Goal: Information Seeking & Learning: Find specific page/section

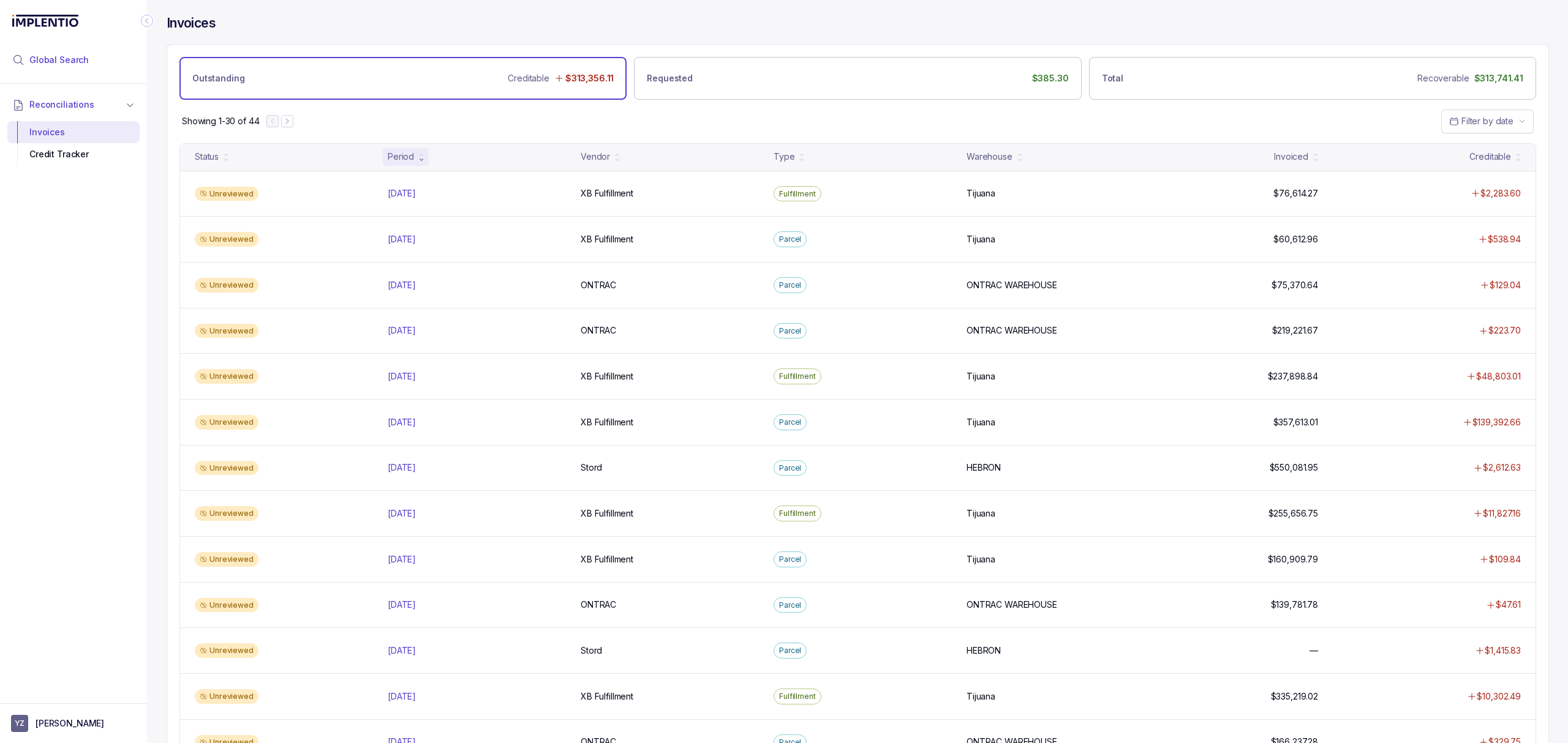
click at [78, 60] on span "Global Search" at bounding box center [59, 60] width 60 height 13
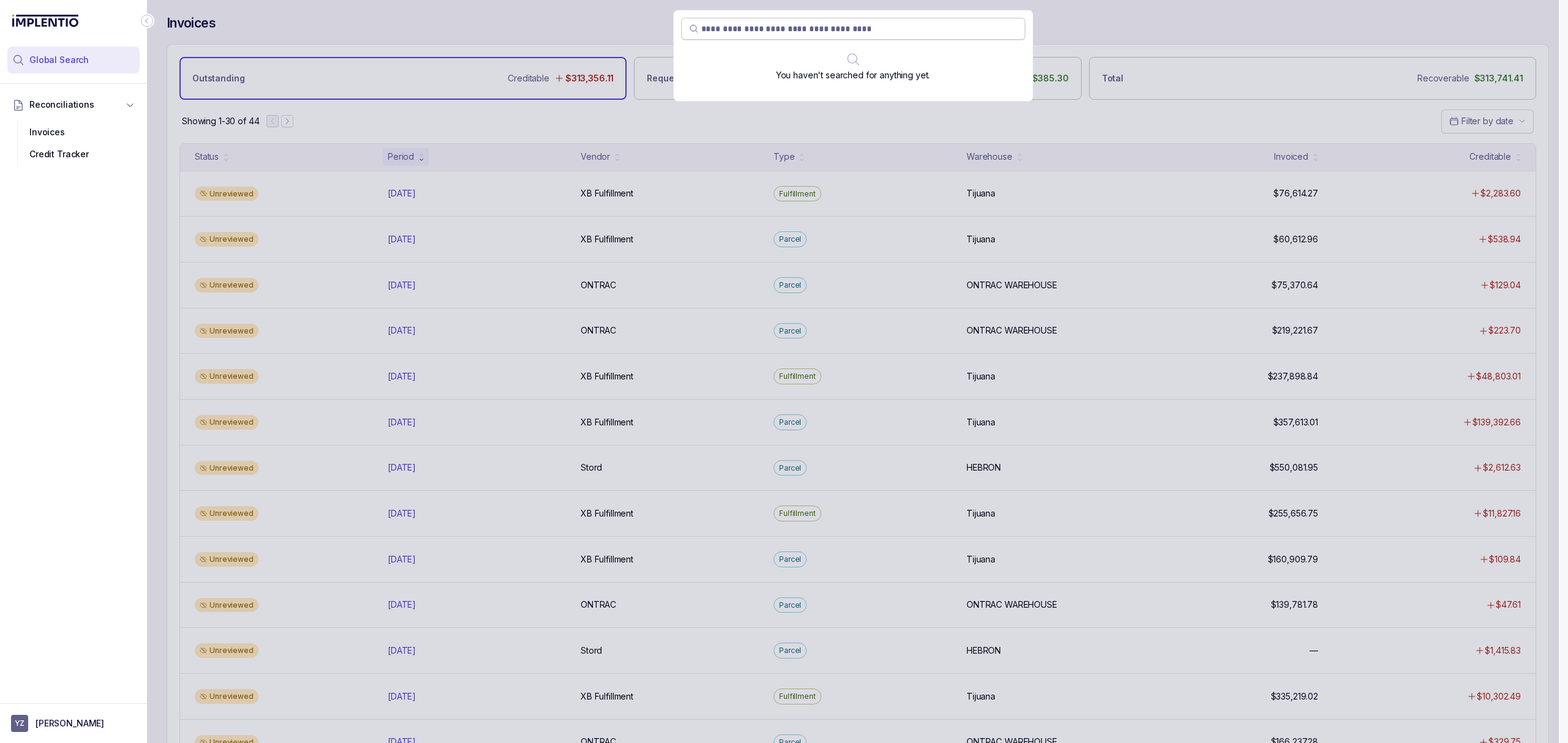
click at [719, 27] on input "search" at bounding box center [860, 28] width 317 height 13
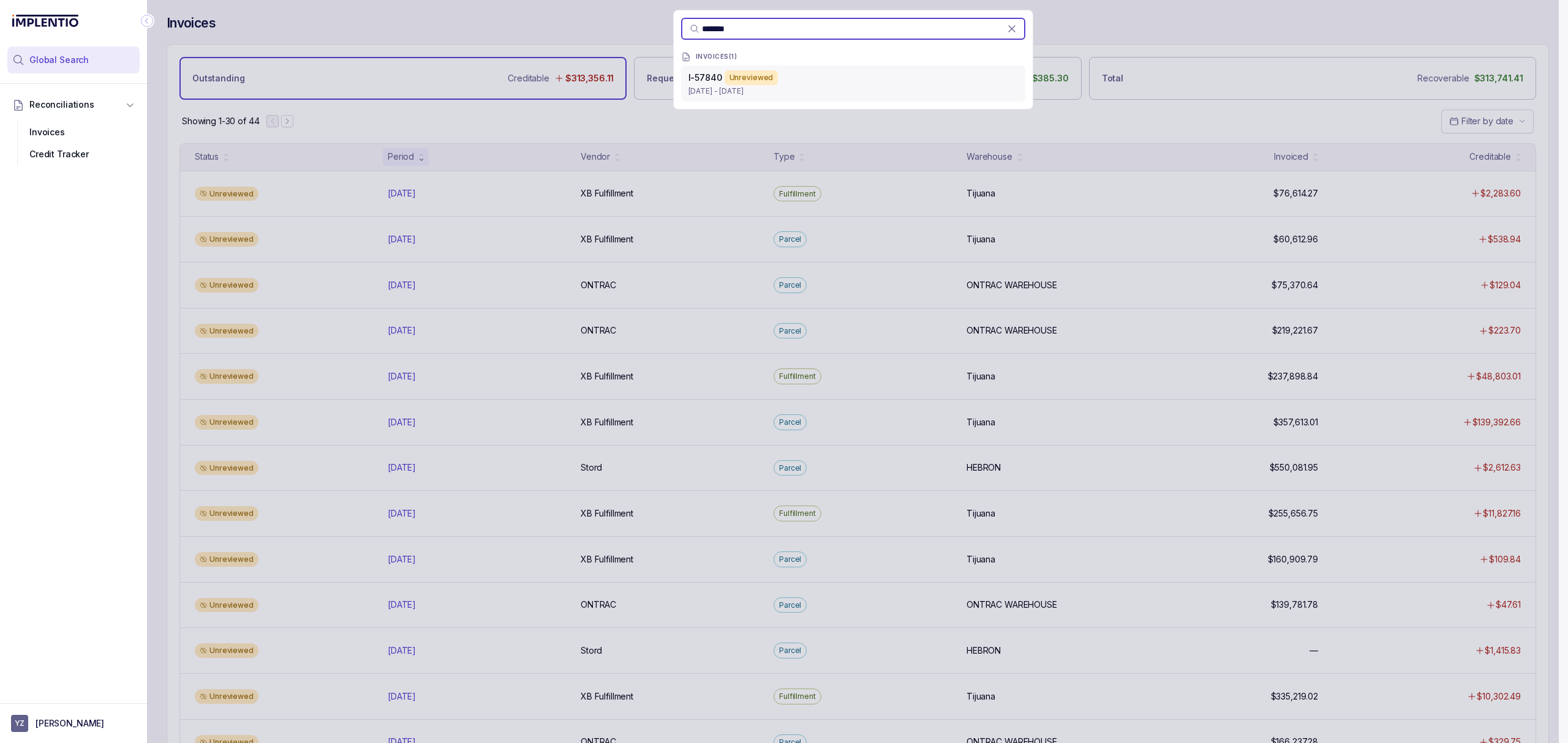
type input "*******"
click at [709, 96] on p "[DATE] - [DATE]" at bounding box center [853, 91] width 329 height 13
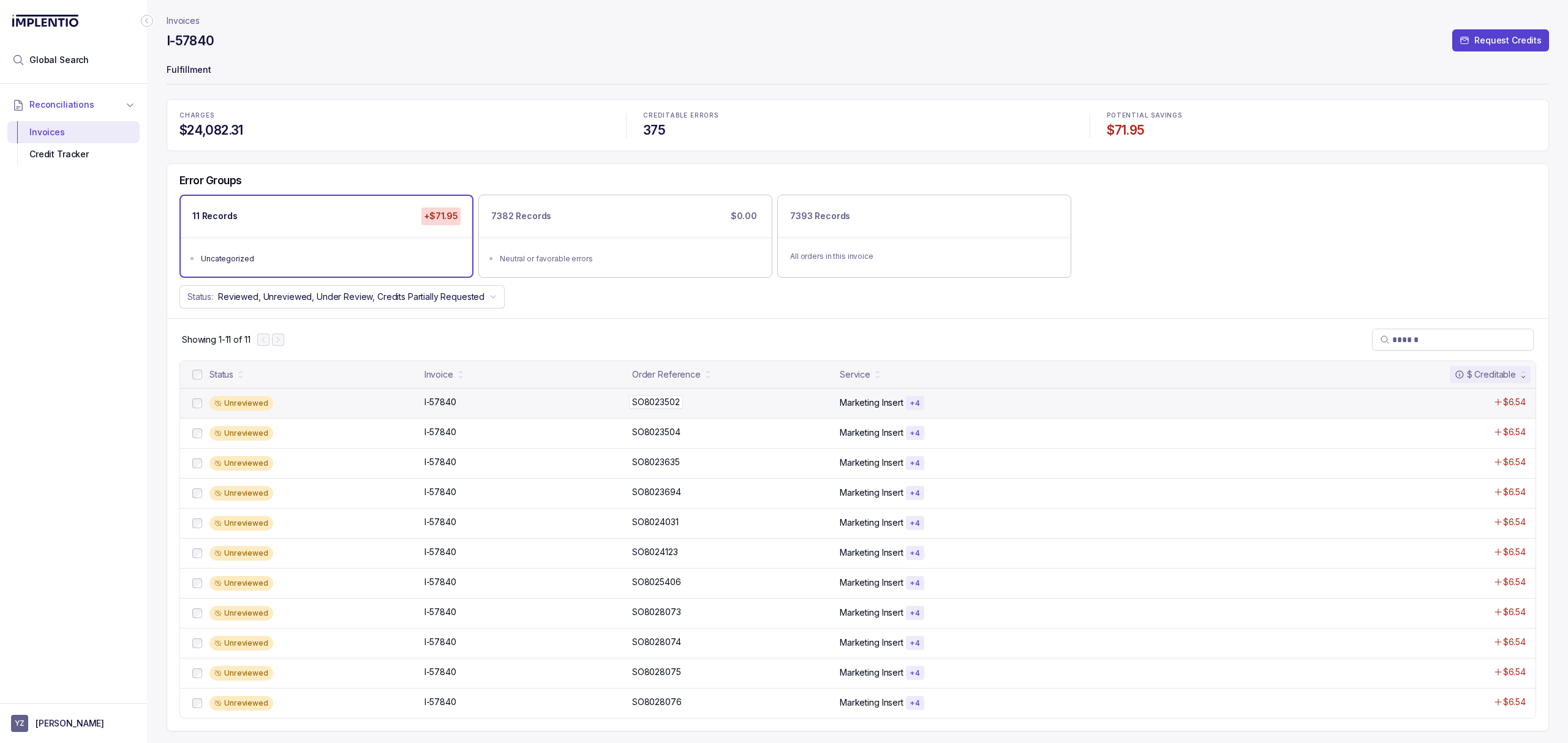
click at [655, 404] on p "SO8023502" at bounding box center [656, 402] width 54 height 14
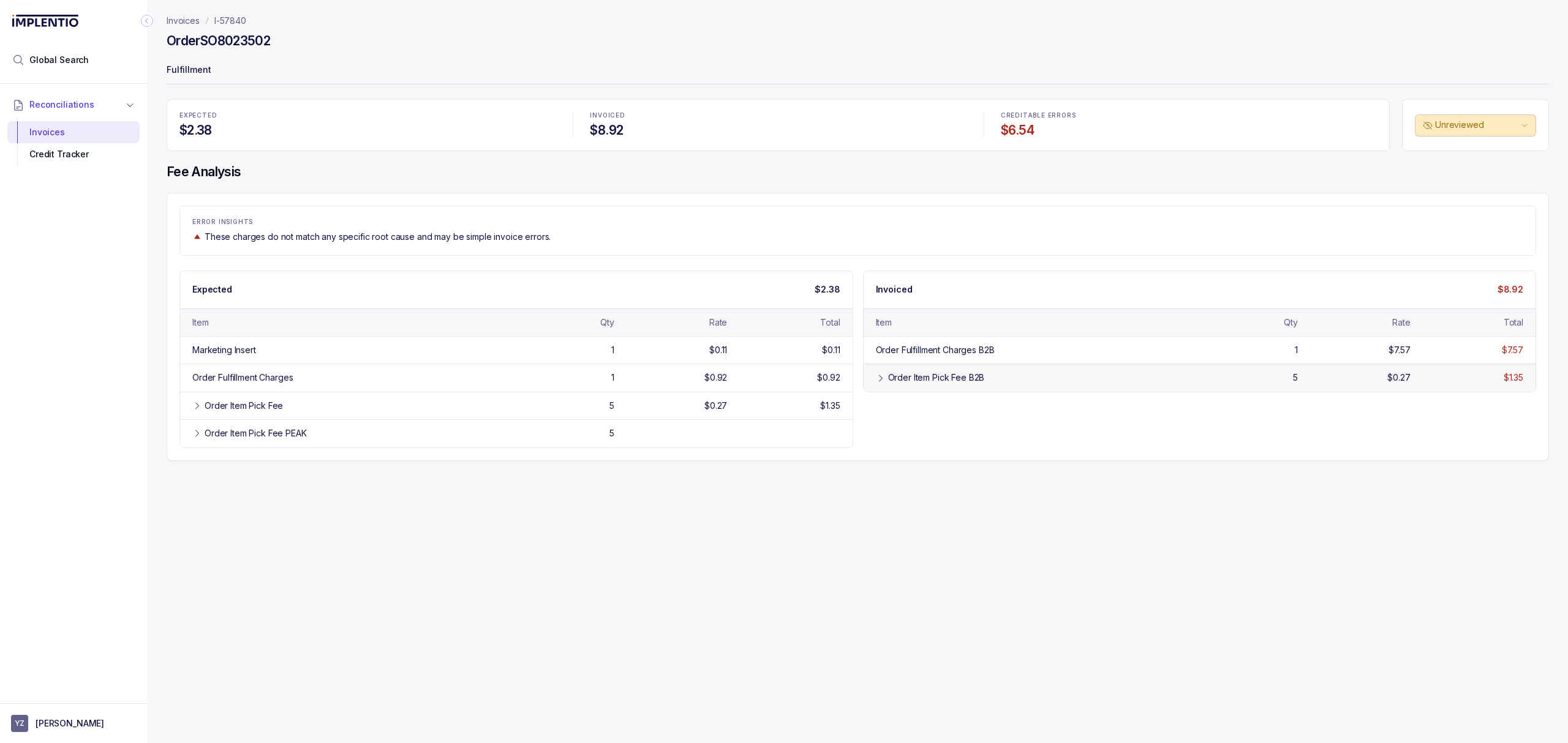
click at [904, 384] on div "Order Item Pick Fee B2B" at bounding box center [936, 378] width 97 height 13
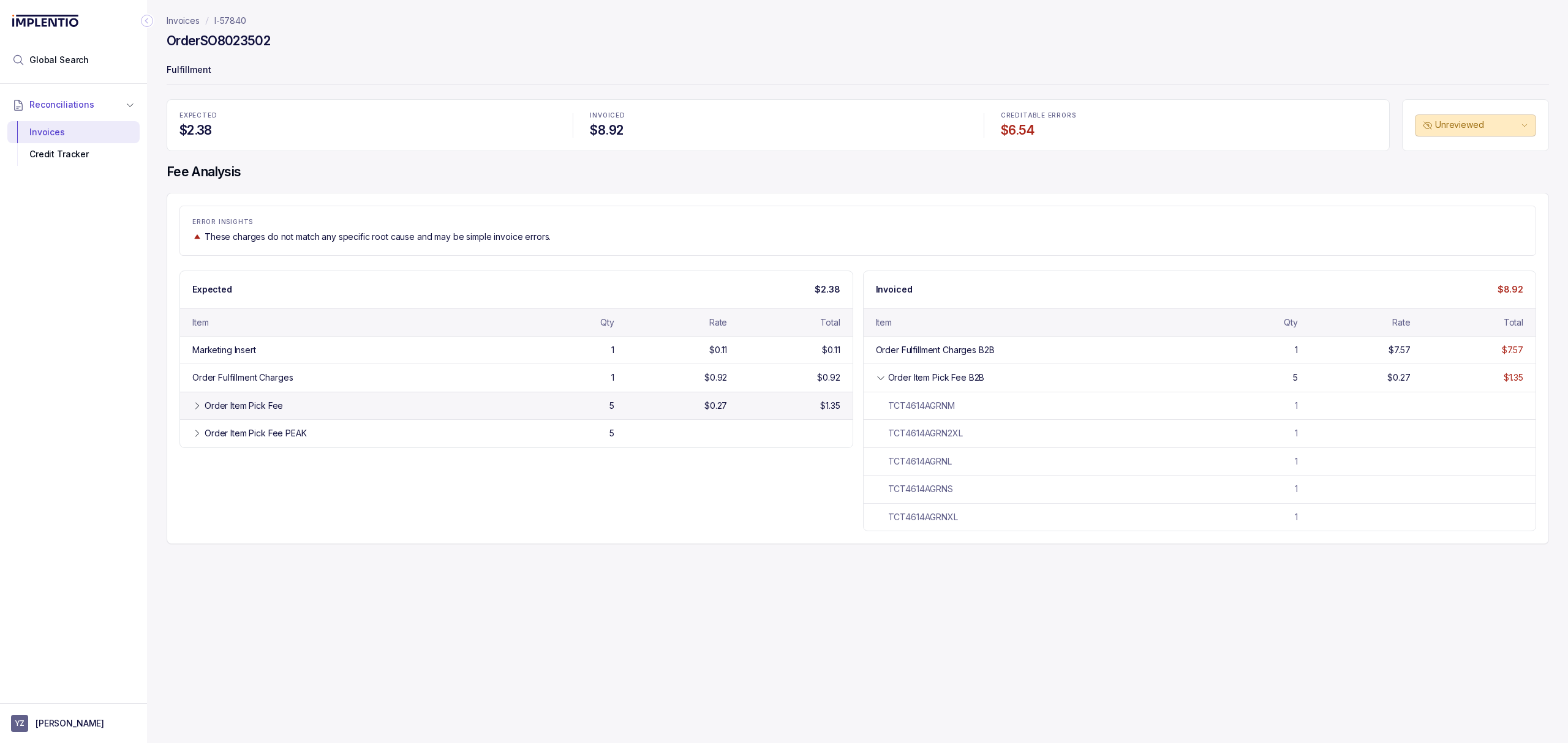
click at [440, 416] on div "Order Item Pick Fee 5 $0.27 $1.35" at bounding box center [516, 405] width 672 height 27
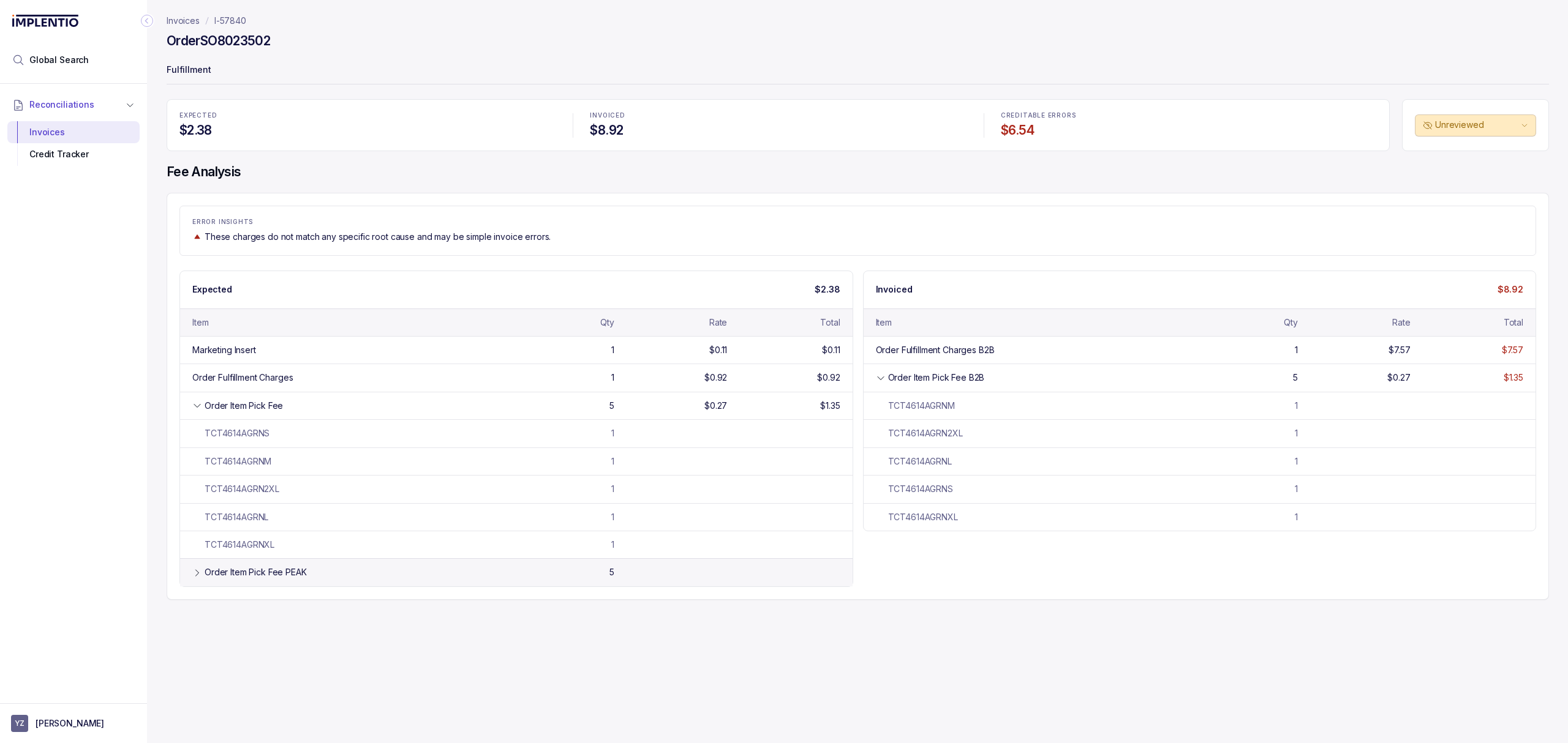
click at [415, 578] on div "Order Item Pick Fee PEAK" at bounding box center [353, 572] width 297 height 13
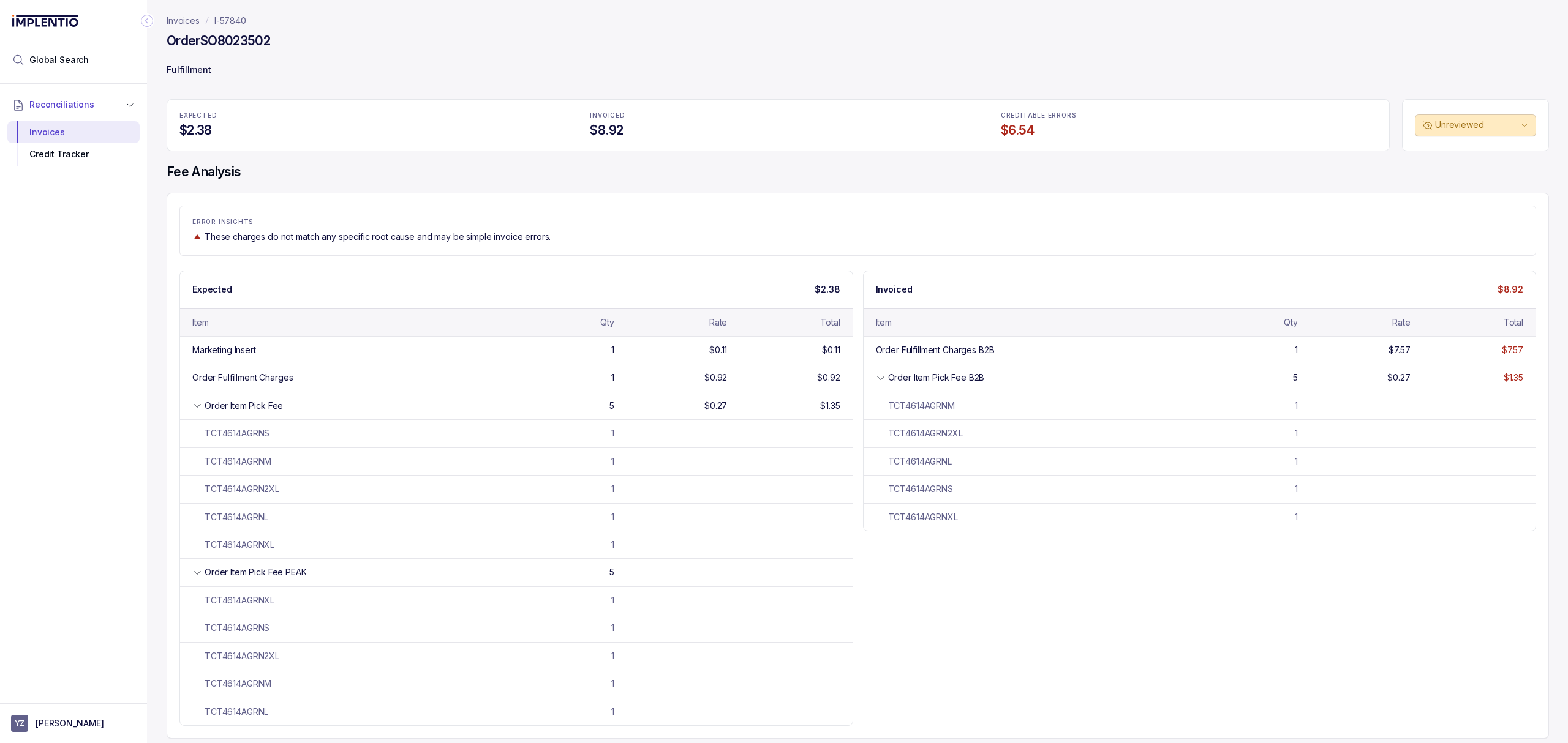
click at [261, 47] on h4 "Order SO8023502" at bounding box center [219, 41] width 104 height 18
copy h4 "SO8023502"
click at [45, 60] on span "Global Search" at bounding box center [59, 60] width 60 height 13
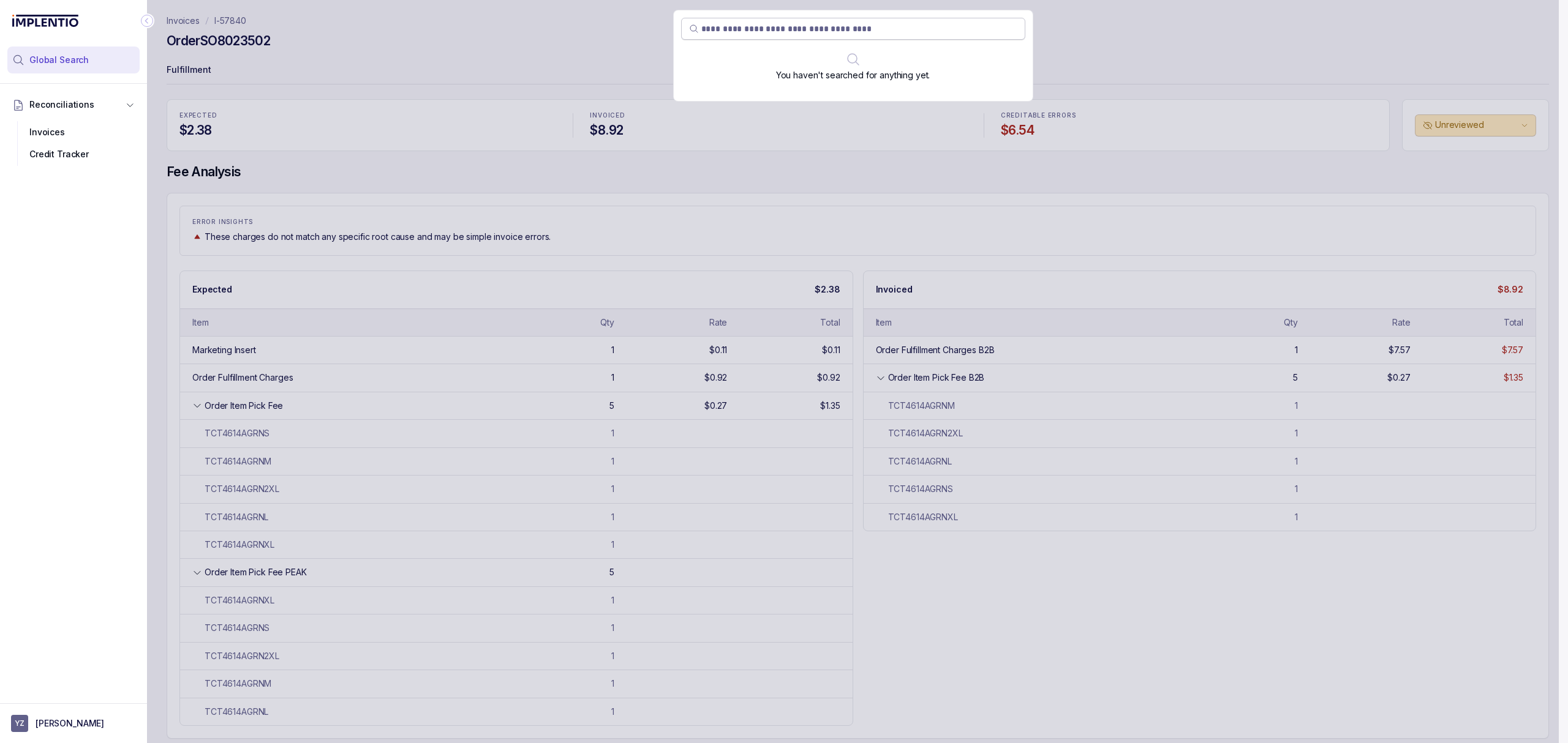
click at [756, 30] on input "search" at bounding box center [860, 28] width 317 height 13
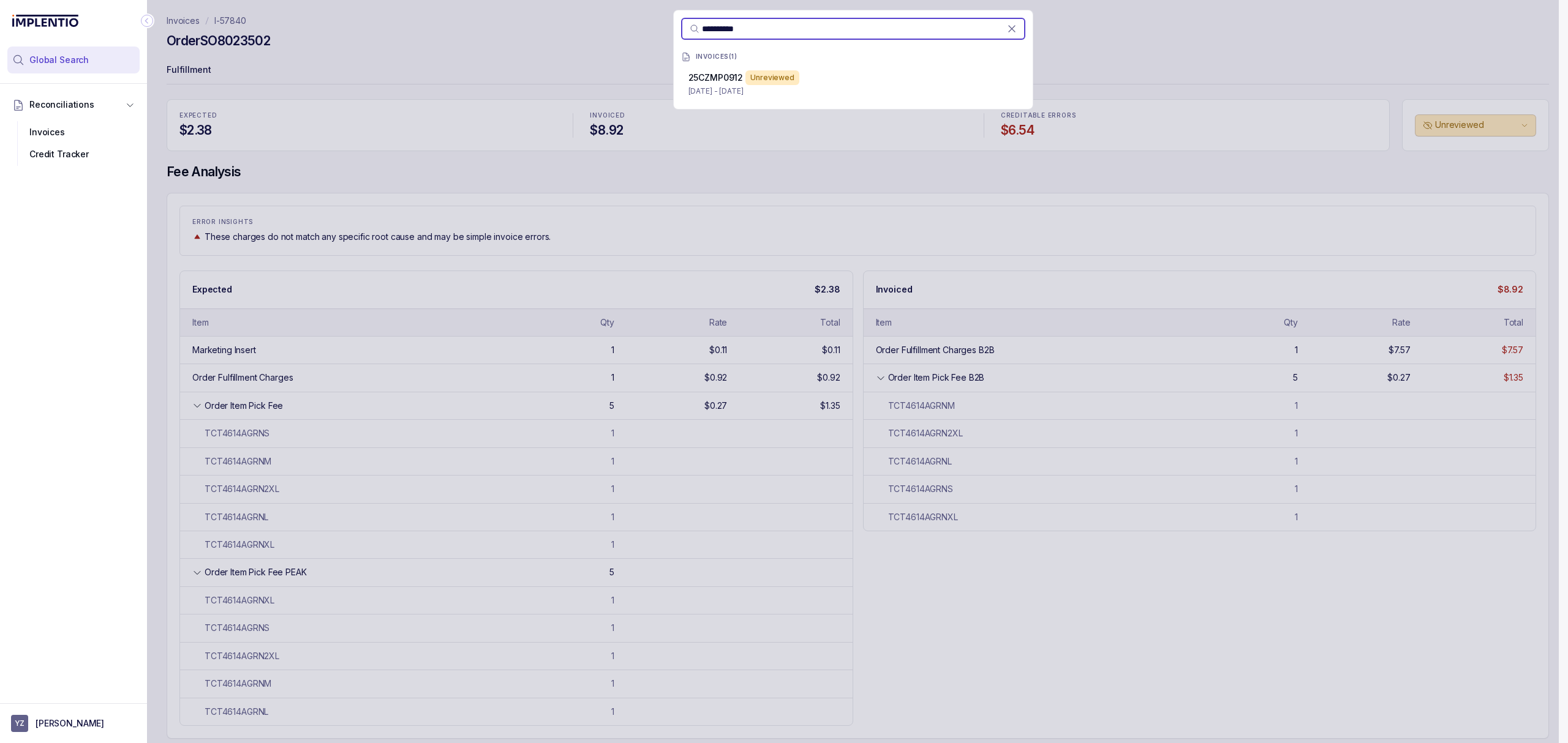
type input "**********"
click at [735, 83] on p "25CZMP0912" at bounding box center [716, 77] width 55 height 13
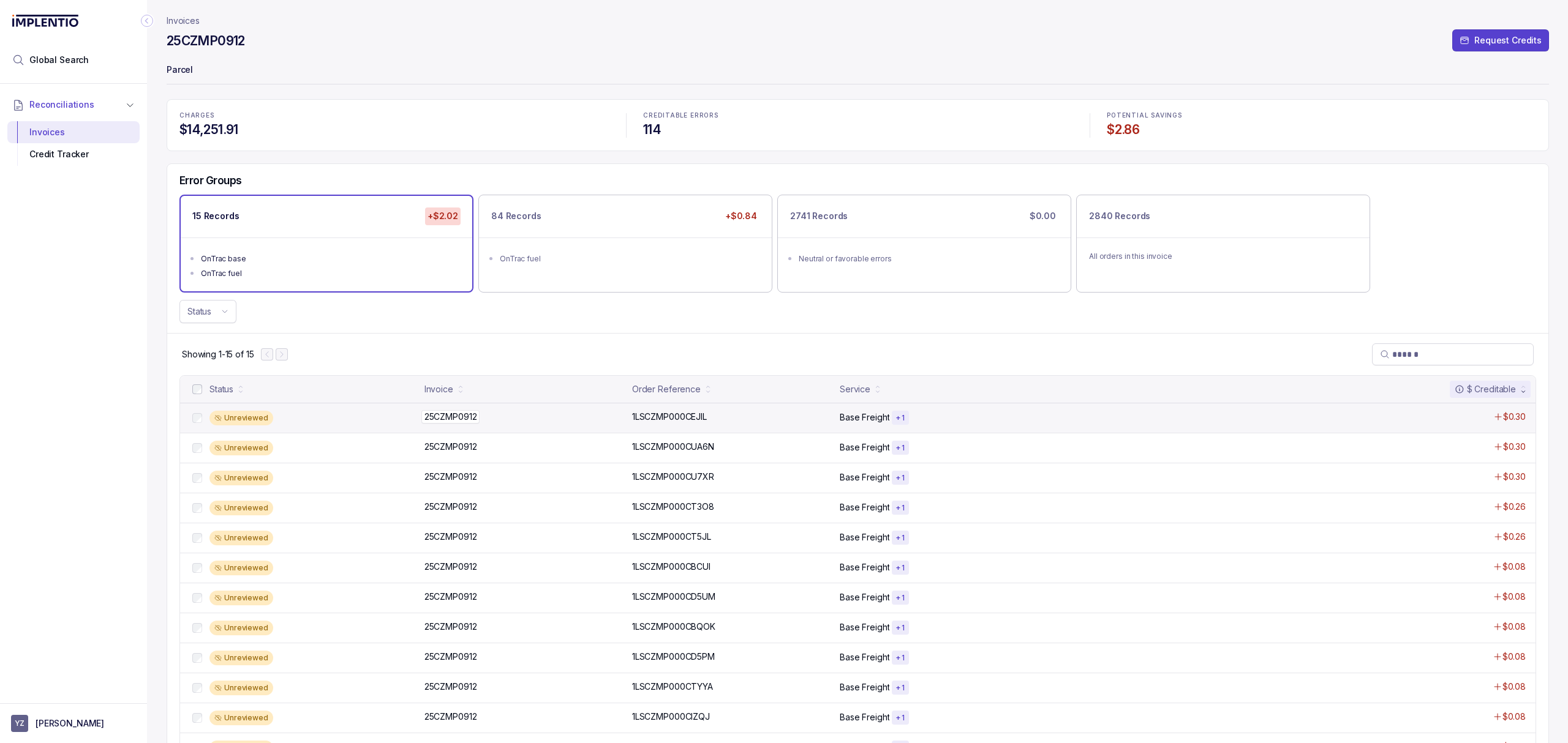
click at [467, 416] on p "25CZMP0912" at bounding box center [450, 417] width 59 height 14
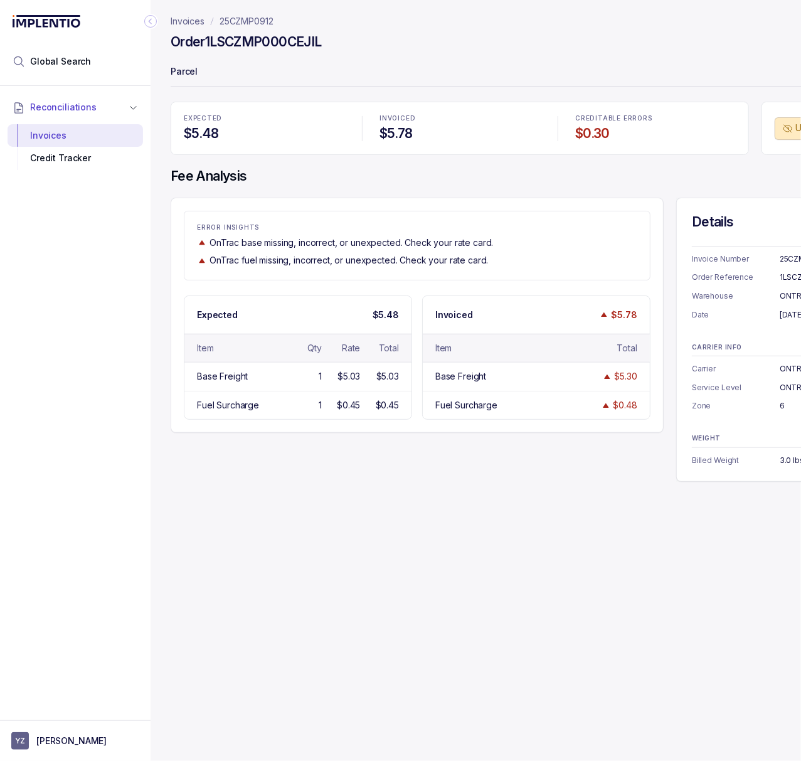
click at [151, 28] on div "Collapse Icon" at bounding box center [150, 21] width 15 height 15
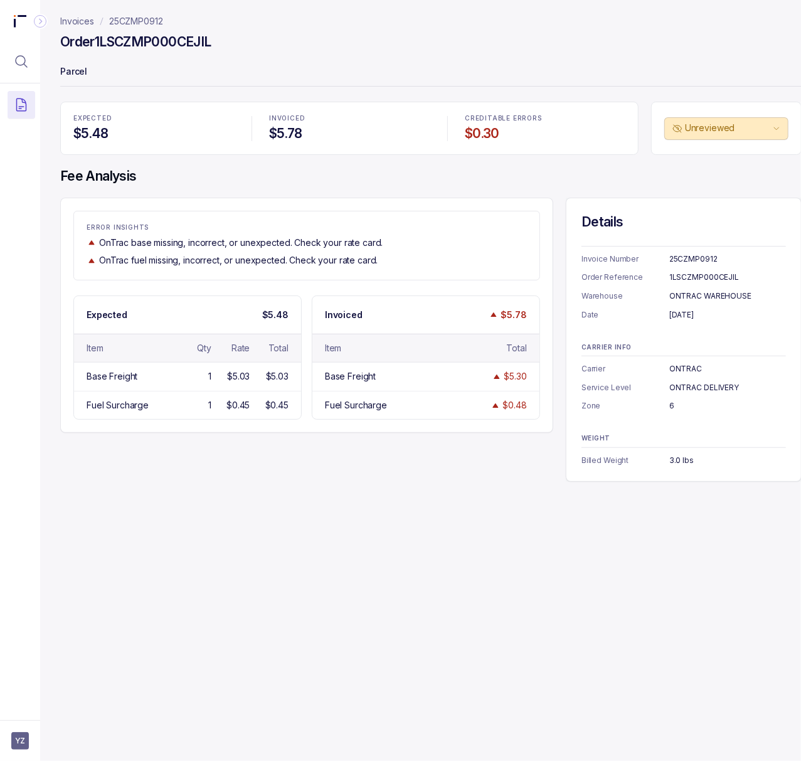
click at [696, 260] on div "25CZMP0912" at bounding box center [727, 259] width 117 height 13
copy div "25CZMP0912"
click at [682, 274] on div "1LSCZMP000CEJIL" at bounding box center [727, 277] width 117 height 13
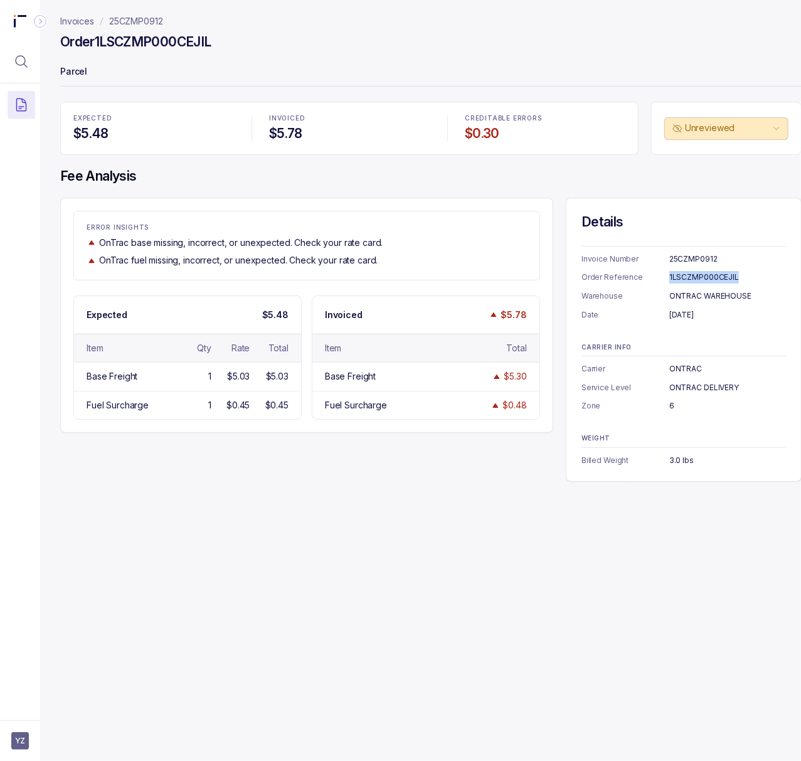
click at [682, 274] on div "1LSCZMP000CEJIL" at bounding box center [727, 277] width 117 height 13
copy div "1LSCZMP000CEJIL"
click at [693, 309] on div "[DATE]" at bounding box center [727, 314] width 117 height 13
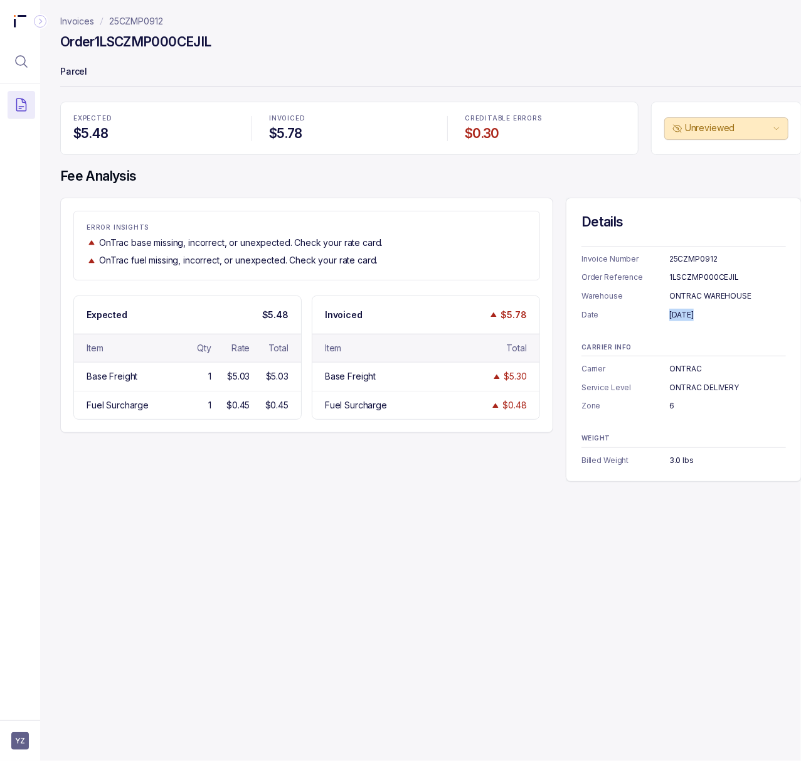
click at [693, 309] on div "[DATE]" at bounding box center [727, 314] width 117 height 13
copy div "[DATE]"
click at [693, 295] on div "ONTRAC WAREHOUSE" at bounding box center [727, 296] width 117 height 13
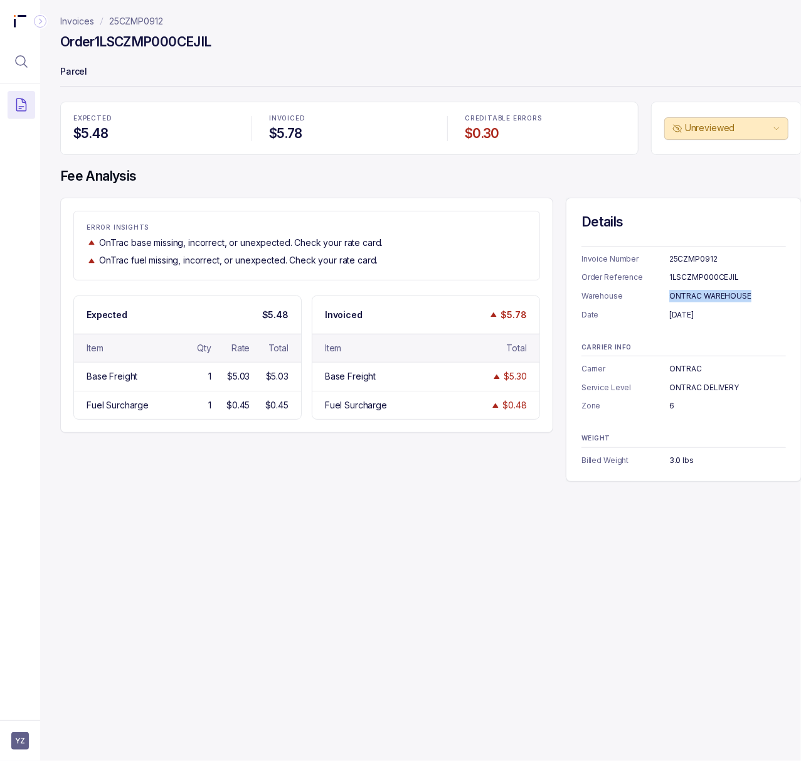
copy div "ONTRAC WAREHOUSE"
click at [688, 367] on div "ONTRAC" at bounding box center [727, 368] width 117 height 13
copy div "ONTRAC"
click at [670, 389] on div "ONTRAC DELIVERY" at bounding box center [727, 387] width 117 height 13
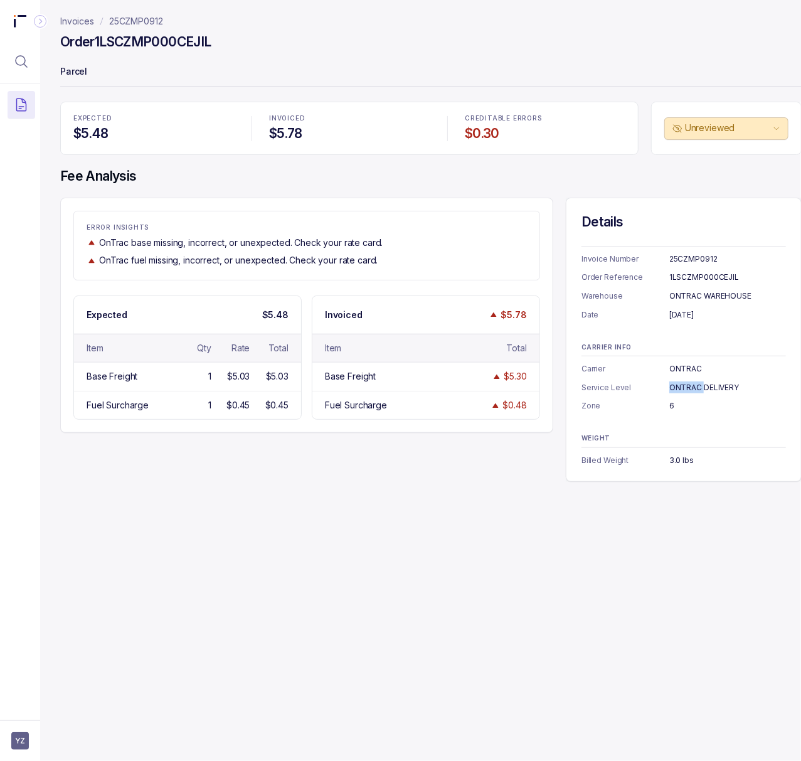
click at [670, 389] on div "ONTRAC DELIVERY" at bounding box center [727, 387] width 117 height 13
copy div "ONTRAC DELIVERY"
click at [672, 405] on div "6" at bounding box center [727, 405] width 117 height 13
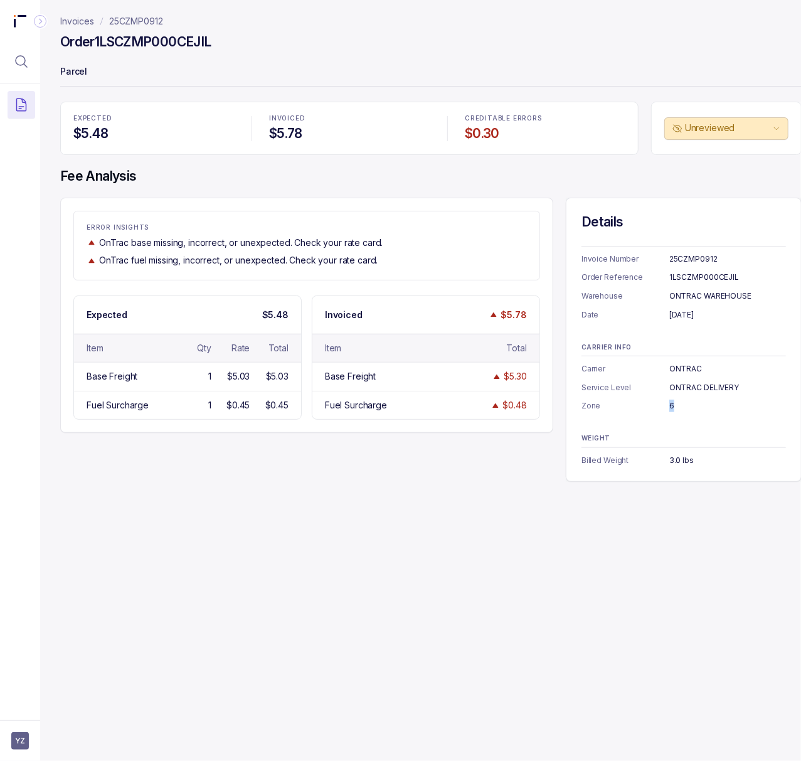
click at [672, 405] on div "6" at bounding box center [727, 405] width 117 height 13
copy div "6"
click at [681, 459] on div "3.0 lbs" at bounding box center [727, 460] width 117 height 13
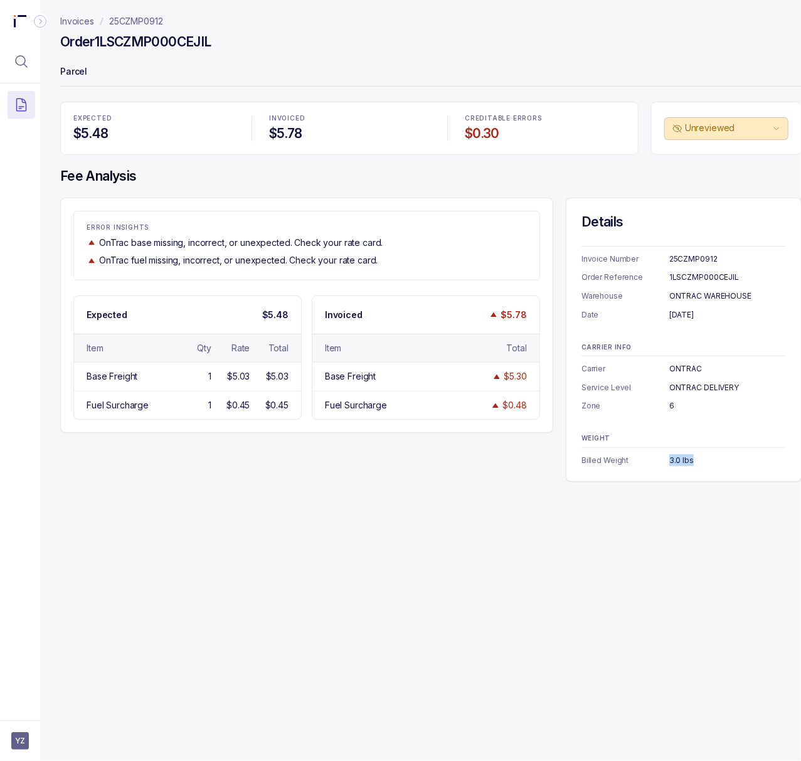
click at [681, 459] on div "3.0 lbs" at bounding box center [727, 460] width 117 height 13
copy div "3.0 lbs"
click at [126, 19] on p "25CZMP0912" at bounding box center [136, 21] width 54 height 13
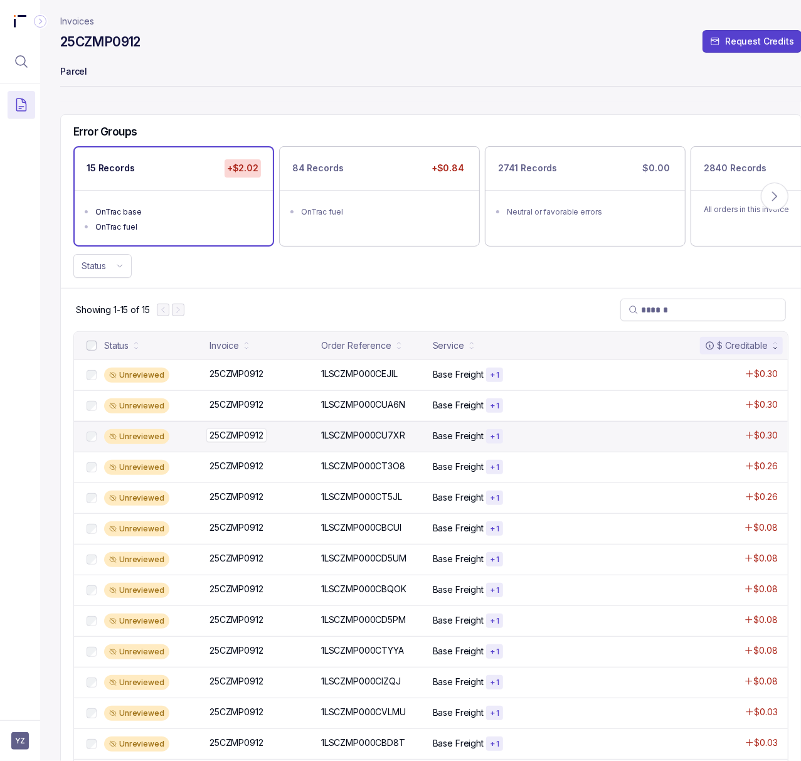
scroll to position [83, 0]
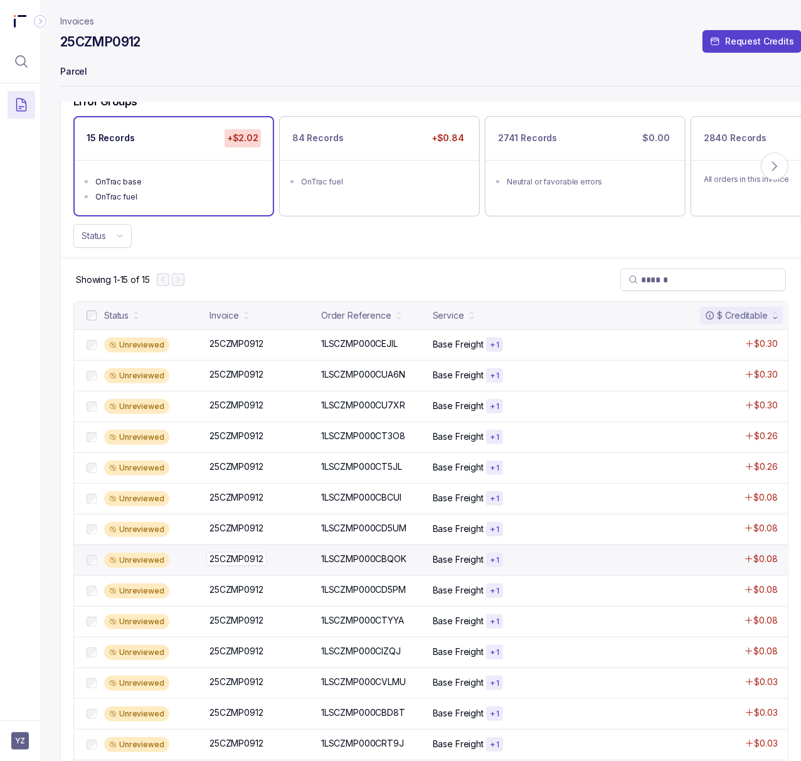
click at [253, 563] on p "25CZMP0912" at bounding box center [236, 559] width 60 height 14
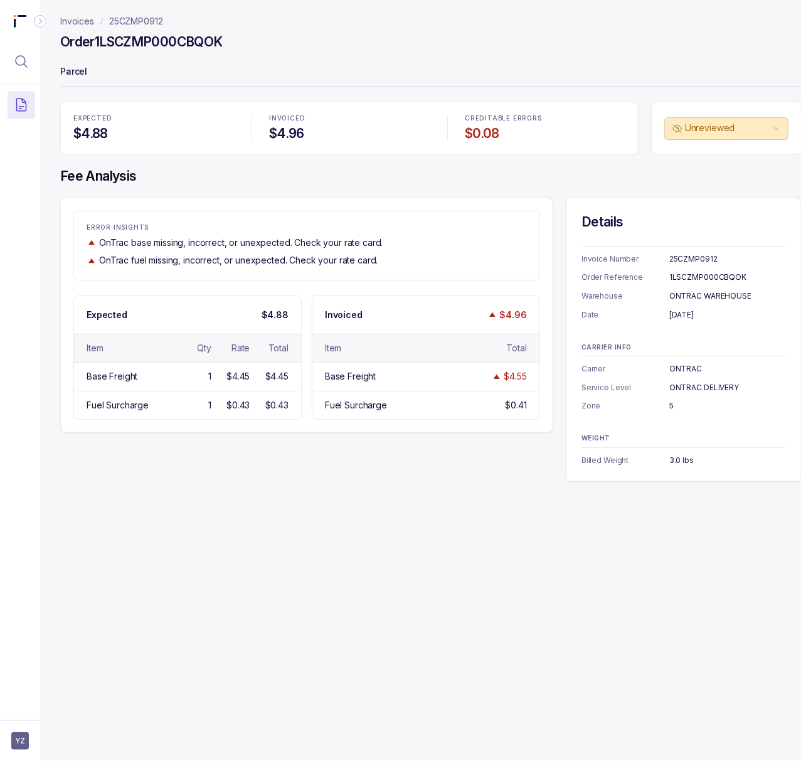
click at [696, 259] on div "25CZMP0912" at bounding box center [727, 259] width 117 height 13
click at [696, 280] on div "1LSCZMP000CBQOK" at bounding box center [727, 277] width 117 height 13
click at [690, 321] on div "[DATE]" at bounding box center [727, 314] width 117 height 13
click at [691, 315] on div "[DATE]" at bounding box center [727, 314] width 117 height 13
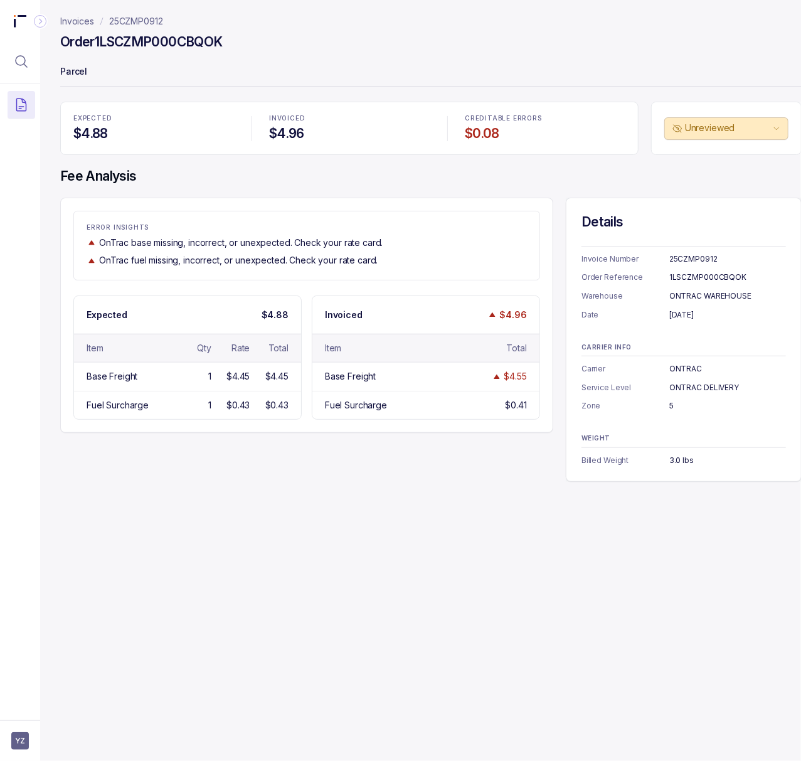
click at [691, 315] on div "[DATE]" at bounding box center [727, 314] width 117 height 13
click at [692, 365] on div "ONTRAC" at bounding box center [727, 368] width 117 height 13
click at [672, 407] on div "5" at bounding box center [727, 405] width 117 height 13
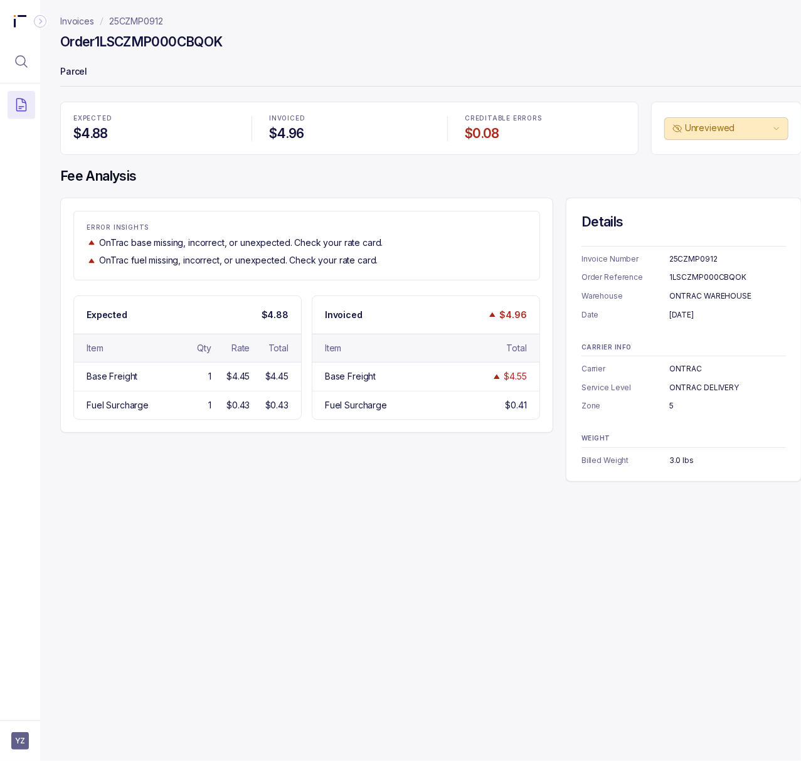
click at [672, 407] on div "5" at bounding box center [727, 405] width 117 height 13
click at [677, 458] on div "3.0 lbs" at bounding box center [727, 460] width 117 height 13
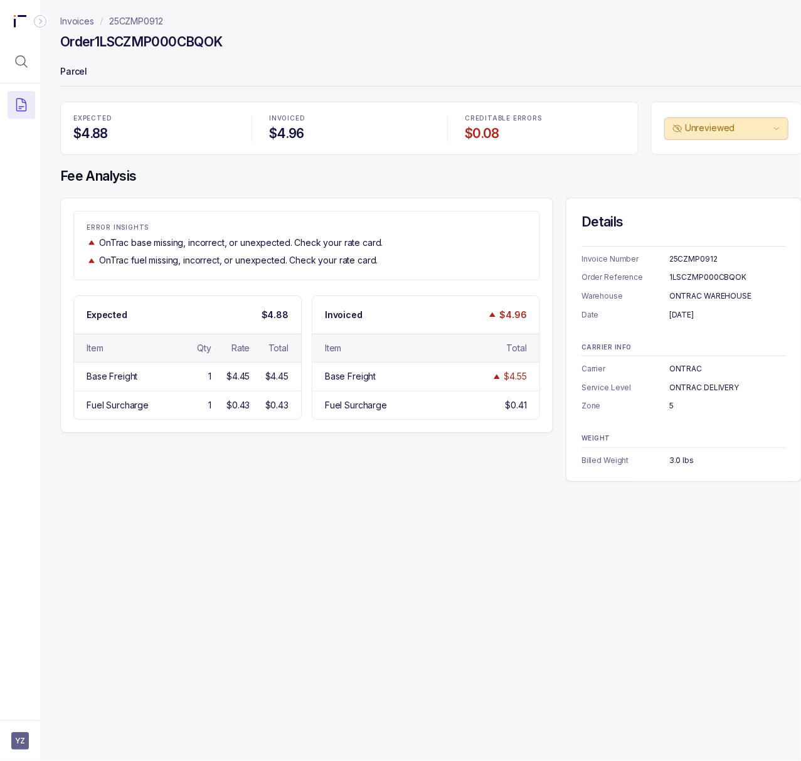
click at [201, 44] on h4 "Order 1LSCZMP000CBQOK" at bounding box center [141, 42] width 162 height 18
click at [153, 21] on p "25CZMP0912" at bounding box center [136, 21] width 54 height 13
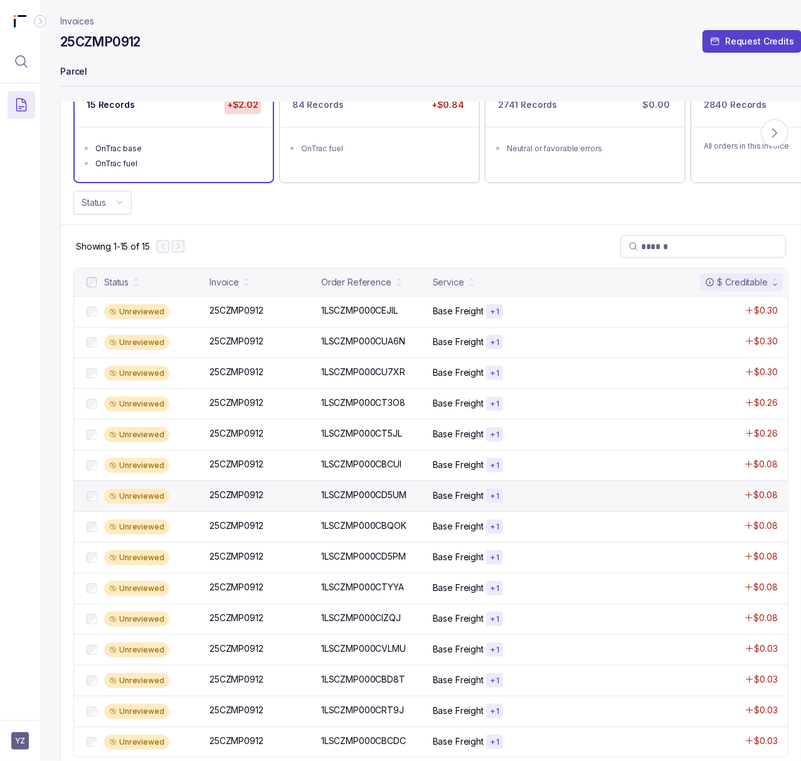
scroll to position [143, 0]
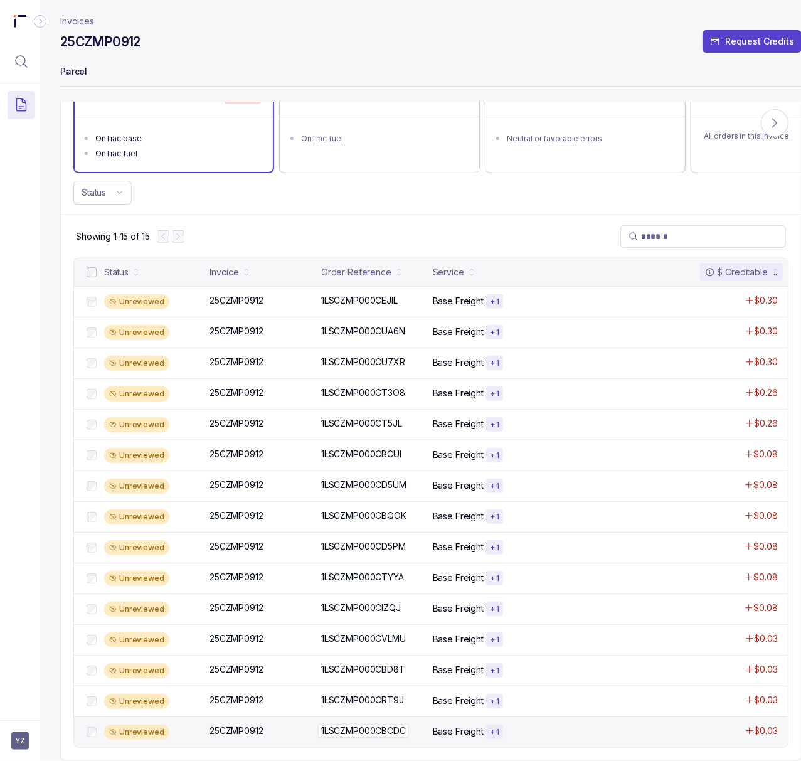
click at [380, 724] on p "1LSCZMP000CBCDC" at bounding box center [363, 731] width 91 height 14
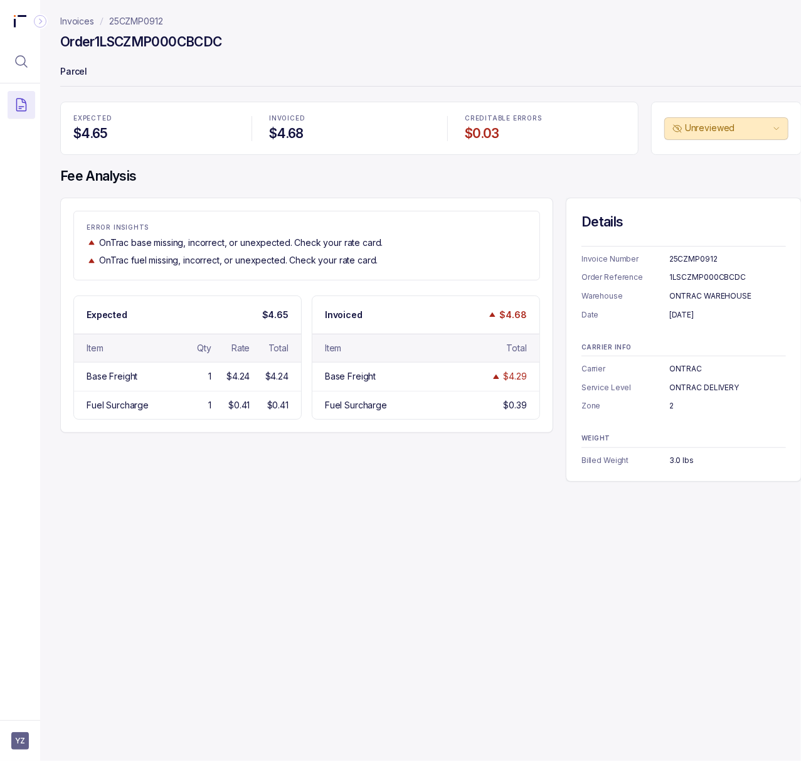
click at [690, 281] on div "1LSCZMP000CBCDC" at bounding box center [727, 277] width 117 height 13
click at [715, 317] on div "[DATE]" at bounding box center [727, 314] width 117 height 13
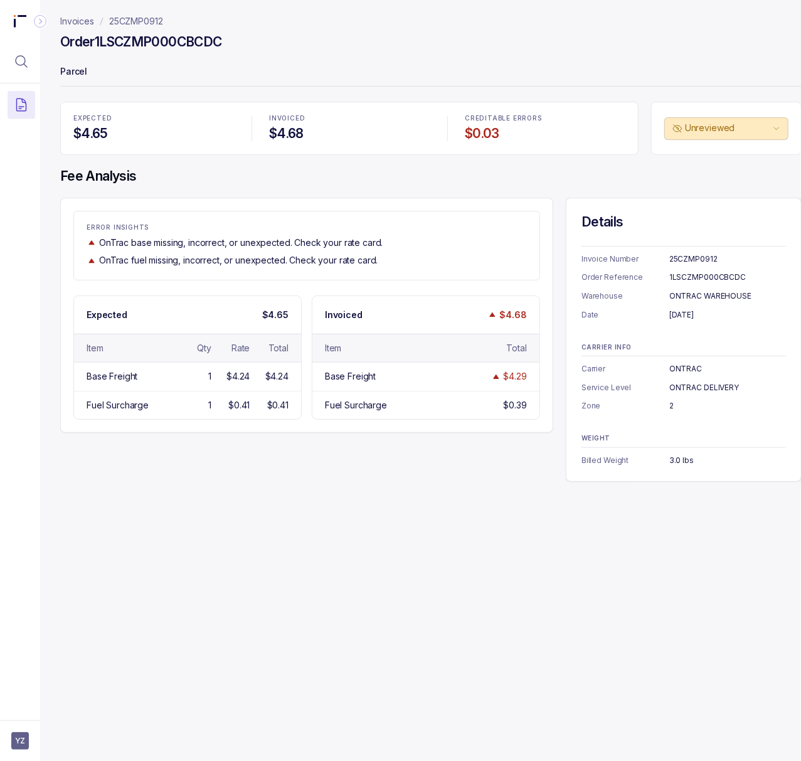
click at [670, 408] on div "2" at bounding box center [727, 405] width 117 height 13
click at [682, 465] on div "3.0 lbs" at bounding box center [727, 460] width 117 height 13
click at [682, 459] on div "3.0 lbs" at bounding box center [727, 460] width 117 height 13
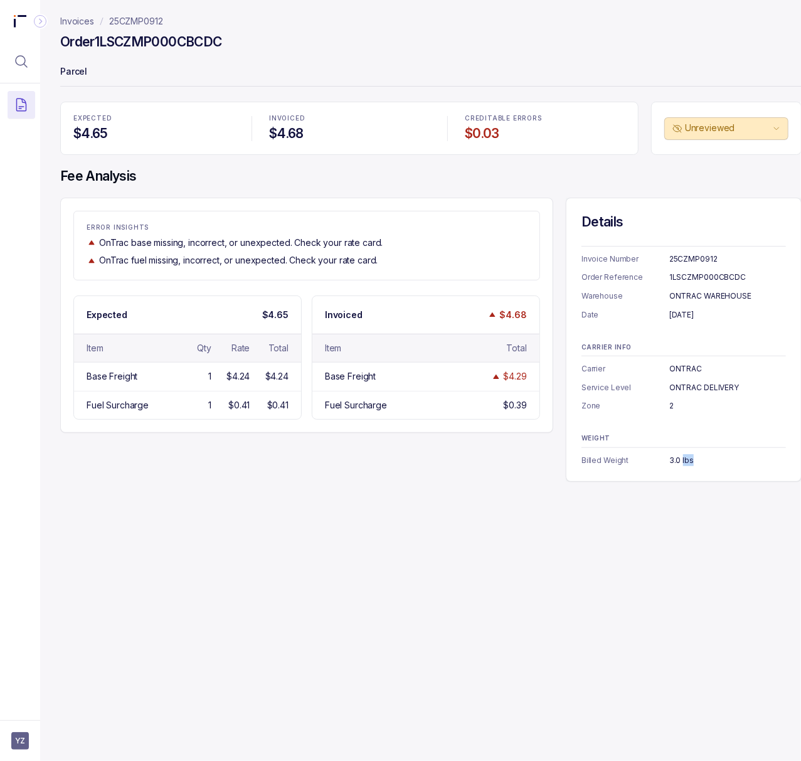
click at [682, 459] on div "3.0 lbs" at bounding box center [727, 460] width 117 height 13
click at [154, 23] on p "25CZMP0912" at bounding box center [136, 21] width 54 height 13
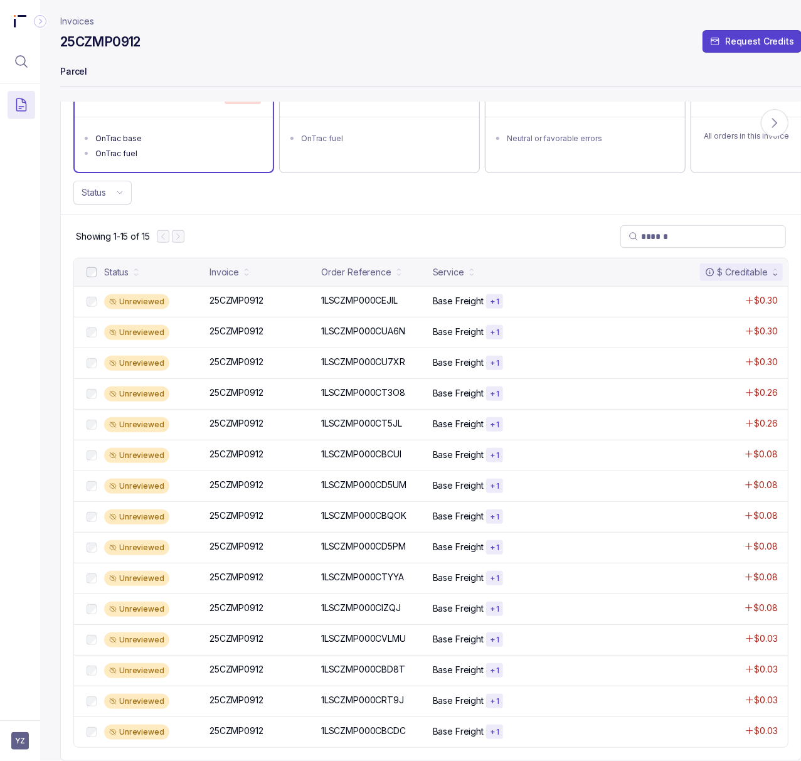
scroll to position [143, 0]
click at [371, 130] on ul "OnTrac fuel" at bounding box center [379, 137] width 198 height 40
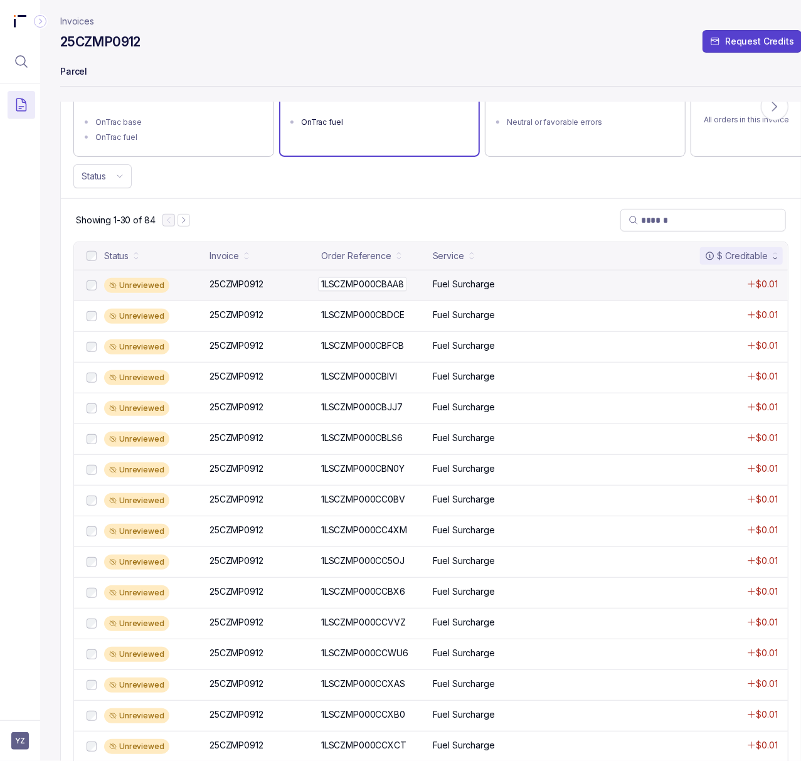
click at [352, 290] on p "1LSCZMP000CBAA8" at bounding box center [362, 284] width 89 height 14
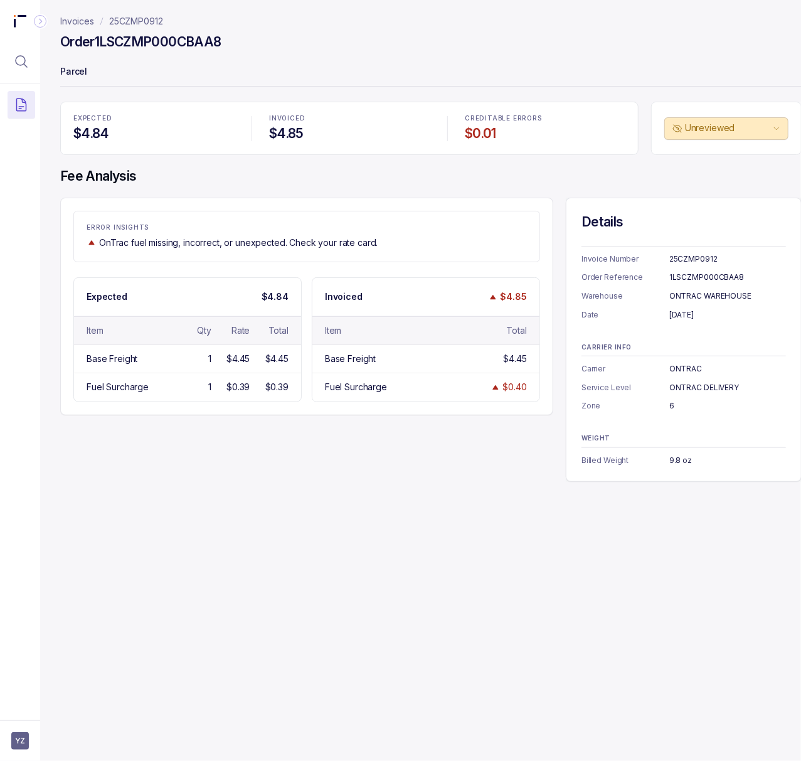
click at [680, 278] on div "1LSCZMP000CBAA8" at bounding box center [727, 277] width 117 height 13
click at [690, 312] on div "[DATE]" at bounding box center [727, 314] width 117 height 13
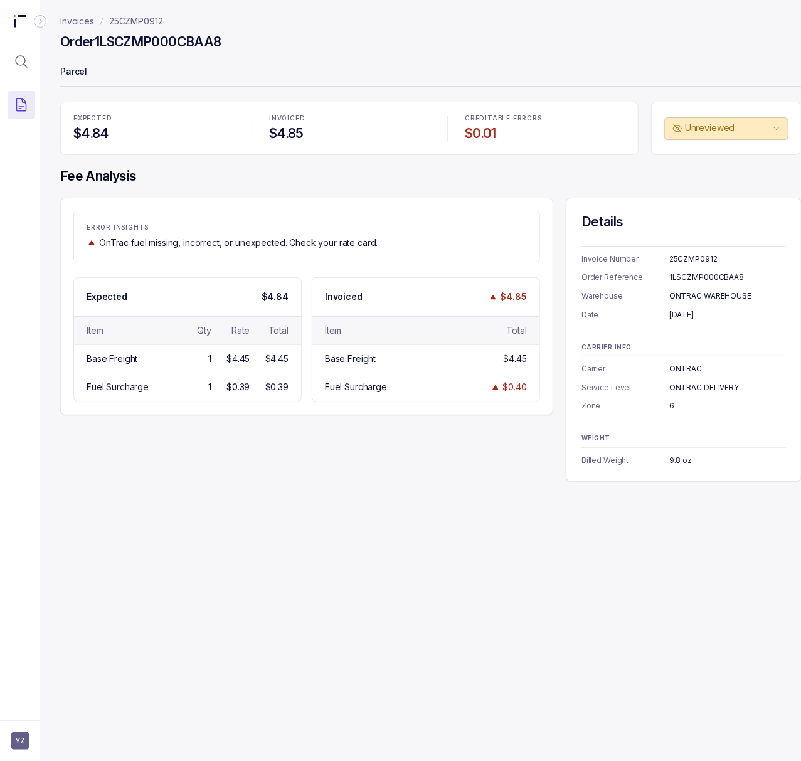
click at [670, 404] on div "6" at bounding box center [727, 405] width 117 height 13
click at [683, 461] on div "9.8 oz" at bounding box center [727, 460] width 117 height 13
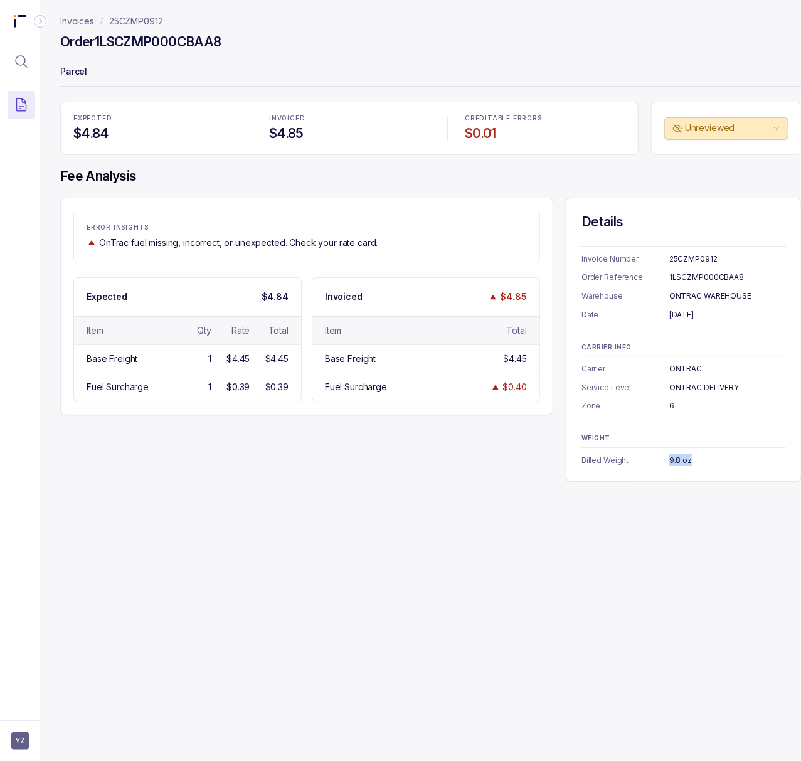
click at [121, 18] on p "25CZMP0912" at bounding box center [136, 21] width 54 height 13
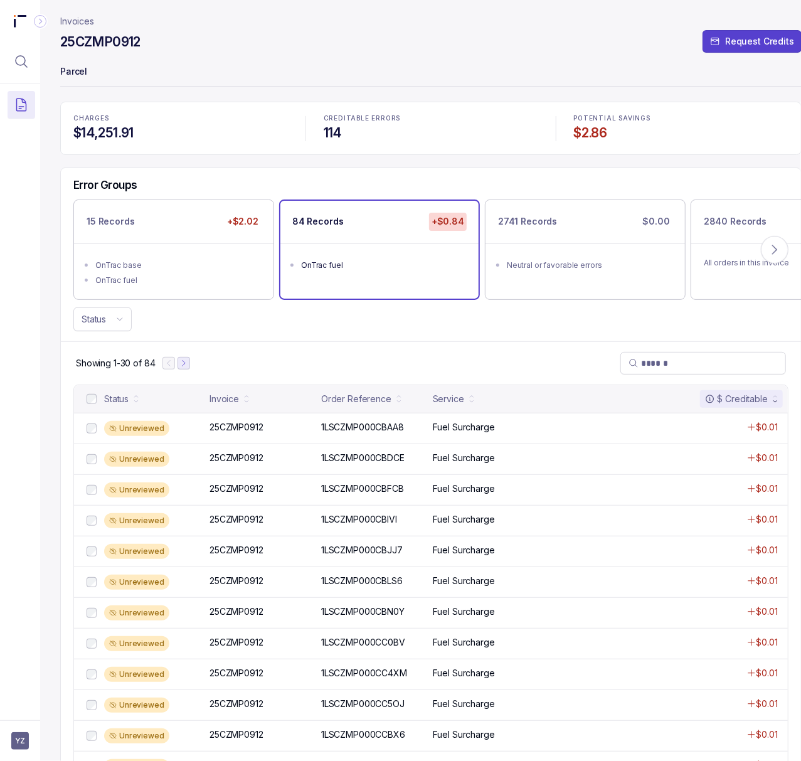
click at [184, 366] on icon "Next Page" at bounding box center [183, 363] width 3 height 6
click at [327, 430] on p "1LSCZMP000CF0AS" at bounding box center [362, 427] width 88 height 14
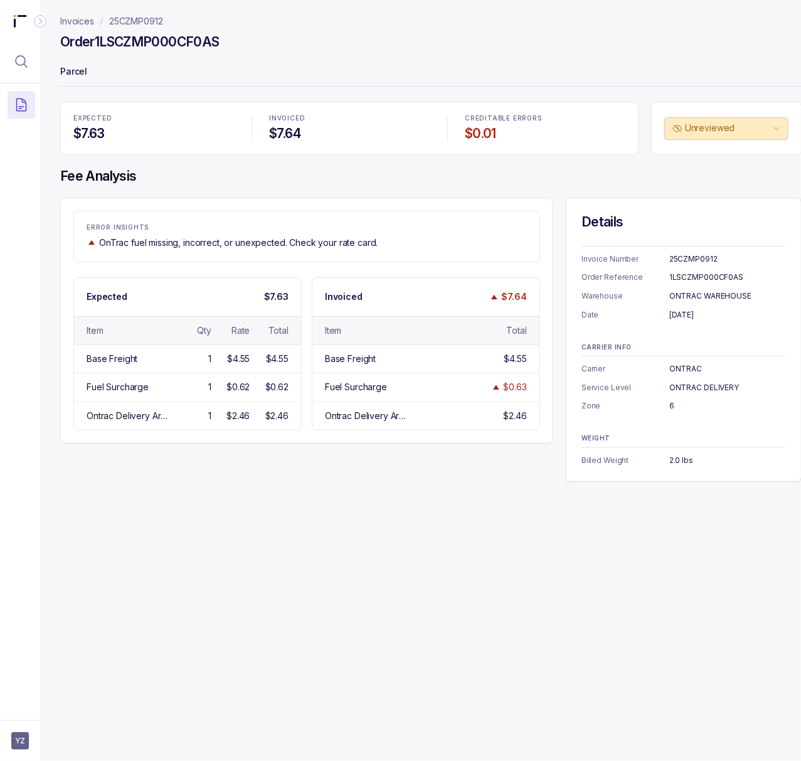
click at [710, 594] on div "Invoices 25CZMP0912 Order 1LSCZMP000CF0AS Parcel EXPECTED $7.63 INVOICED $7.64 …" at bounding box center [425, 380] width 771 height 761
click at [702, 256] on div "25CZMP0912" at bounding box center [727, 259] width 117 height 13
click at [698, 277] on div "1LSCZMP000CF0AS" at bounding box center [727, 277] width 117 height 13
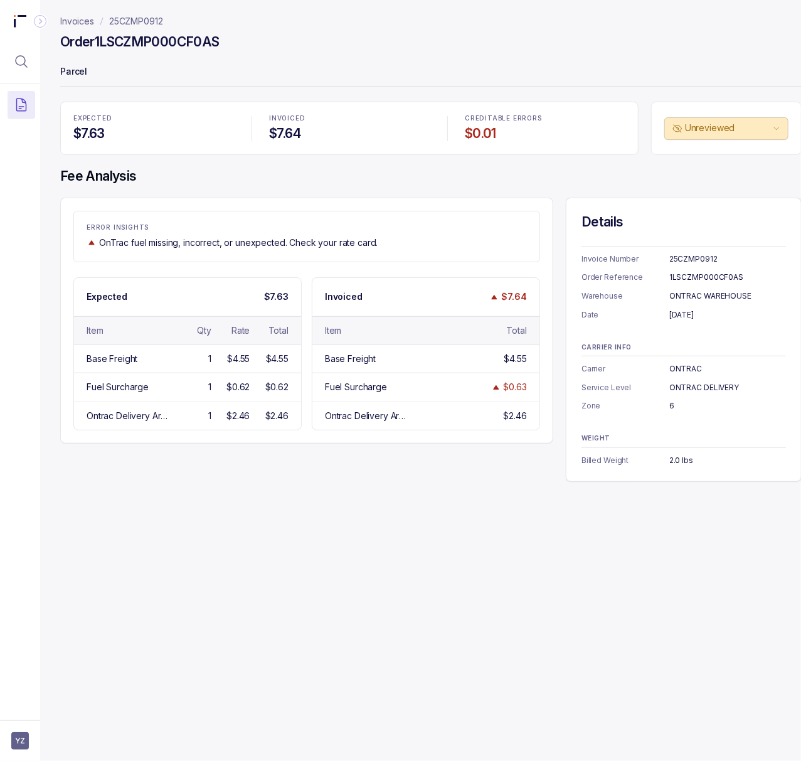
click at [703, 310] on div "[DATE]" at bounding box center [727, 314] width 117 height 13
click at [670, 406] on div "6" at bounding box center [727, 405] width 117 height 13
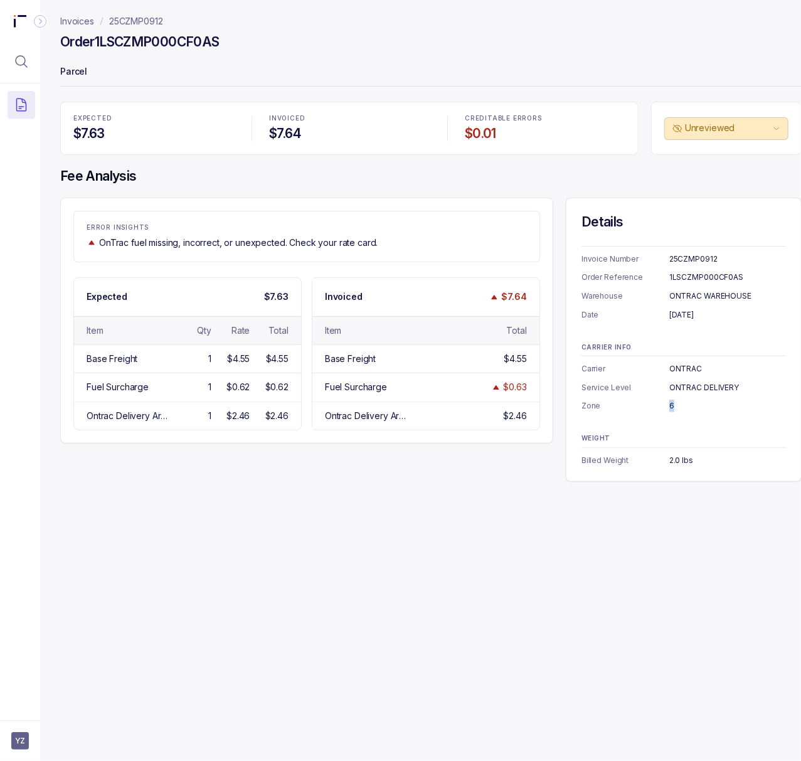
click at [680, 461] on div "2.0 lbs" at bounding box center [727, 460] width 117 height 13
click at [126, 13] on header "Invoices 25CZMP0912 Order 1LSCZMP000CF0AS Parcel" at bounding box center [430, 51] width 741 height 102
click at [130, 20] on p "25CZMP0912" at bounding box center [136, 21] width 54 height 13
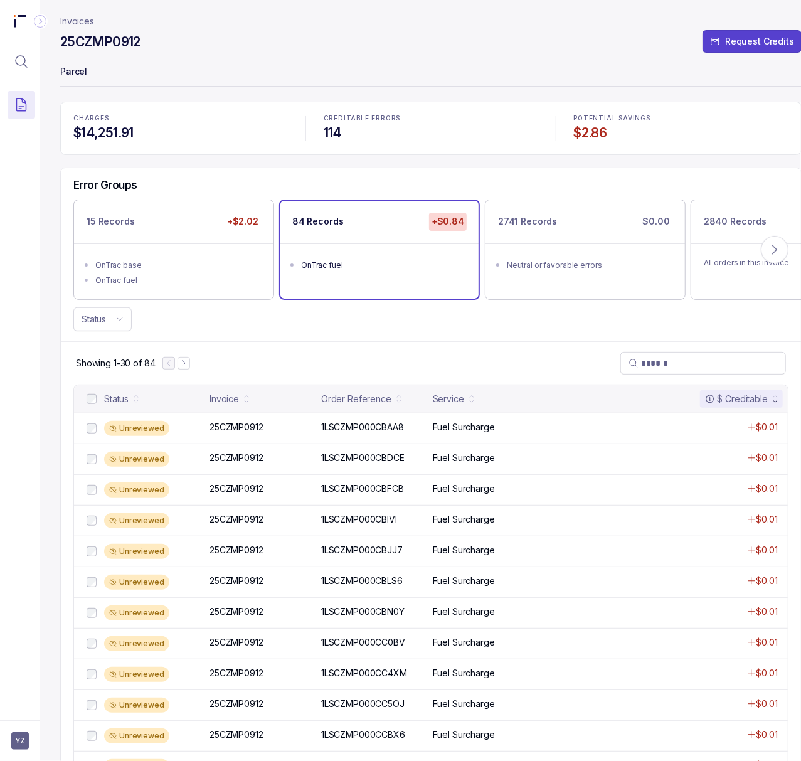
click at [597, 135] on h4 "$2.86" at bounding box center [681, 133] width 214 height 18
click at [566, 33] on div "25CZMP0912 Request Credits" at bounding box center [430, 44] width 741 height 23
click at [73, 20] on p "Invoices" at bounding box center [77, 21] width 34 height 13
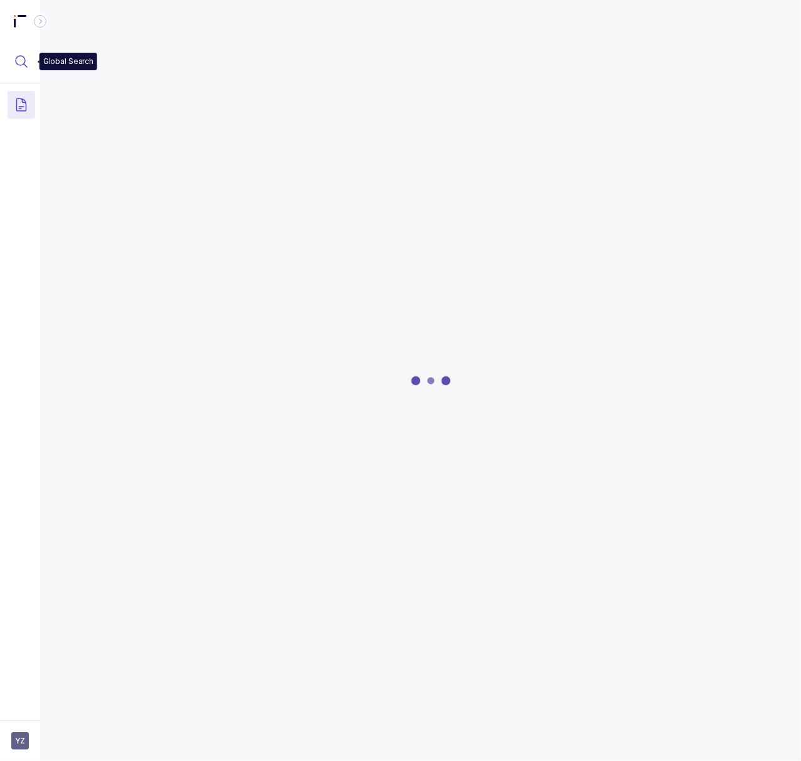
click at [14, 56] on icon "Menu Icon Button MagnifyingGlassIcon" at bounding box center [21, 61] width 15 height 15
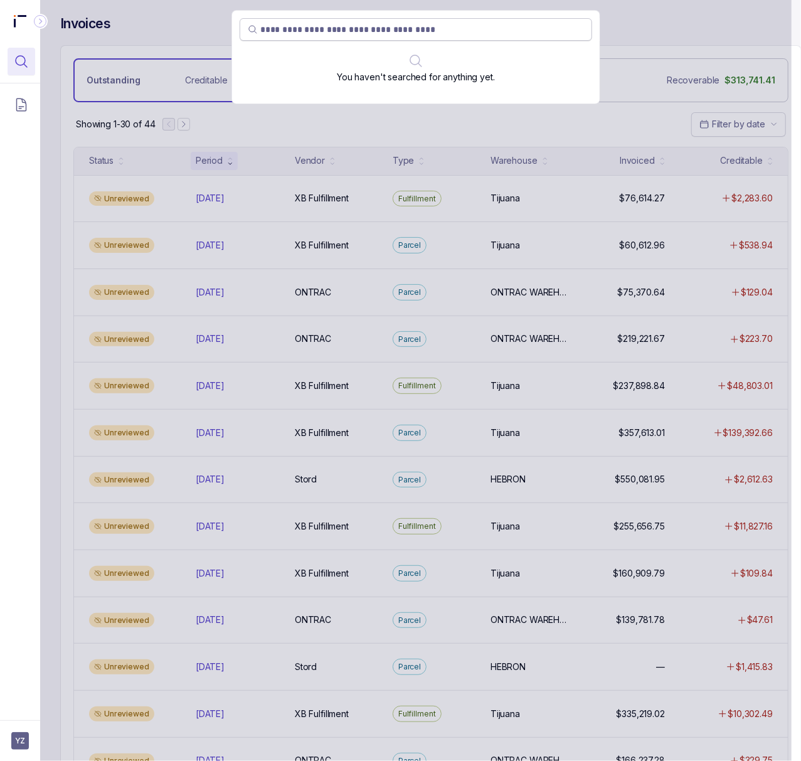
click at [414, 33] on input "search" at bounding box center [422, 29] width 324 height 13
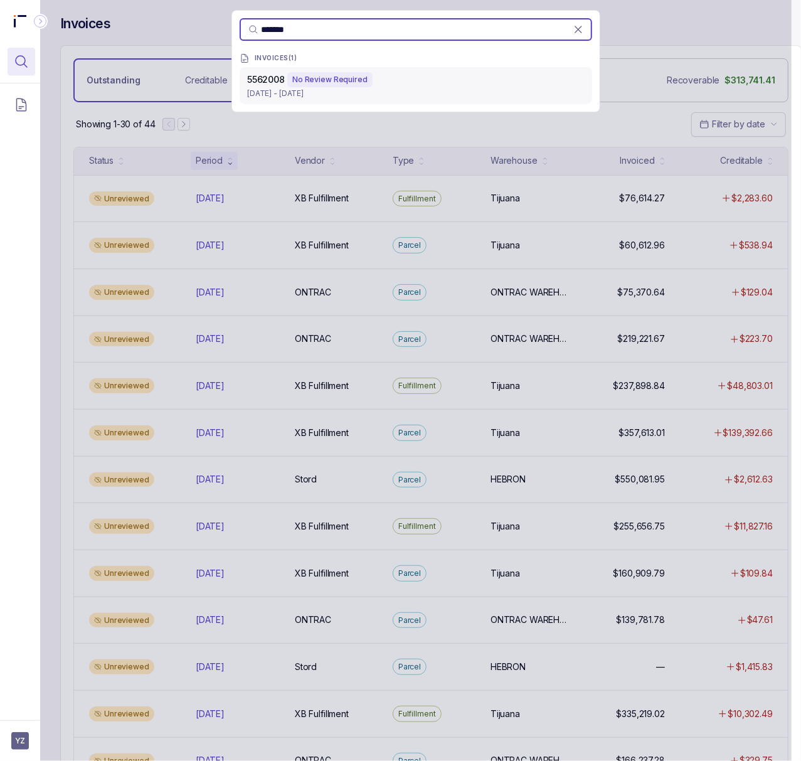
type input "*******"
click at [394, 96] on p "[DATE] - [DATE]" at bounding box center [415, 93] width 337 height 13
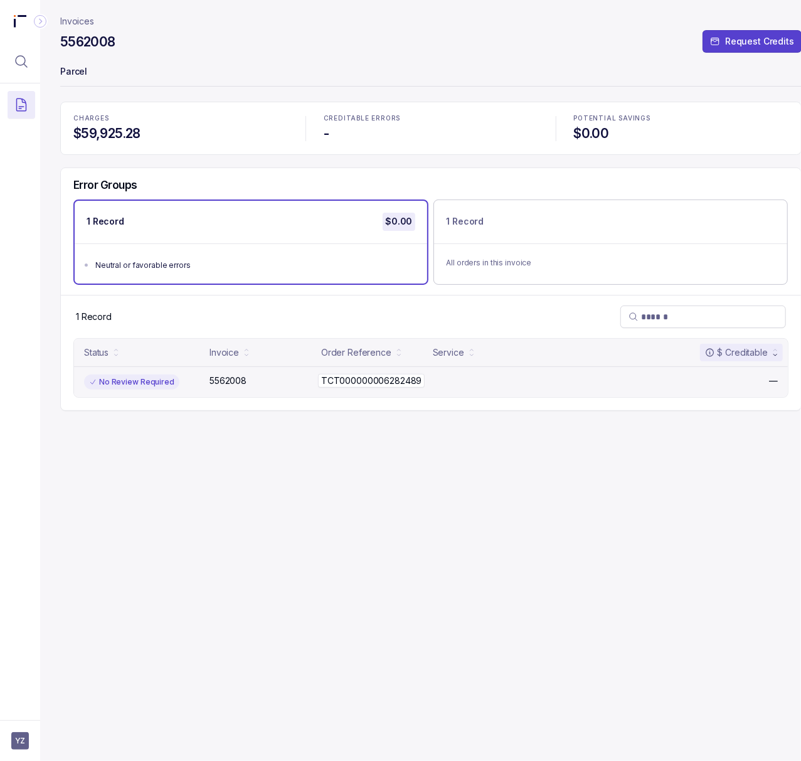
click at [344, 382] on p "TCT000000006282489" at bounding box center [371, 381] width 107 height 14
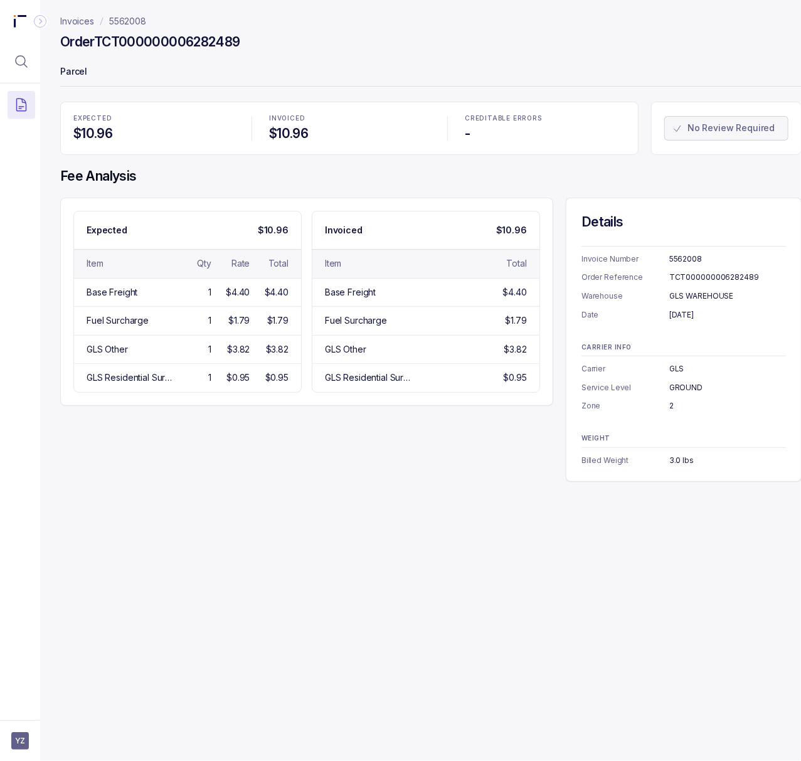
click at [118, 21] on p "5562008" at bounding box center [127, 21] width 37 height 13
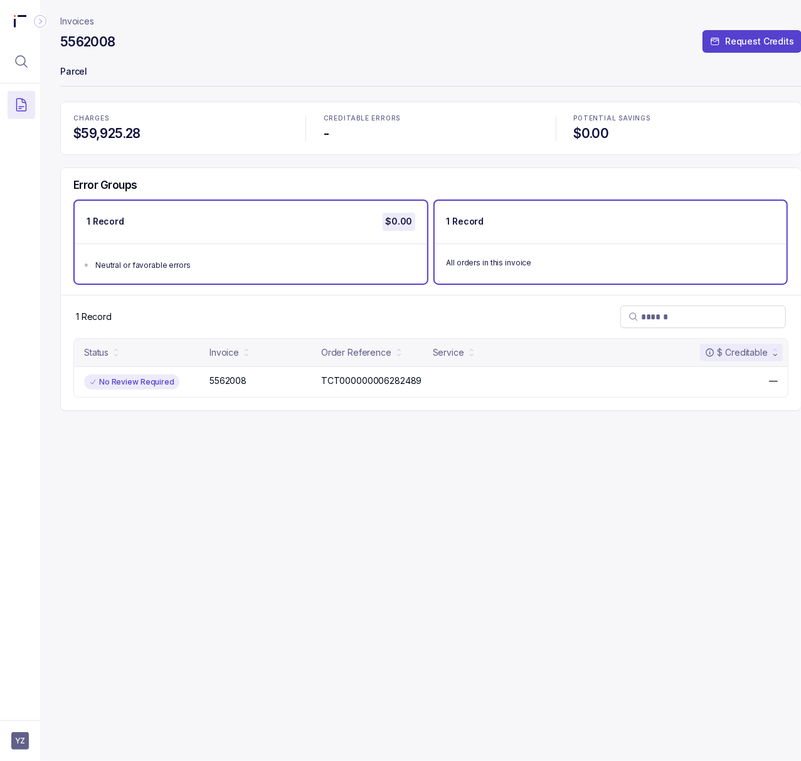
click at [504, 265] on p "All orders in this invoice" at bounding box center [610, 262] width 329 height 13
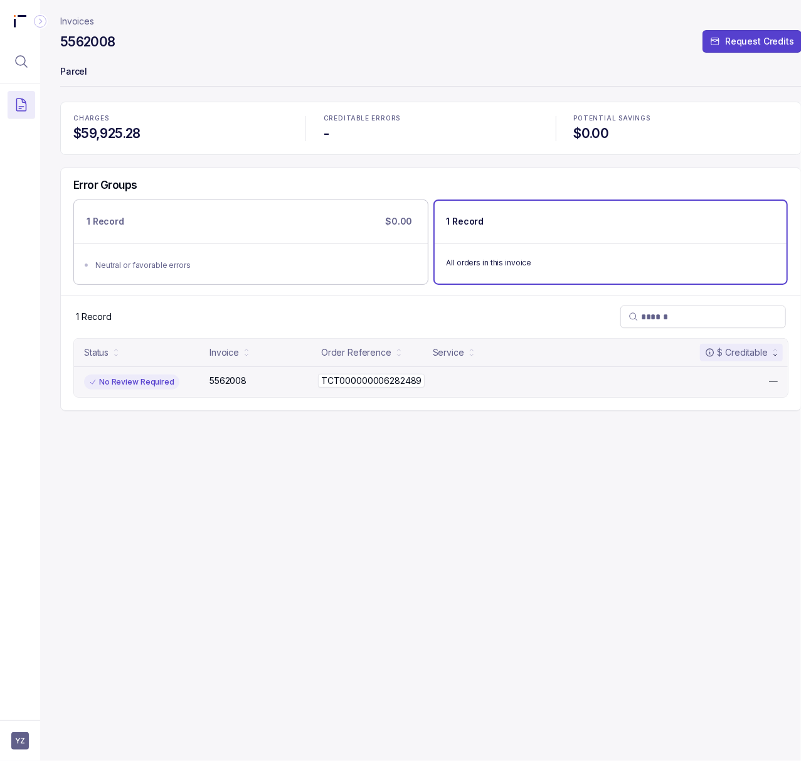
click at [334, 384] on p "TCT000000006282489" at bounding box center [371, 381] width 107 height 14
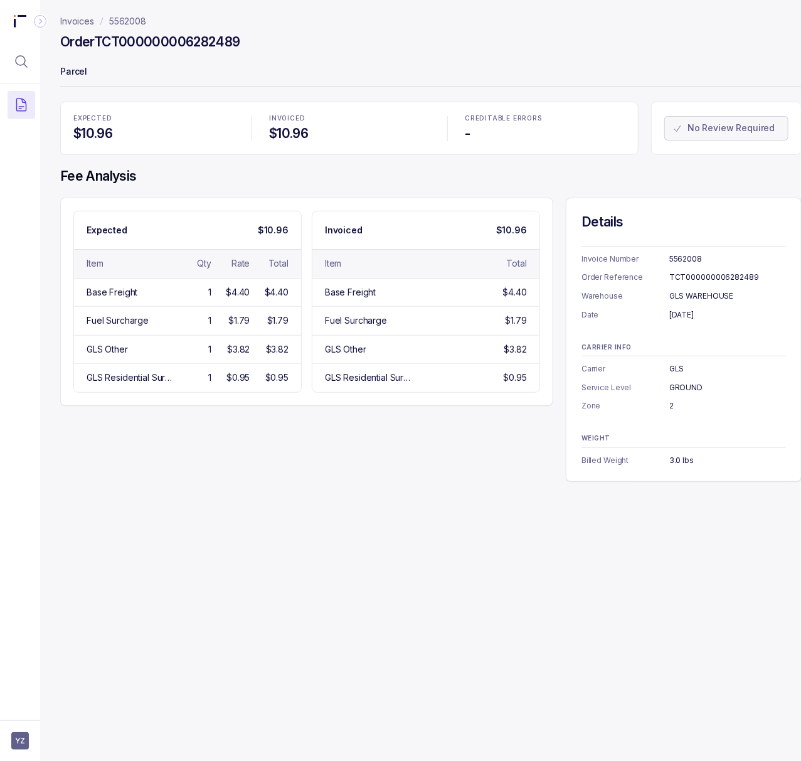
click at [124, 21] on p "5562008" at bounding box center [127, 21] width 37 height 13
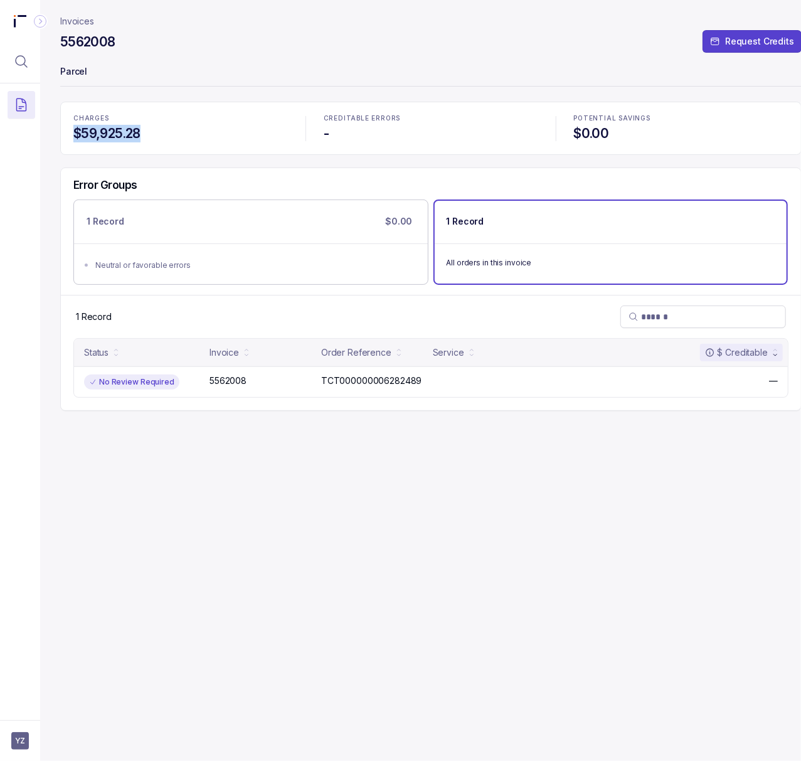
drag, startPoint x: 153, startPoint y: 134, endPoint x: 65, endPoint y: 133, distance: 87.8
click at [65, 133] on div "CHARGES $59,925.28 CREDITABLE ERRORS - POTENTIAL SAVINGS $0.00" at bounding box center [430, 128] width 741 height 53
click at [576, 136] on h4 "$0.00" at bounding box center [681, 134] width 214 height 18
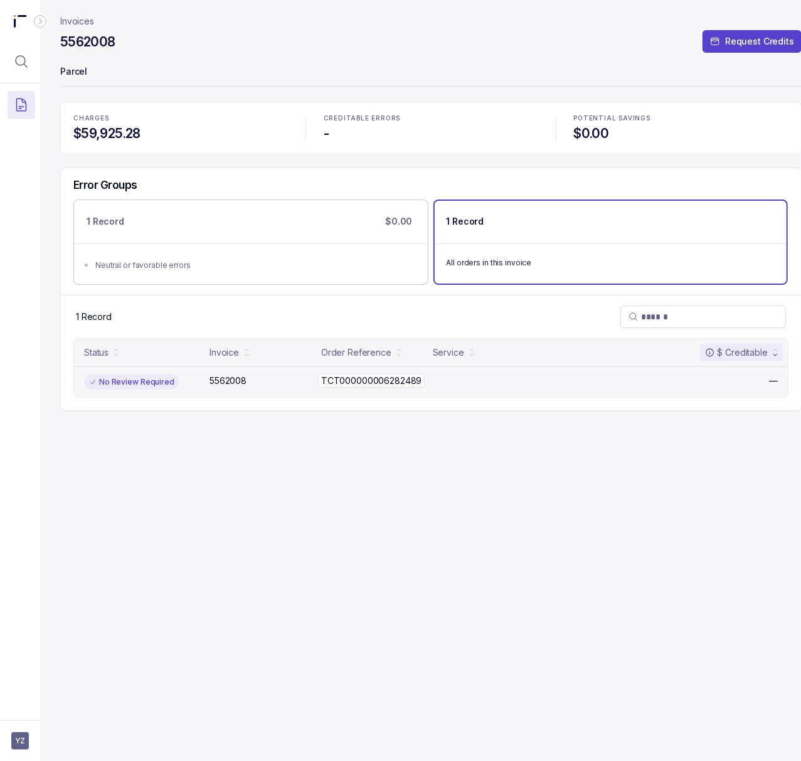
click at [342, 381] on p "TCT000000006282489" at bounding box center [371, 381] width 107 height 14
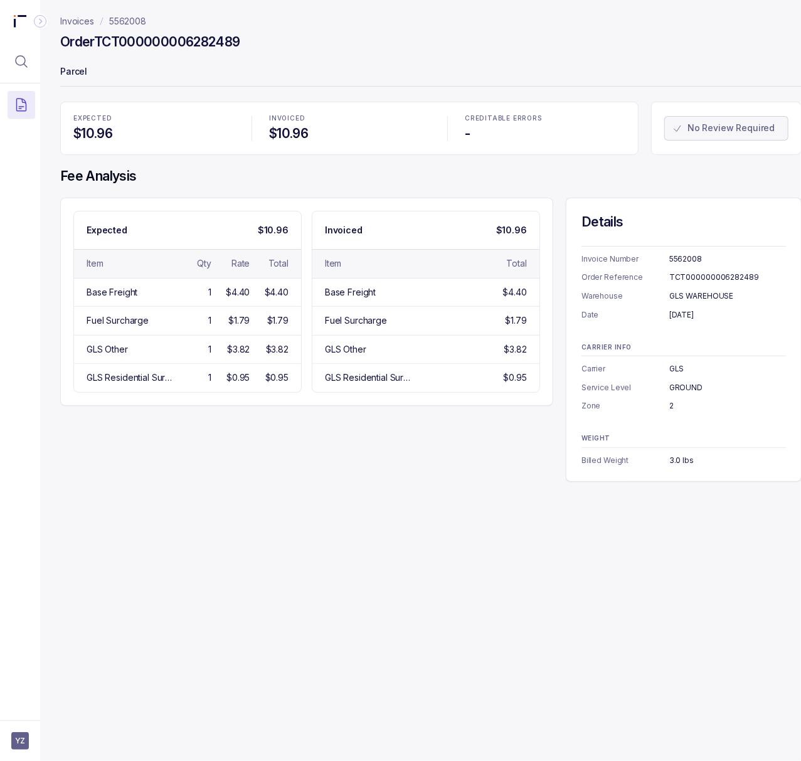
click at [671, 261] on div "5562008" at bounding box center [727, 259] width 117 height 13
click at [677, 369] on div "GLS" at bounding box center [727, 368] width 117 height 13
click at [680, 271] on div "Invoice Number 5562008 Order Reference TCT000000006282489 Warehouse GLS WAREHOU…" at bounding box center [683, 283] width 204 height 75
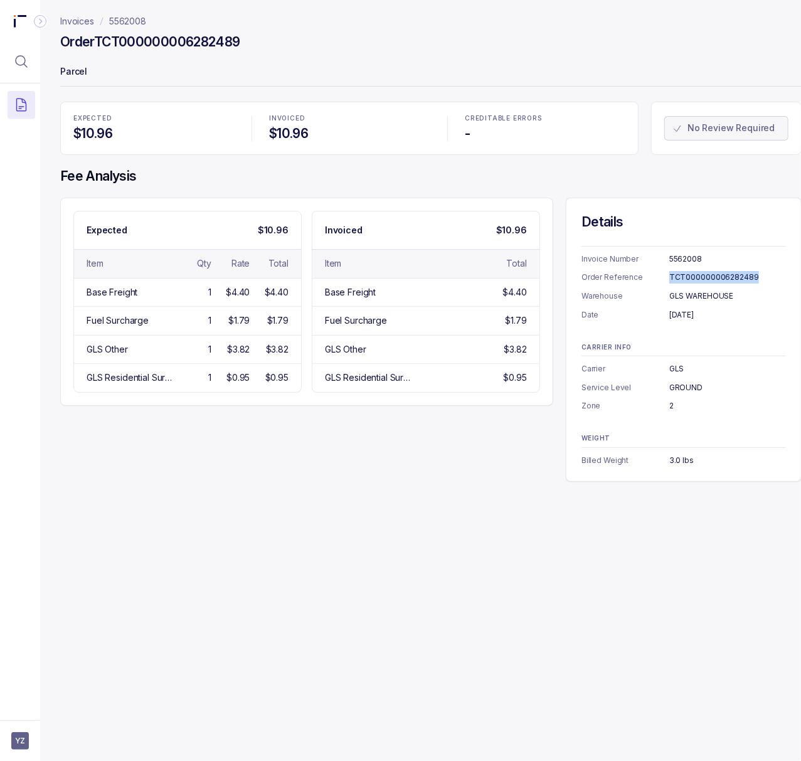
click at [680, 271] on div "Invoice Number 5562008 Order Reference TCT000000006282489 Warehouse GLS WAREHOU…" at bounding box center [683, 283] width 204 height 75
click at [122, 25] on p "5562008" at bounding box center [127, 21] width 37 height 13
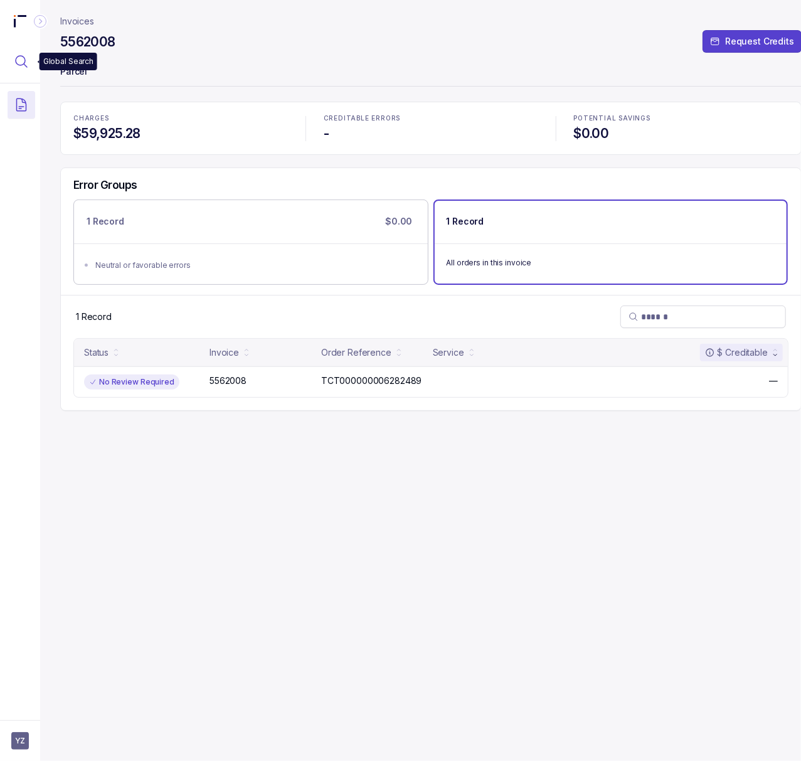
click at [26, 54] on icon "Menu Icon Button MagnifyingGlassIcon" at bounding box center [21, 61] width 15 height 15
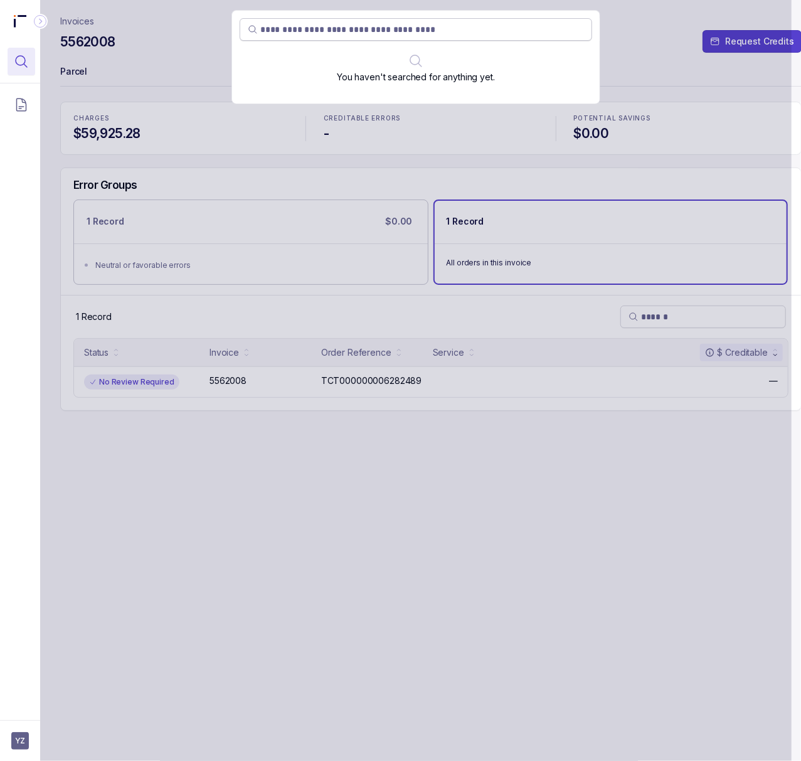
click at [440, 33] on input "search" at bounding box center [422, 29] width 324 height 13
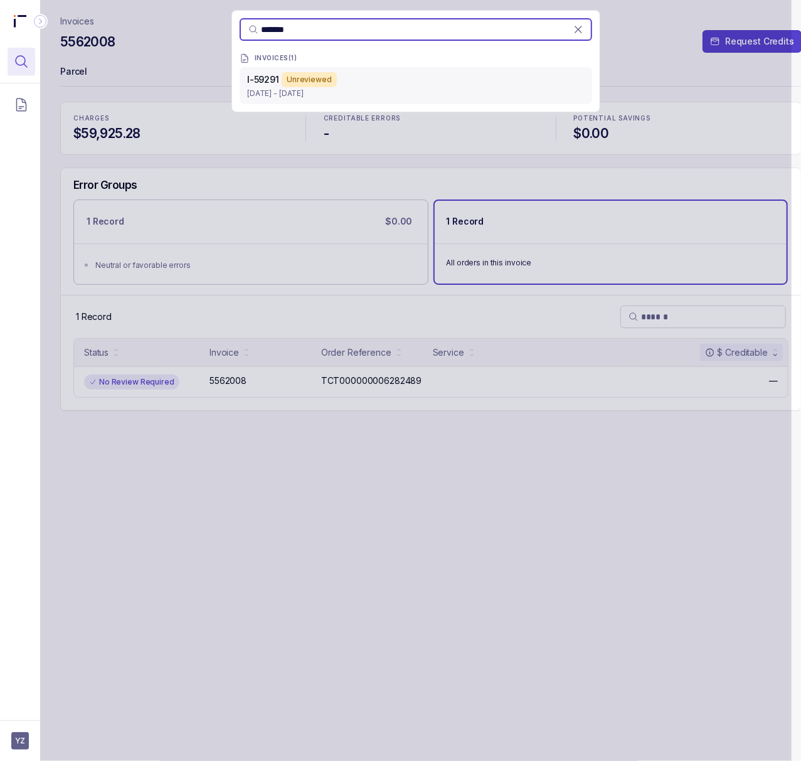
type input "*******"
click at [413, 84] on div "I-59291 Unreviewed" at bounding box center [415, 79] width 337 height 15
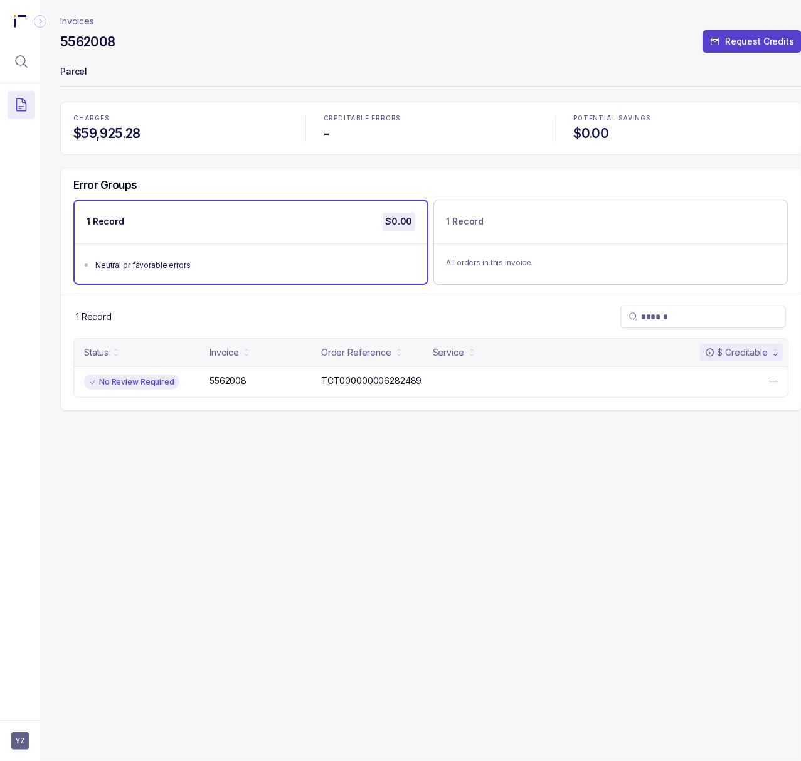
click at [88, 39] on h4 "5562008" at bounding box center [87, 42] width 55 height 18
click at [25, 63] on icon "Menu Icon Button MagnifyingGlassIcon" at bounding box center [21, 61] width 15 height 15
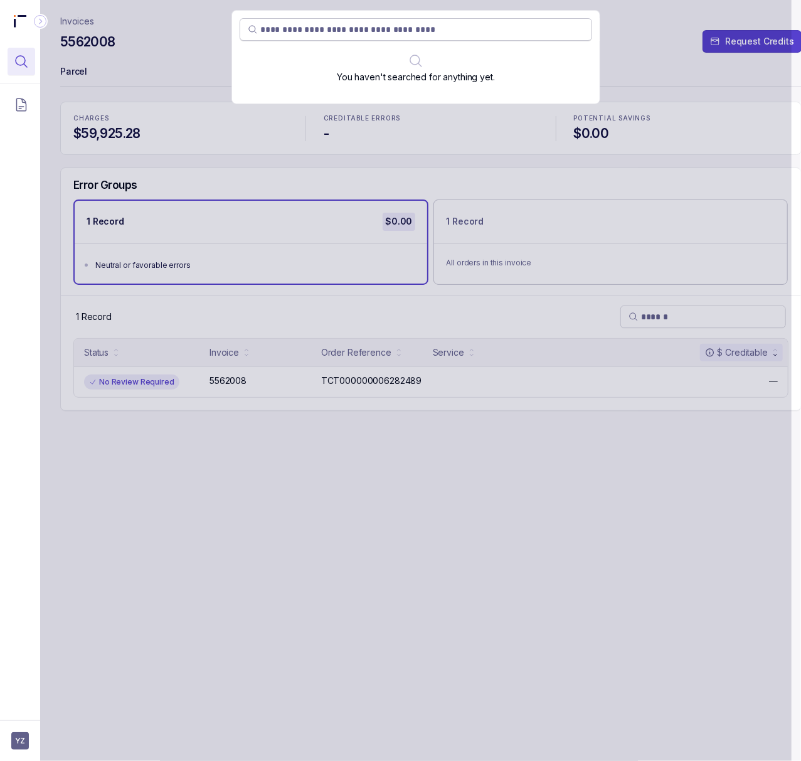
click at [392, 26] on input "search" at bounding box center [422, 29] width 324 height 13
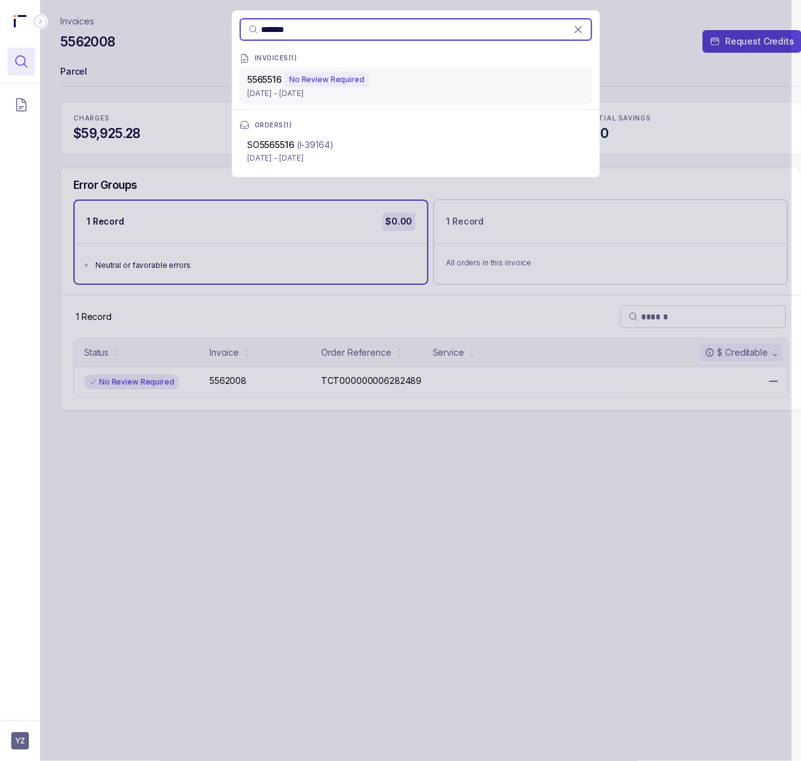
type input "*******"
click at [384, 79] on div "5565516 No Review Required" at bounding box center [415, 79] width 337 height 15
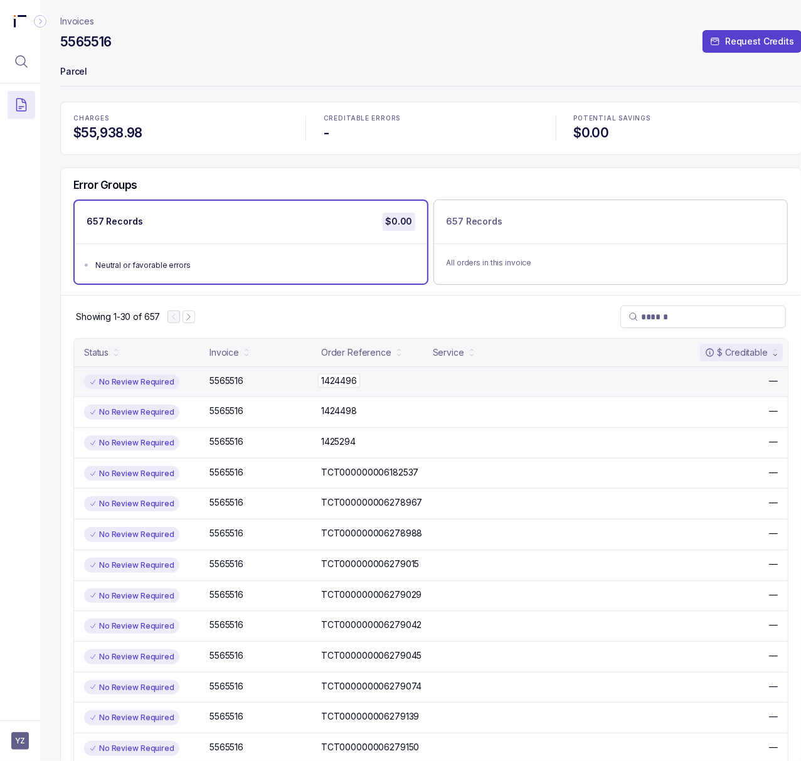
click at [326, 377] on p "1424496" at bounding box center [339, 381] width 42 height 14
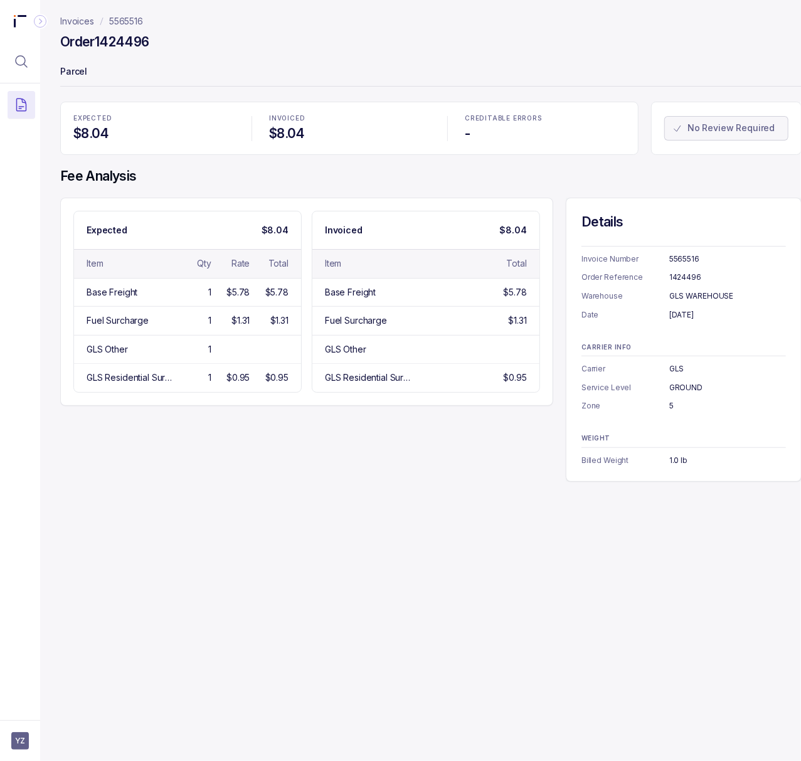
click at [687, 258] on div "5565516" at bounding box center [727, 259] width 117 height 13
click at [672, 367] on div "GLS" at bounding box center [727, 368] width 117 height 13
click at [672, 275] on div "1424496" at bounding box center [727, 277] width 117 height 13
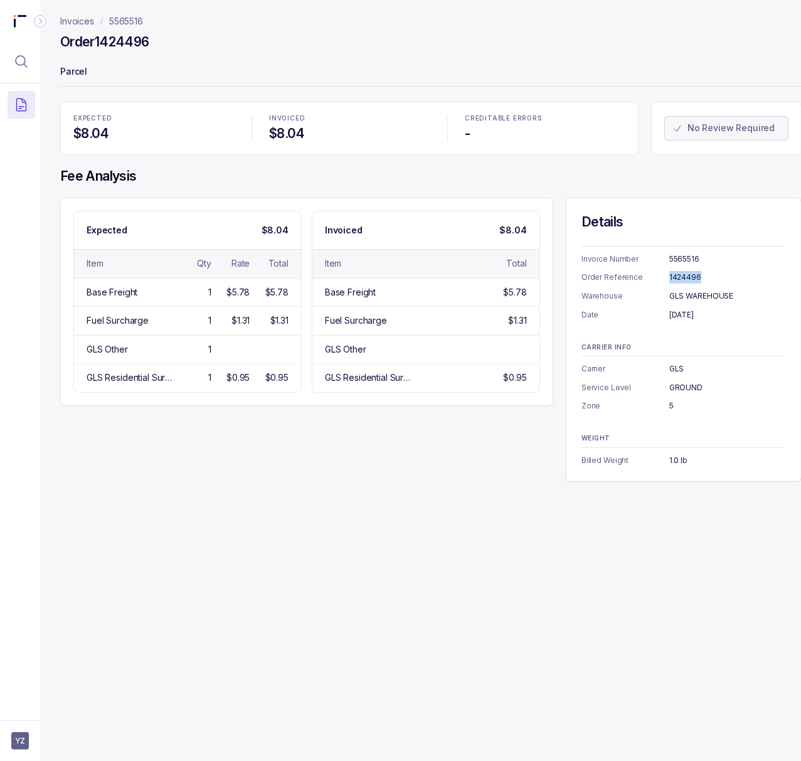
click at [672, 275] on div "1424496" at bounding box center [727, 277] width 117 height 13
click at [678, 319] on div "[DATE]" at bounding box center [727, 314] width 117 height 13
click at [675, 365] on div "GLS" at bounding box center [727, 368] width 117 height 13
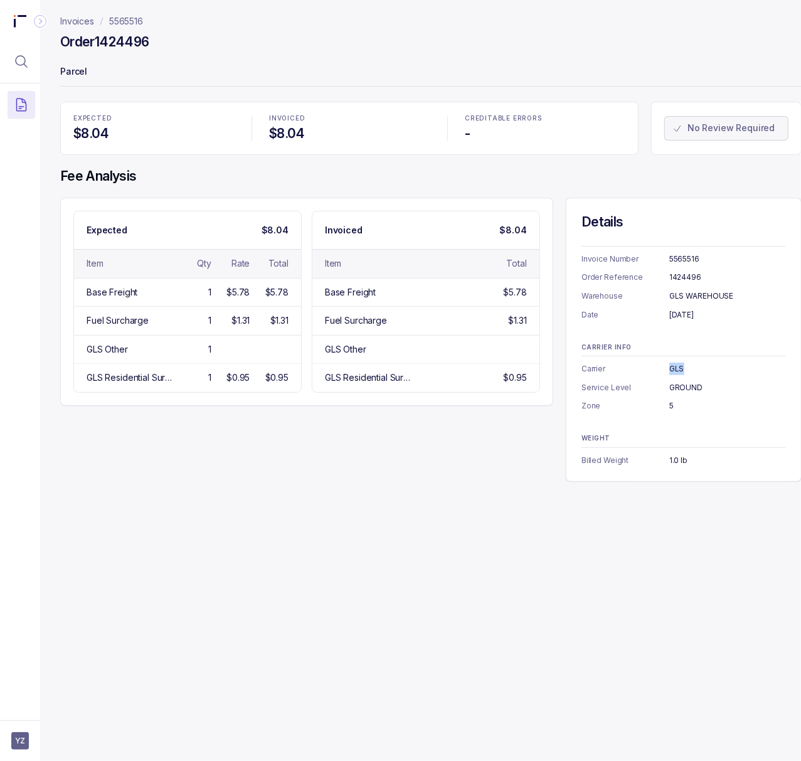
click at [675, 365] on div "GLS" at bounding box center [727, 368] width 117 height 13
click at [683, 299] on div "GLS WAREHOUSE" at bounding box center [727, 296] width 117 height 13
click at [675, 372] on div "GLS" at bounding box center [727, 368] width 117 height 13
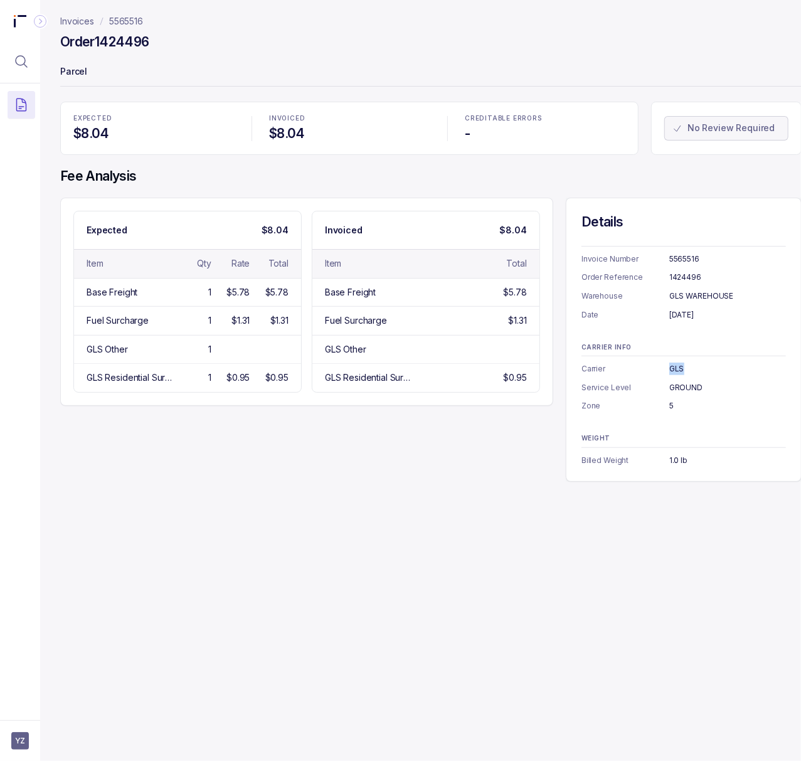
click at [675, 372] on div "GLS" at bounding box center [727, 368] width 117 height 13
click at [680, 389] on div "GROUND" at bounding box center [727, 387] width 117 height 13
click at [670, 405] on div "5" at bounding box center [727, 405] width 117 height 13
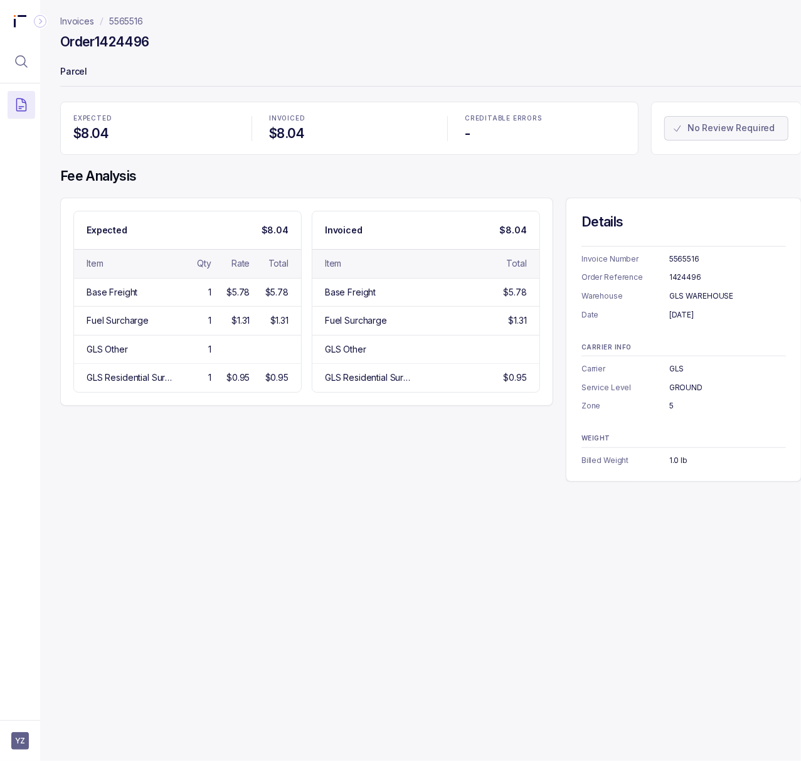
click at [675, 455] on div "1.0 lb" at bounding box center [727, 460] width 117 height 13
click at [120, 23] on p "5565516" at bounding box center [126, 21] width 34 height 13
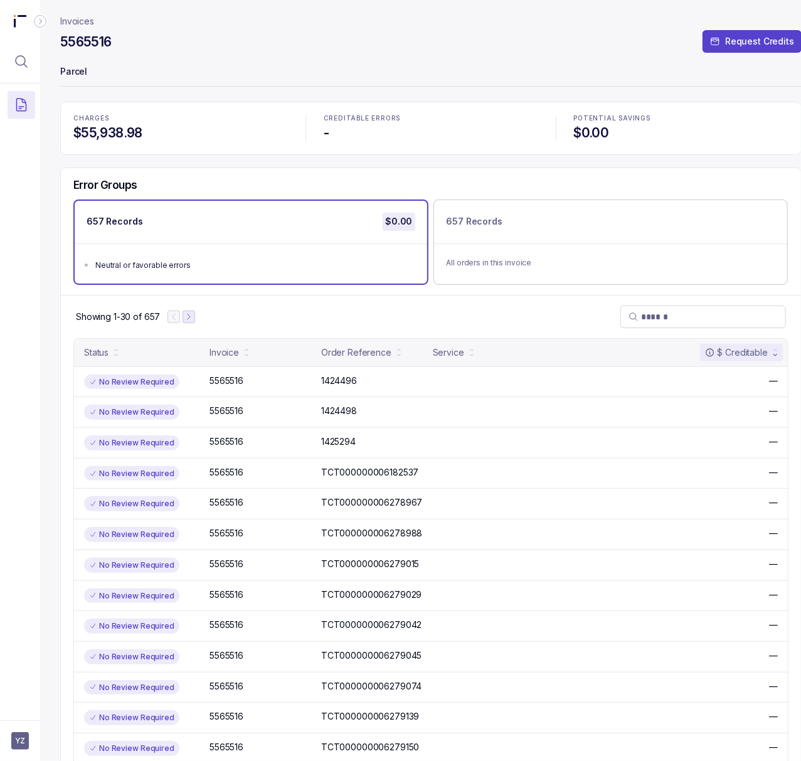
click at [192, 319] on icon "Next Page" at bounding box center [188, 316] width 9 height 9
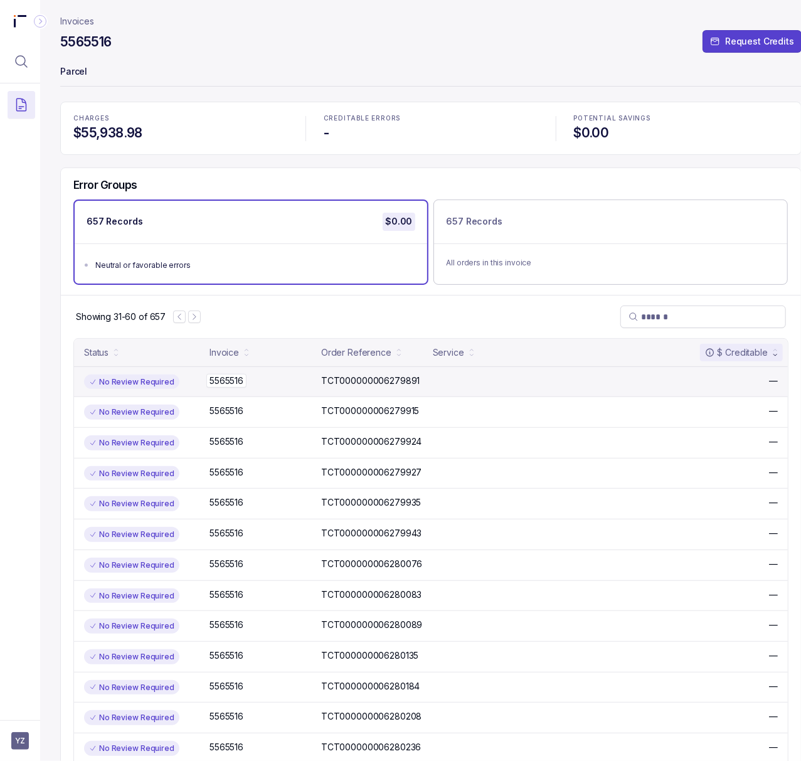
click at [229, 376] on p "5565516" at bounding box center [226, 381] width 40 height 14
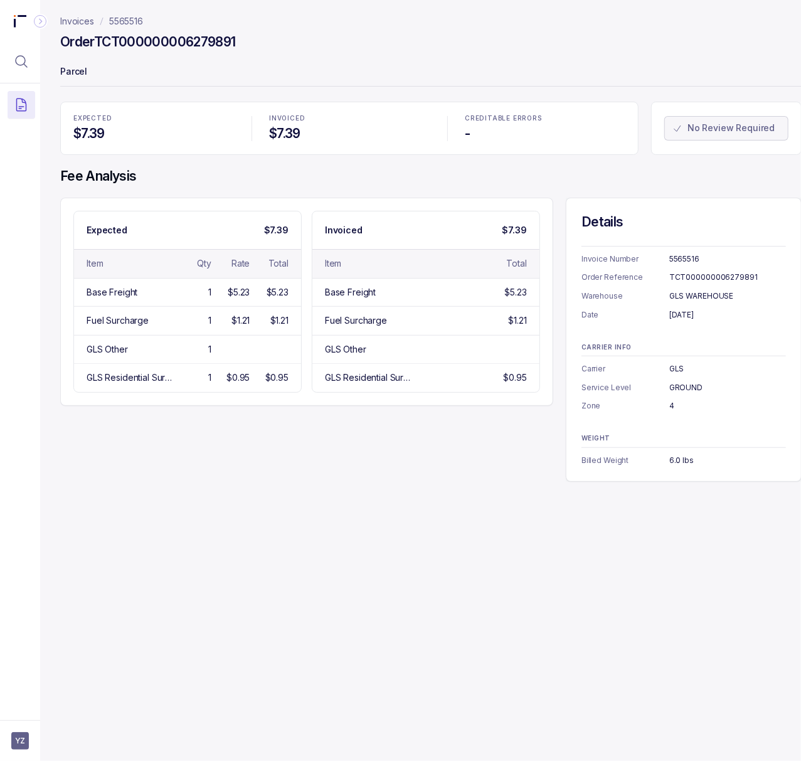
click at [690, 271] on div "Invoice Number 5565516 Order Reference TCT000000006279891 Warehouse GLS WAREHOU…" at bounding box center [683, 283] width 204 height 75
click at [700, 321] on div "[DATE]" at bounding box center [727, 314] width 117 height 13
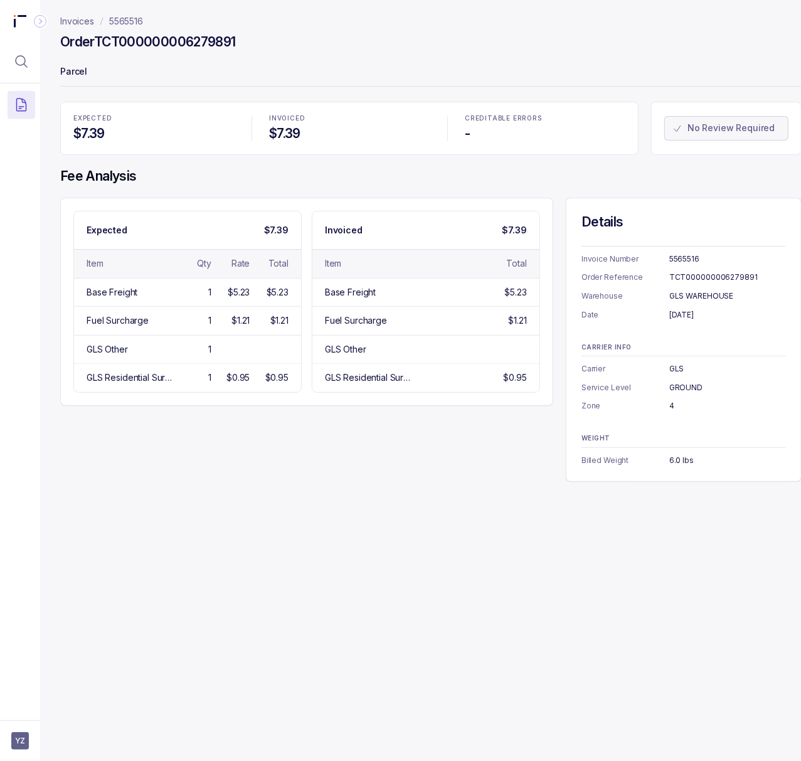
click at [672, 409] on div "4" at bounding box center [727, 405] width 117 height 13
click at [669, 460] on div "6.0 lbs" at bounding box center [727, 460] width 117 height 13
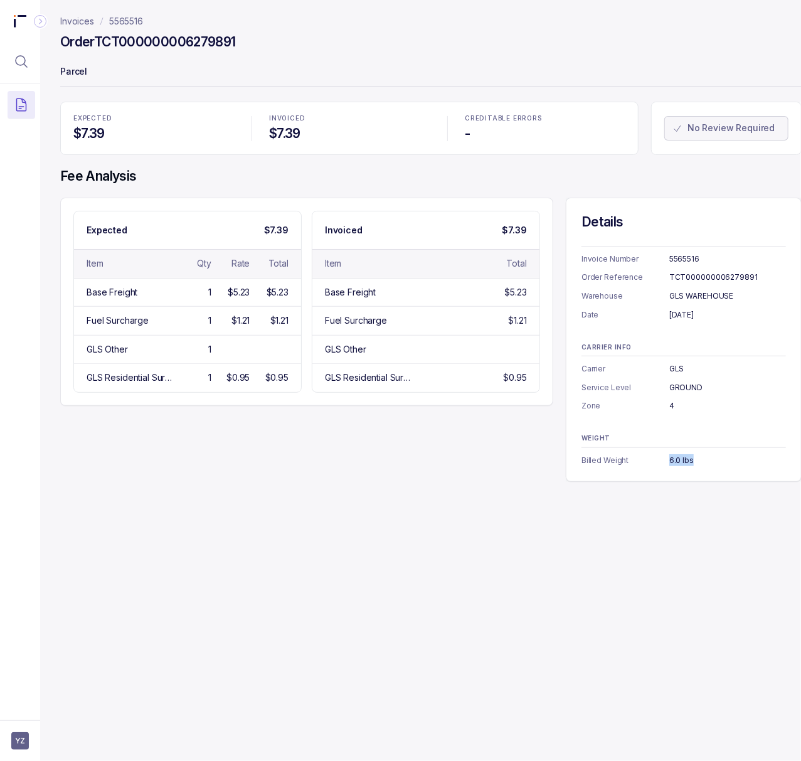
click at [669, 460] on div "6.0 lbs" at bounding box center [727, 460] width 117 height 13
click at [700, 18] on nav "Invoices 5565516" at bounding box center [430, 21] width 741 height 13
click at [124, 21] on p "5565516" at bounding box center [126, 21] width 34 height 13
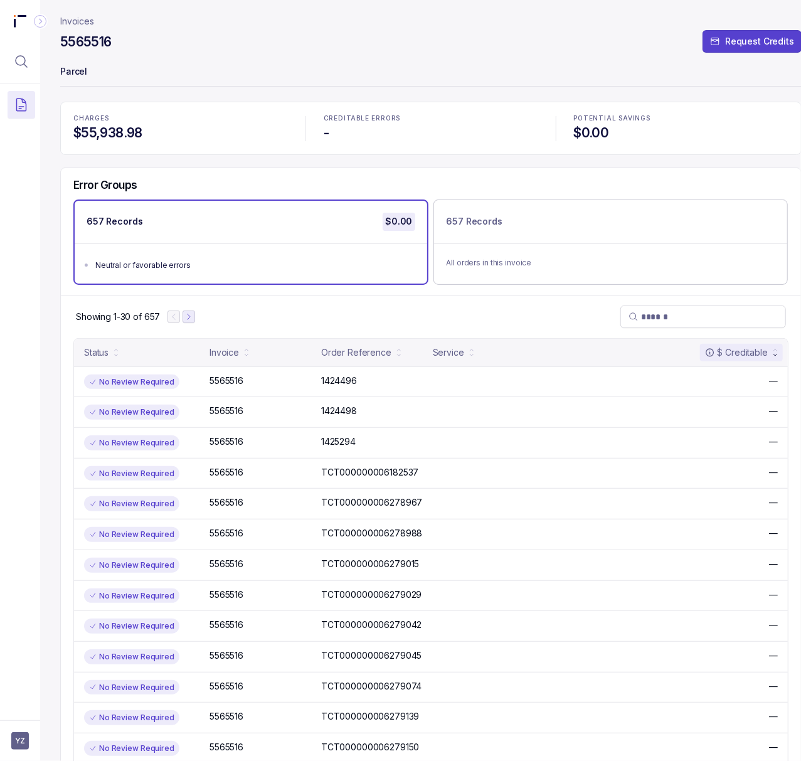
click at [189, 319] on icon "Next Page" at bounding box center [188, 316] width 9 height 9
click at [196, 317] on icon "Next Page" at bounding box center [194, 316] width 9 height 9
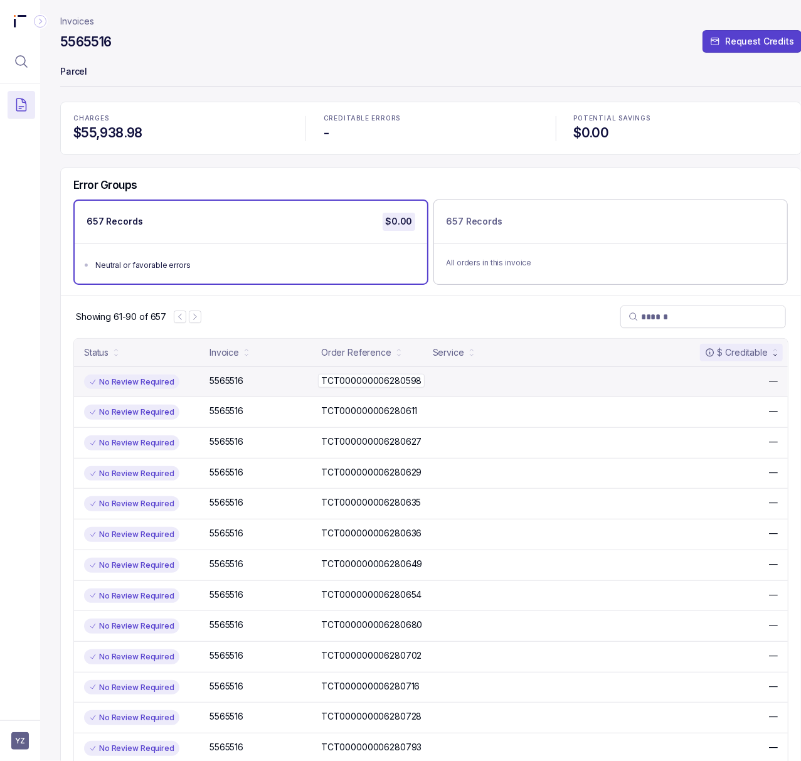
click at [355, 381] on p "TCT000000006280598" at bounding box center [371, 381] width 107 height 14
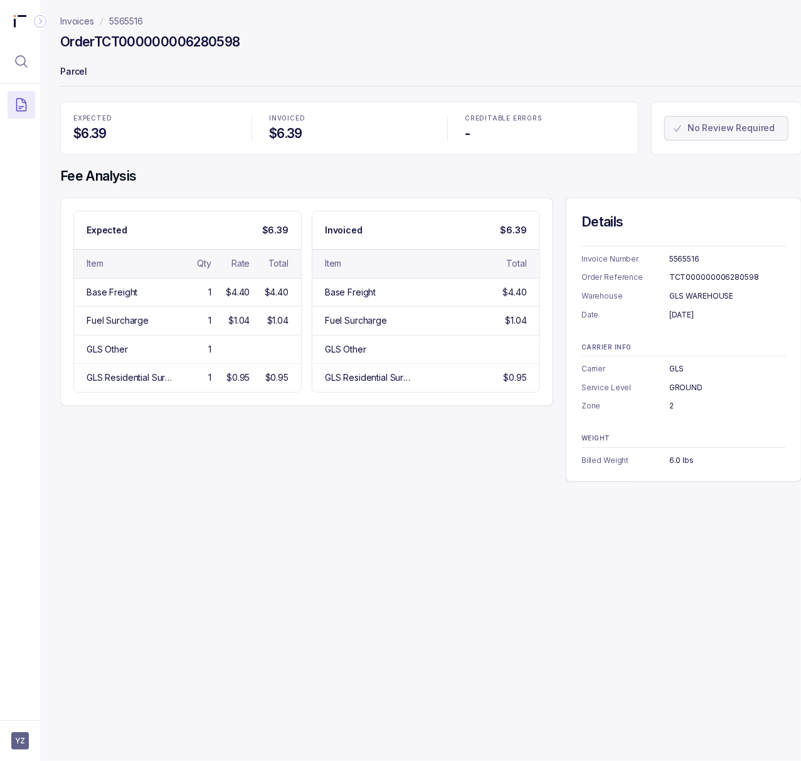
click at [681, 282] on div "TCT000000006280598" at bounding box center [727, 277] width 117 height 13
click at [673, 409] on div "2" at bounding box center [727, 405] width 117 height 13
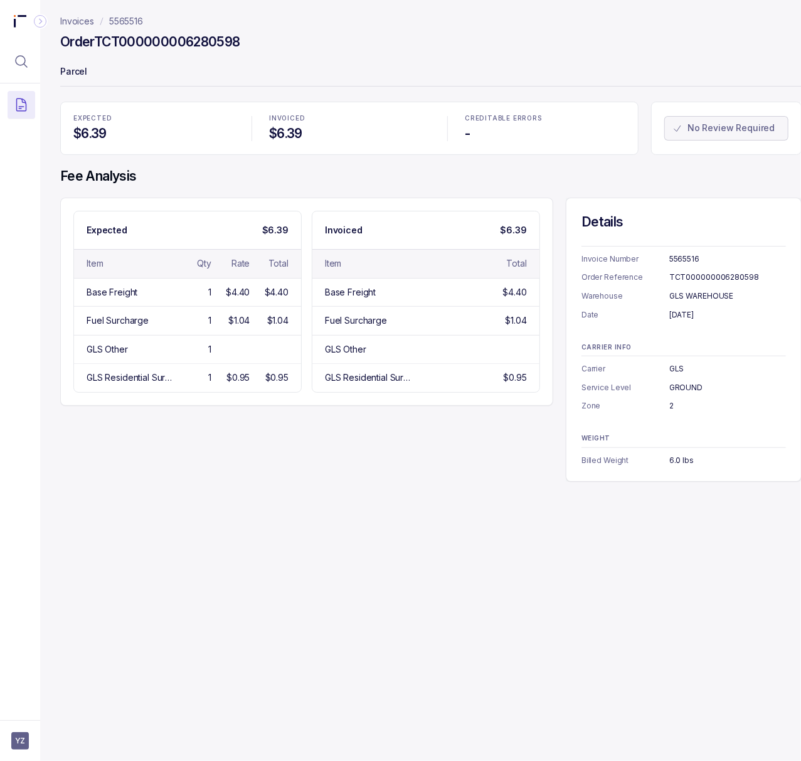
click at [678, 458] on div "6.0 lbs" at bounding box center [727, 460] width 117 height 13
click at [136, 23] on p "5565516" at bounding box center [126, 21] width 34 height 13
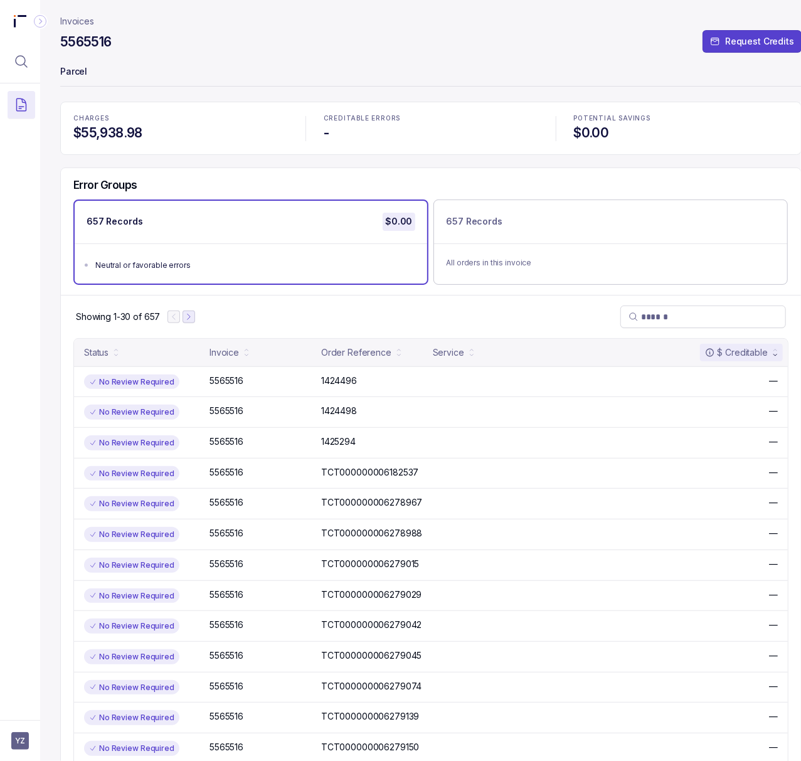
click at [189, 319] on icon "Next Page" at bounding box center [188, 316] width 9 height 9
click at [199, 317] on button "Next Page" at bounding box center [194, 316] width 13 height 13
click at [199, 317] on button "Next Page" at bounding box center [195, 316] width 13 height 13
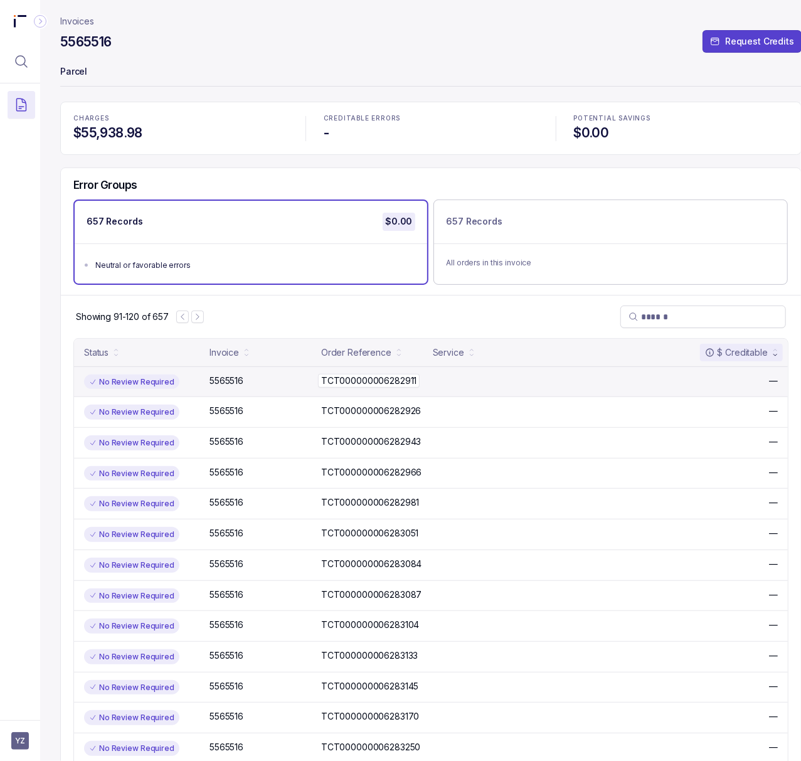
click at [354, 375] on p "TCT000000006282911" at bounding box center [369, 381] width 102 height 14
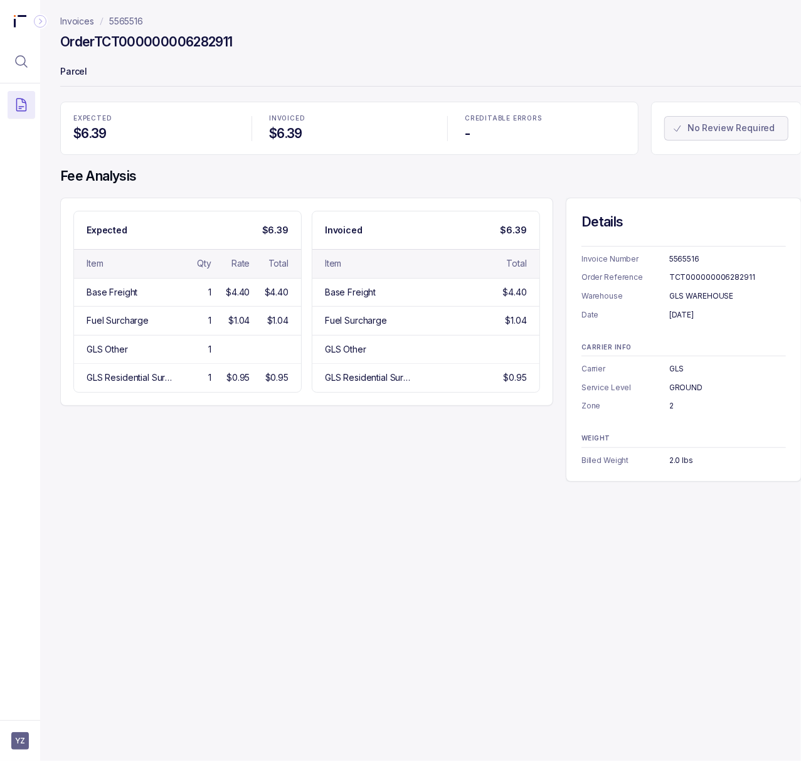
click at [710, 273] on div "TCT000000006282911" at bounding box center [727, 277] width 117 height 13
click at [693, 313] on div "[DATE]" at bounding box center [727, 314] width 117 height 13
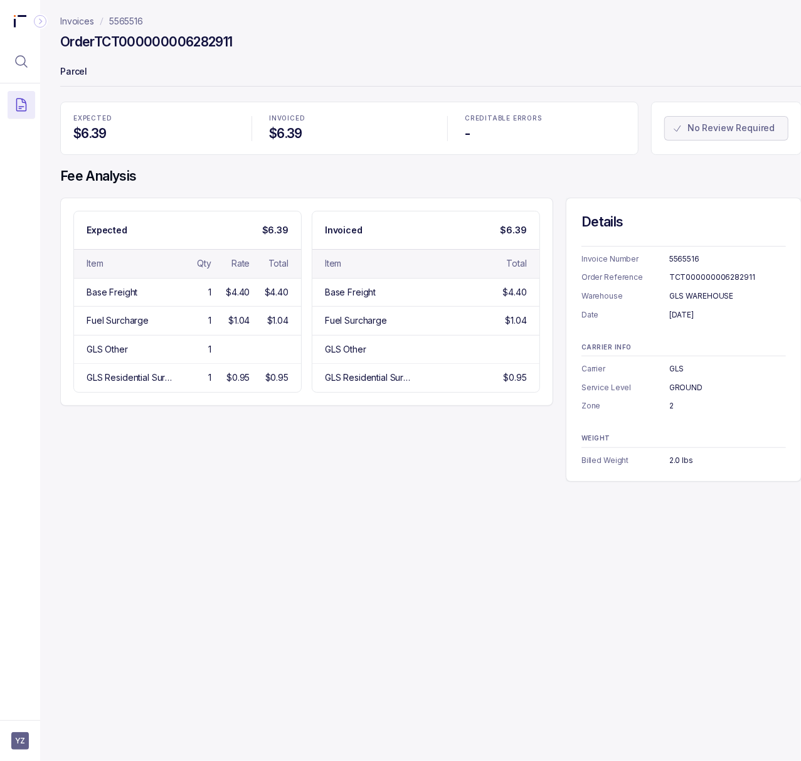
click at [678, 464] on div "2.0 lbs" at bounding box center [727, 460] width 117 height 13
click at [135, 24] on p "5565516" at bounding box center [126, 21] width 34 height 13
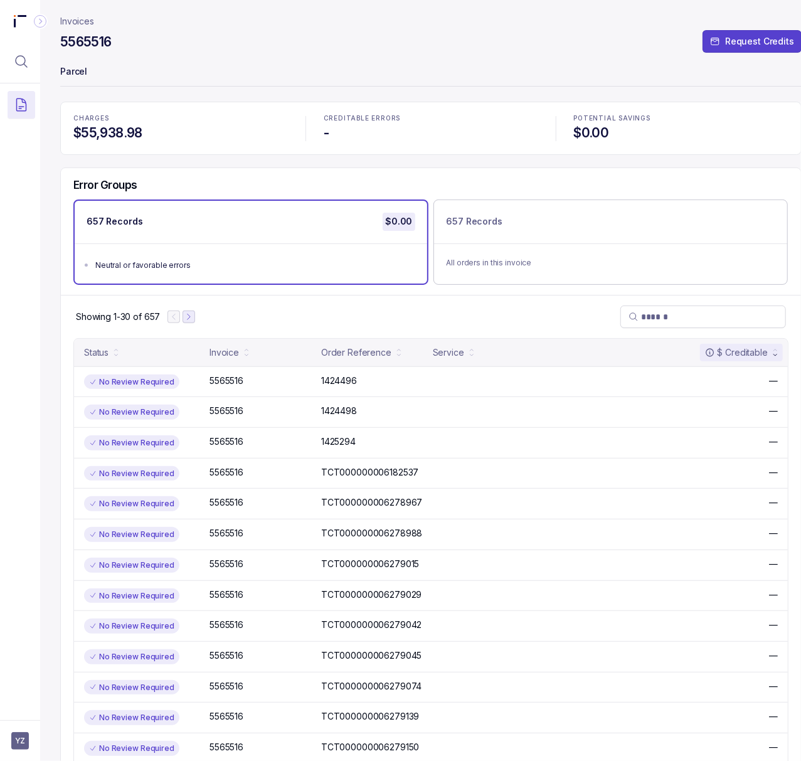
click at [194, 319] on button "Next Page" at bounding box center [188, 316] width 13 height 13
click at [194, 319] on icon "Next Page" at bounding box center [194, 316] width 3 height 6
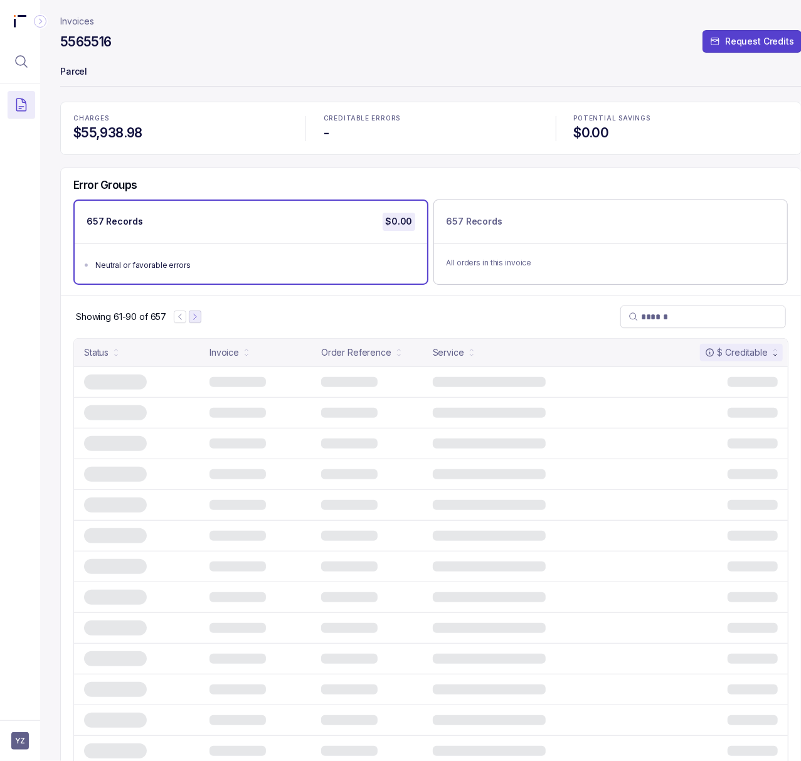
click at [193, 319] on icon "Next Page" at bounding box center [195, 316] width 9 height 9
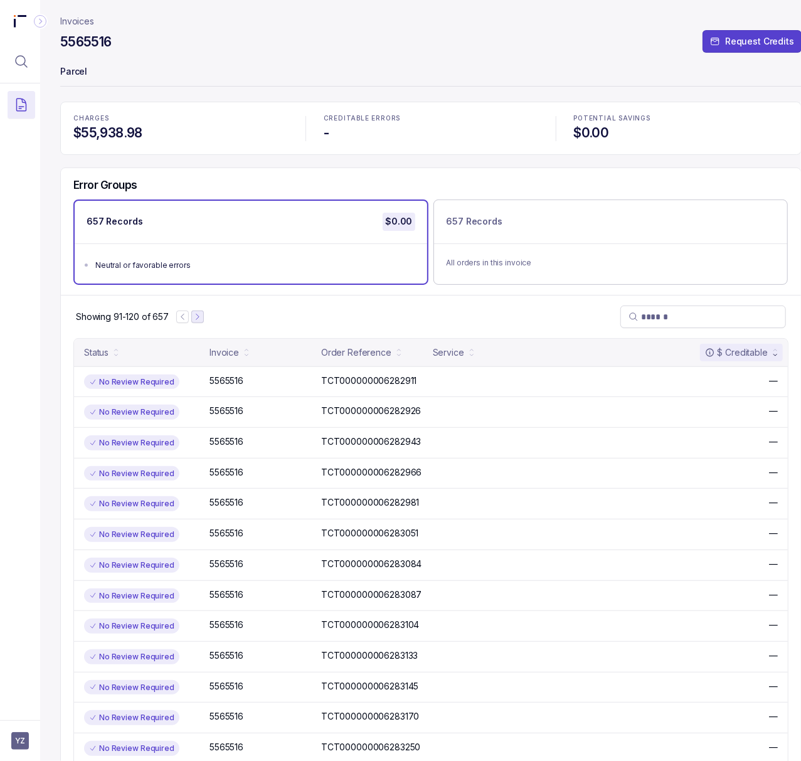
click at [203, 319] on button "Next Page" at bounding box center [197, 316] width 13 height 13
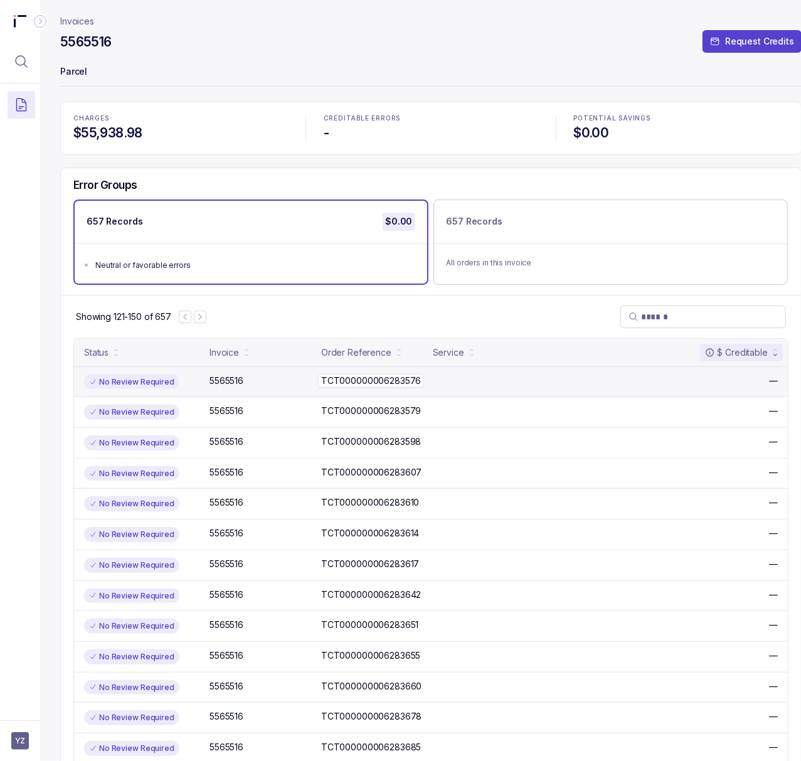
click at [347, 382] on p "TCT000000006283576" at bounding box center [371, 381] width 106 height 14
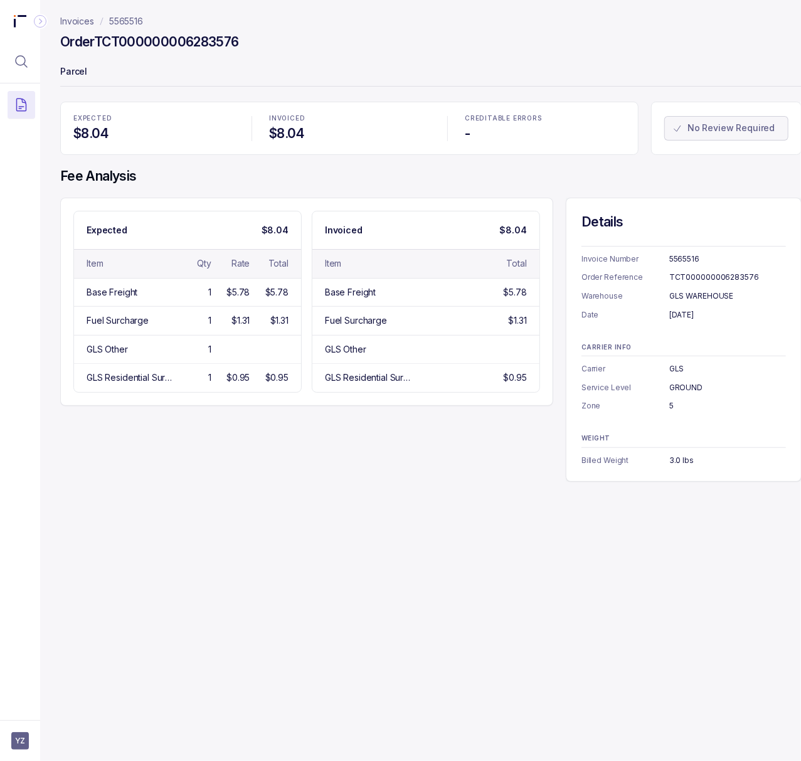
click at [692, 282] on div "TCT000000006283576" at bounding box center [727, 277] width 117 height 13
click at [702, 319] on div "[DATE]" at bounding box center [727, 314] width 117 height 13
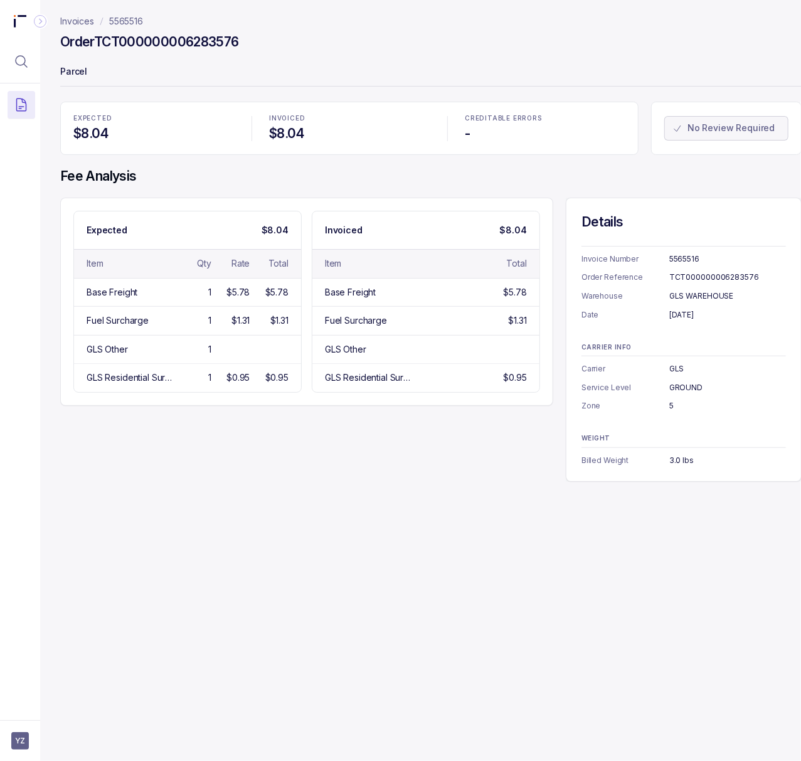
click at [670, 406] on div "5" at bounding box center [727, 405] width 117 height 13
click at [672, 461] on div "3.0 lbs" at bounding box center [727, 460] width 117 height 13
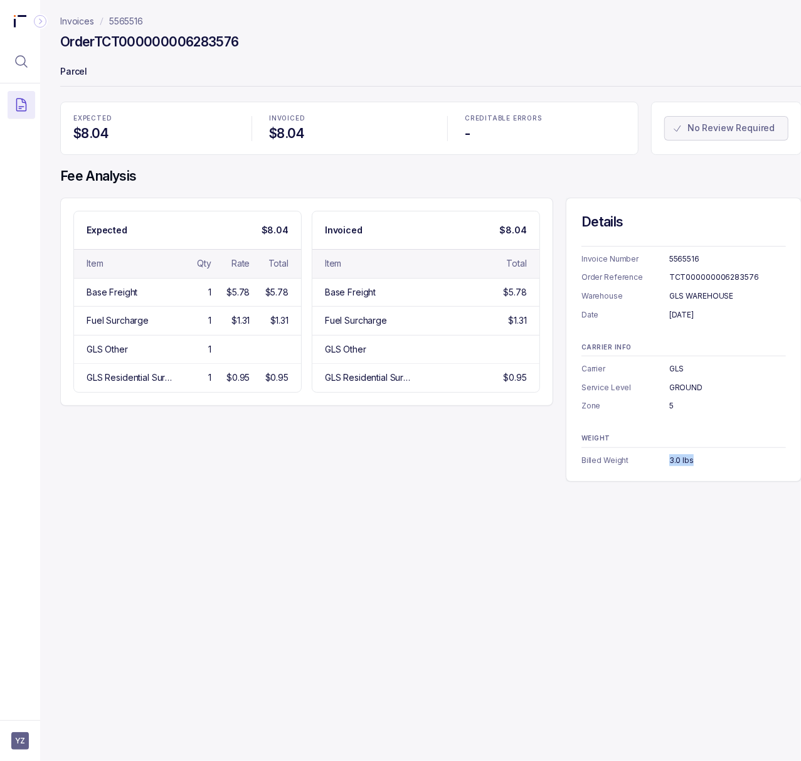
click at [140, 21] on p "5565516" at bounding box center [126, 21] width 34 height 13
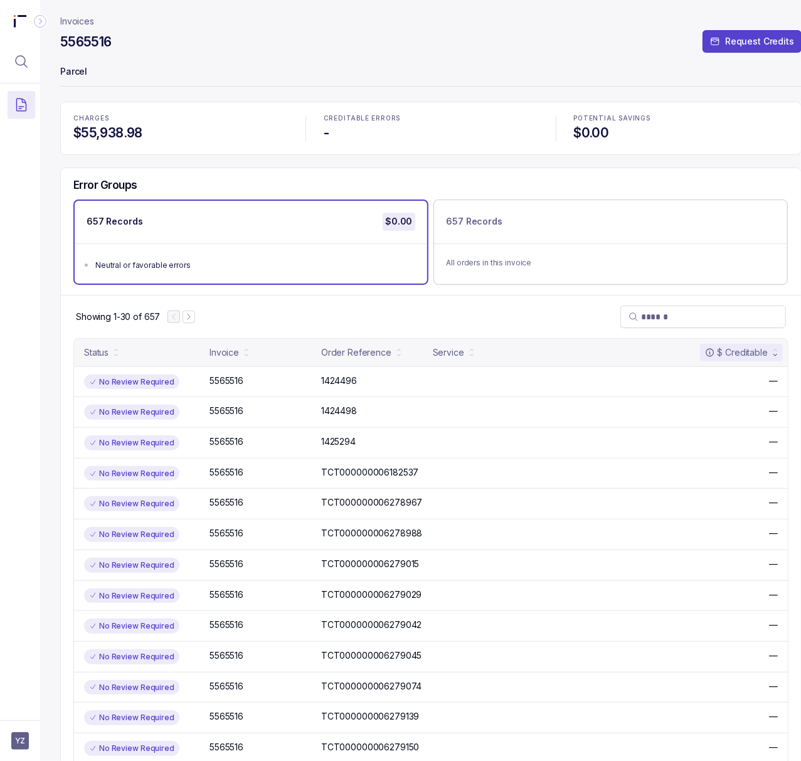
click at [587, 129] on h4 "$0.00" at bounding box center [681, 133] width 214 height 18
click at [18, 68] on icon "Menu Icon Button MagnifyingGlassIcon" at bounding box center [21, 61] width 15 height 15
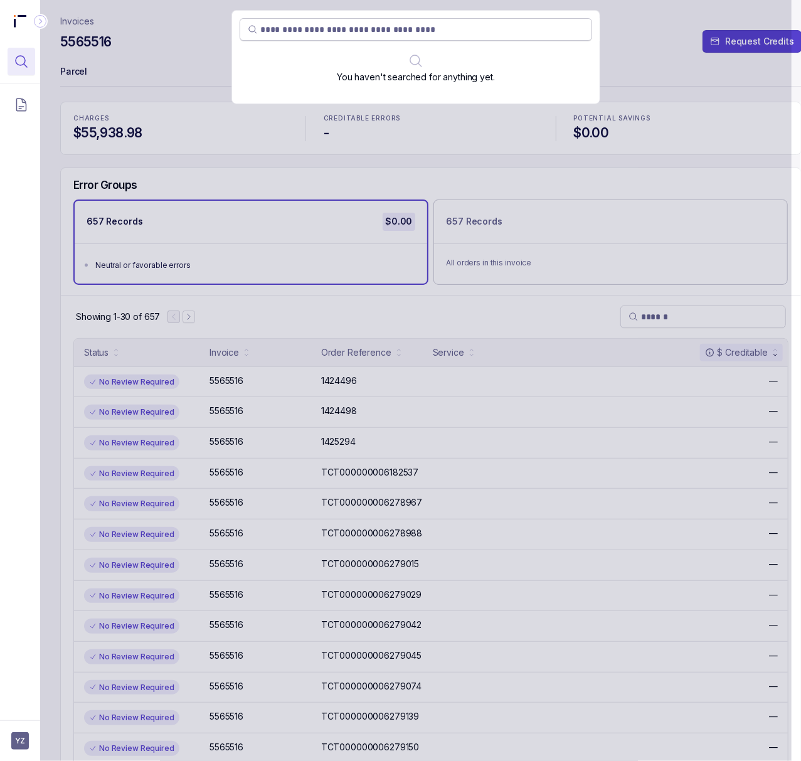
click at [364, 28] on input "search" at bounding box center [422, 29] width 324 height 13
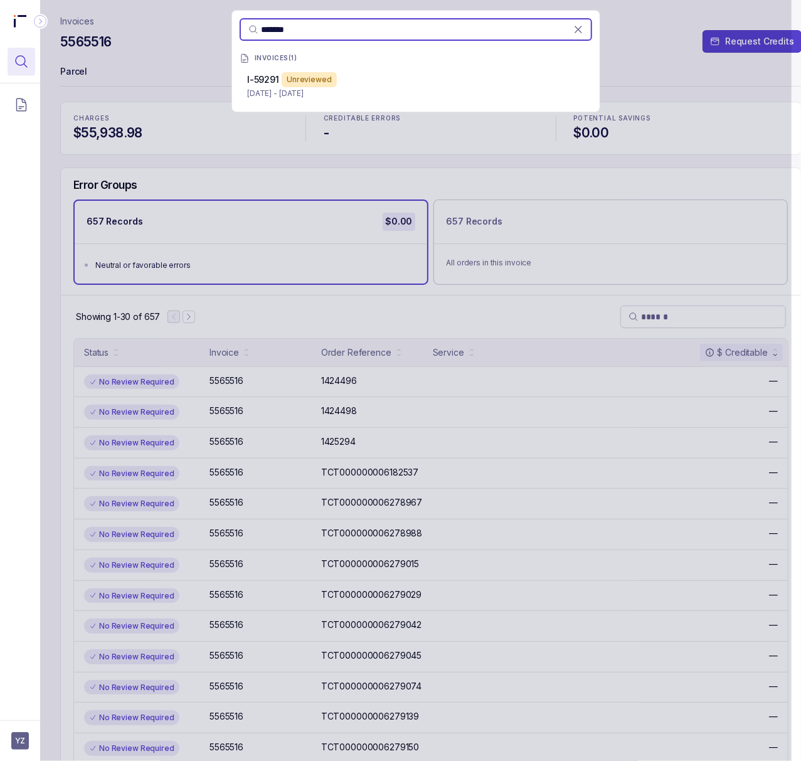
type input "*******"
click at [359, 83] on div "I-59291 Unreviewed" at bounding box center [415, 79] width 337 height 15
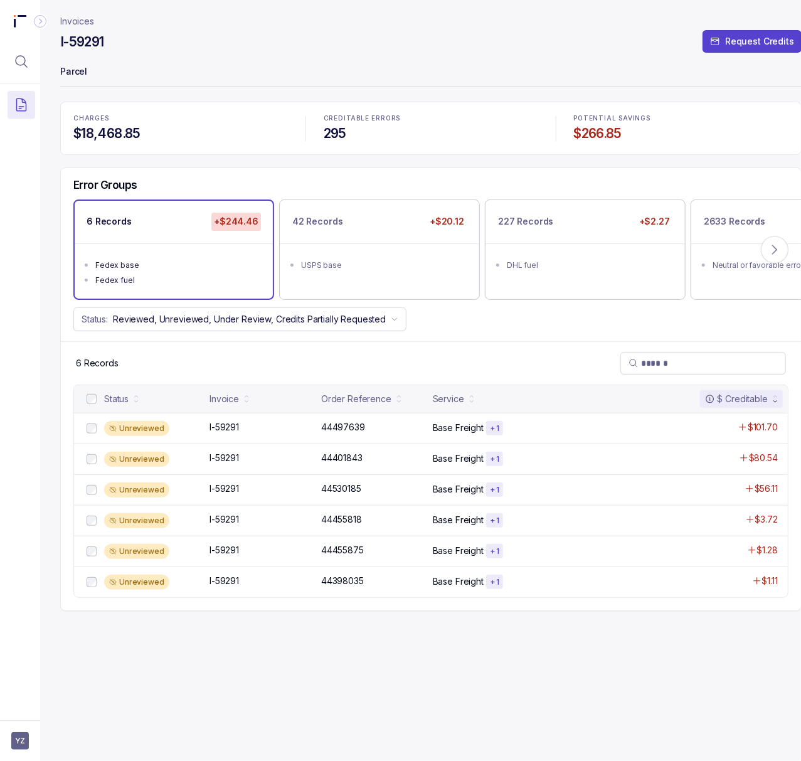
click at [68, 38] on h4 "I-59291" at bounding box center [82, 42] width 44 height 18
click at [327, 429] on p "44497639" at bounding box center [343, 427] width 50 height 14
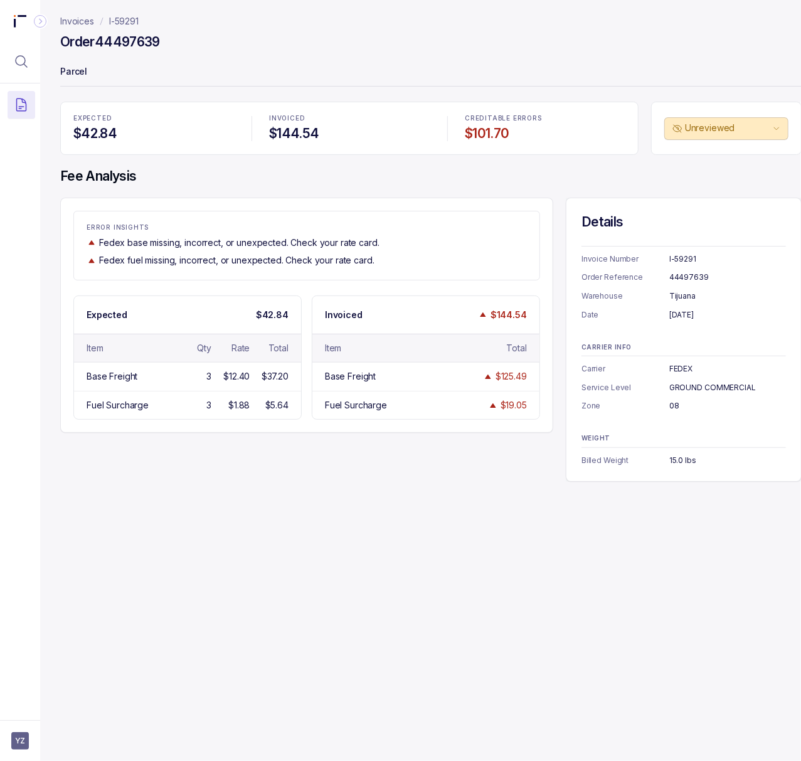
click at [683, 261] on div "I-59291" at bounding box center [727, 259] width 117 height 13
click at [685, 372] on div "FEDEX" at bounding box center [727, 368] width 117 height 13
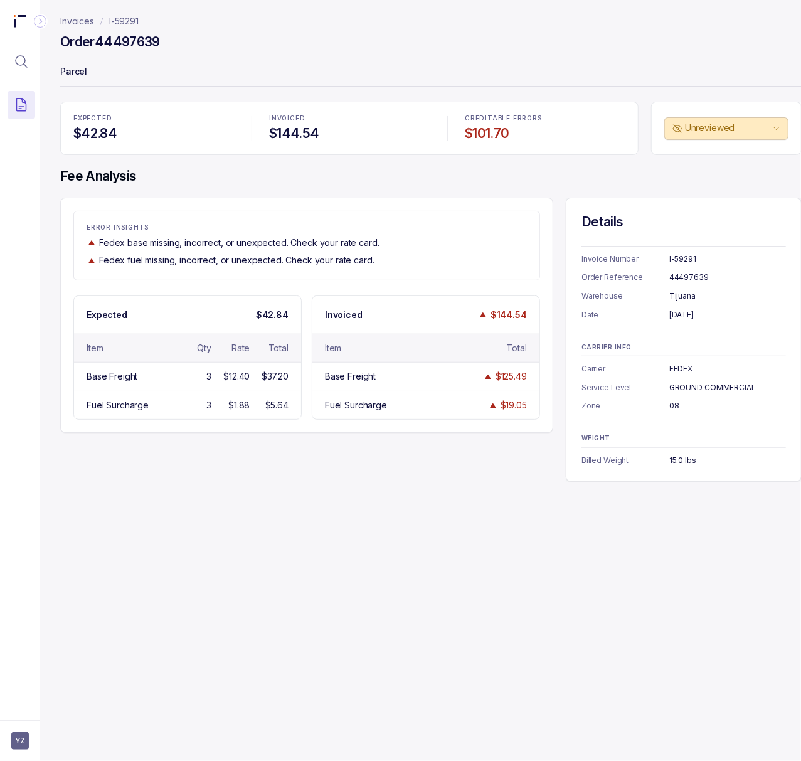
click at [680, 273] on div "44497639" at bounding box center [727, 277] width 117 height 13
click at [682, 314] on div "[DATE]" at bounding box center [727, 314] width 117 height 13
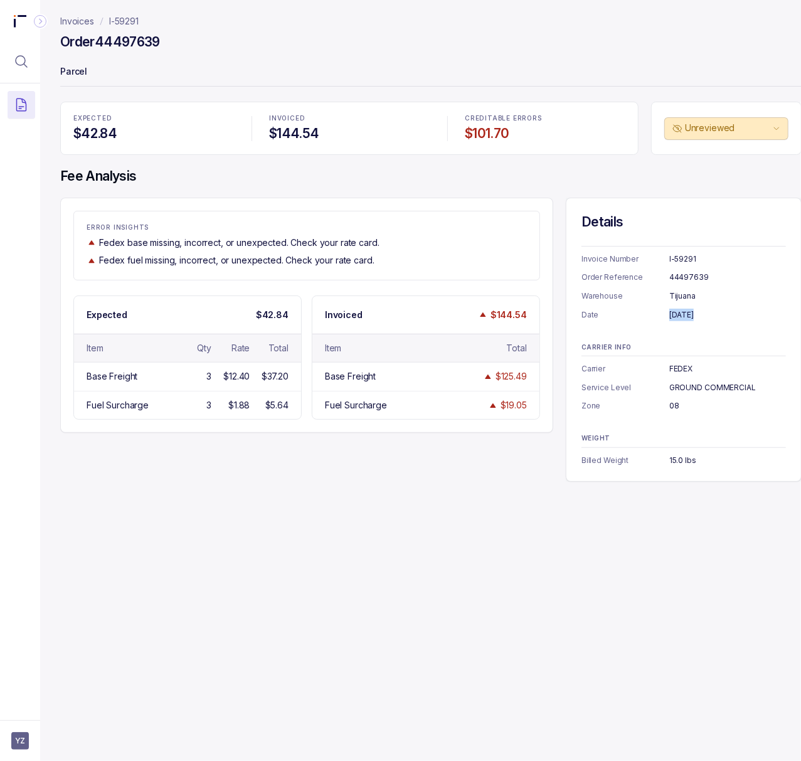
click at [682, 314] on div "[DATE]" at bounding box center [727, 314] width 117 height 13
click at [678, 292] on div "Tijuana" at bounding box center [727, 296] width 117 height 13
click at [683, 369] on div "FEDEX" at bounding box center [727, 368] width 117 height 13
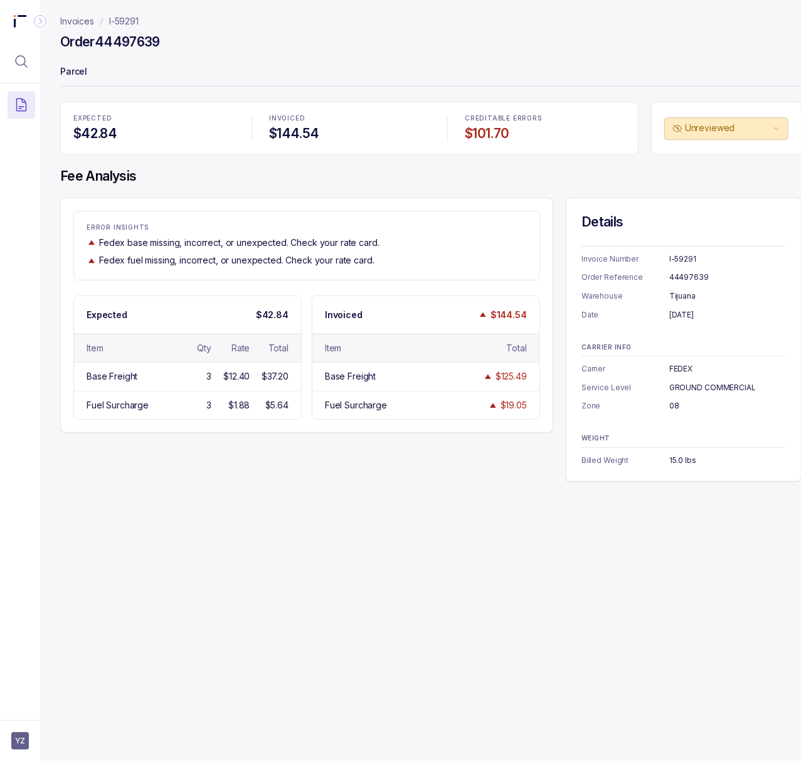
click at [718, 381] on div "CARRIER INFO Carrier FEDEX Service Level GROUND COMMERCIAL Zone 08" at bounding box center [683, 378] width 204 height 69
click at [676, 404] on div "08" at bounding box center [727, 405] width 117 height 13
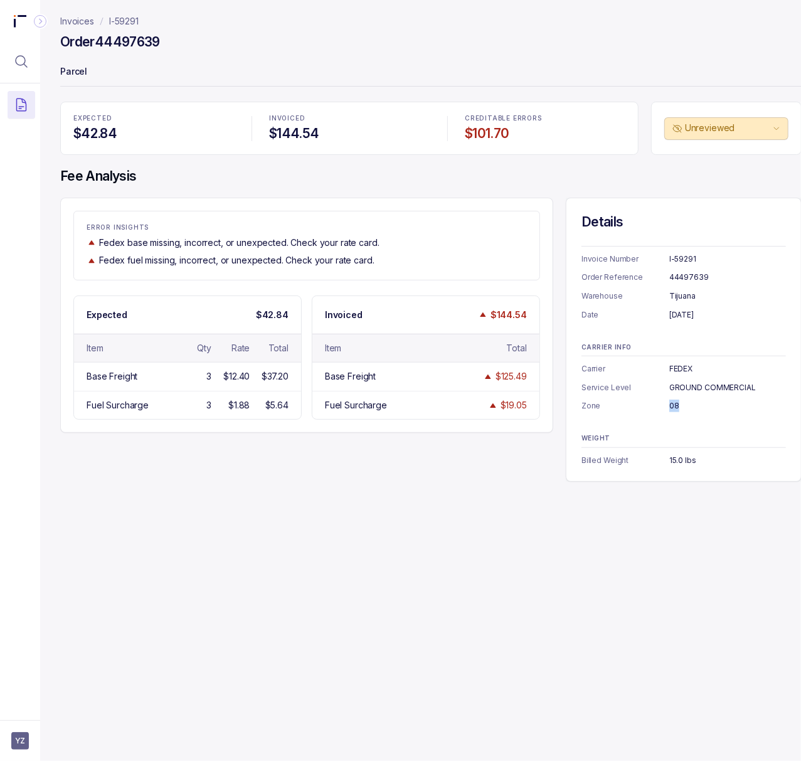
click at [676, 404] on div "08" at bounding box center [727, 405] width 117 height 13
click at [683, 456] on div "15.0 lbs" at bounding box center [727, 460] width 117 height 13
click at [130, 38] on h4 "Order 44497639" at bounding box center [110, 42] width 100 height 18
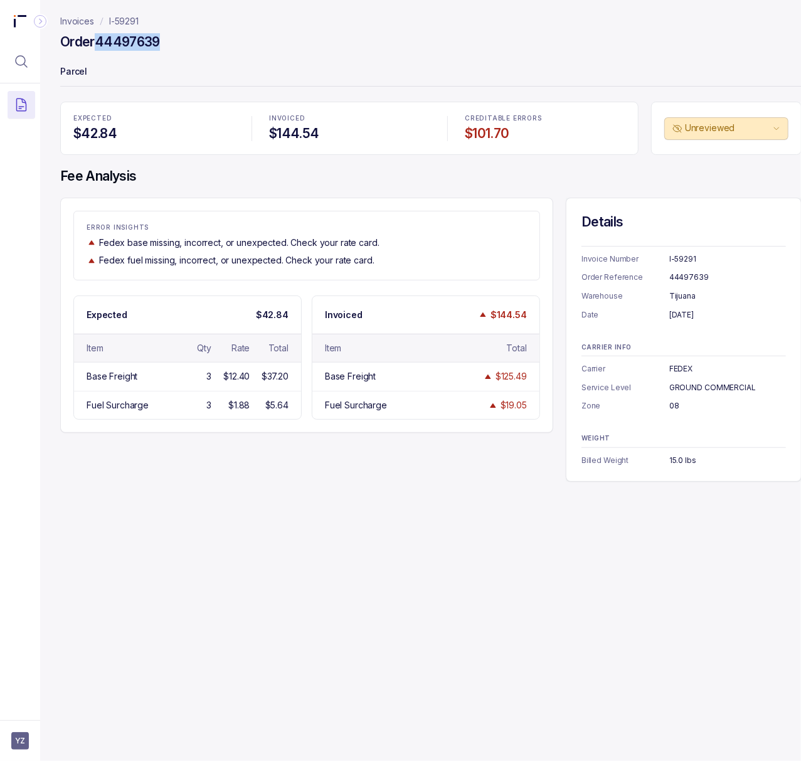
click at [130, 38] on h4 "Order 44497639" at bounding box center [110, 42] width 100 height 18
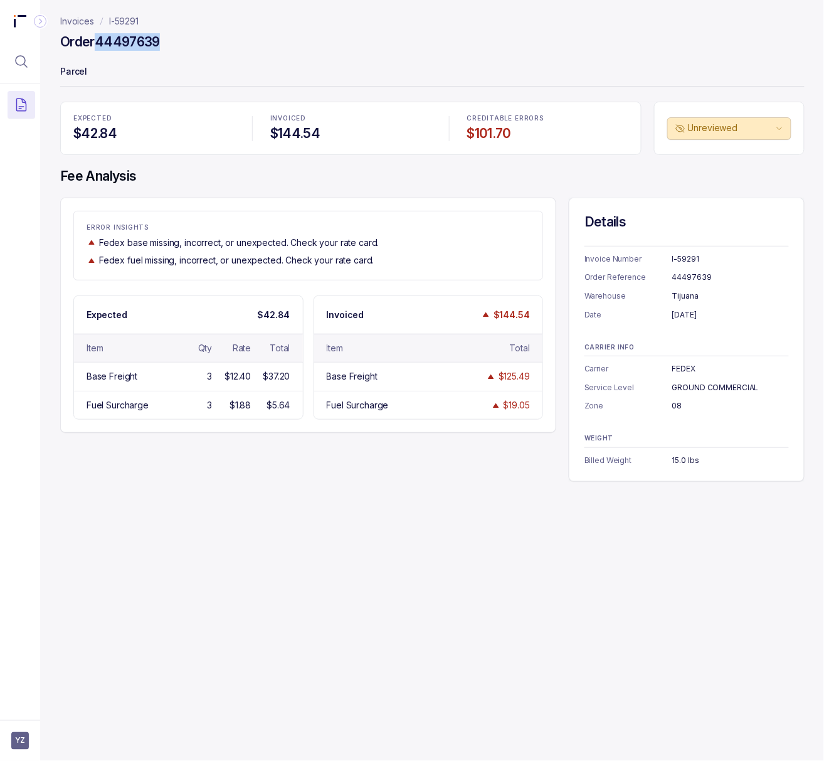
click at [115, 23] on p "I-59291" at bounding box center [123, 21] width 29 height 13
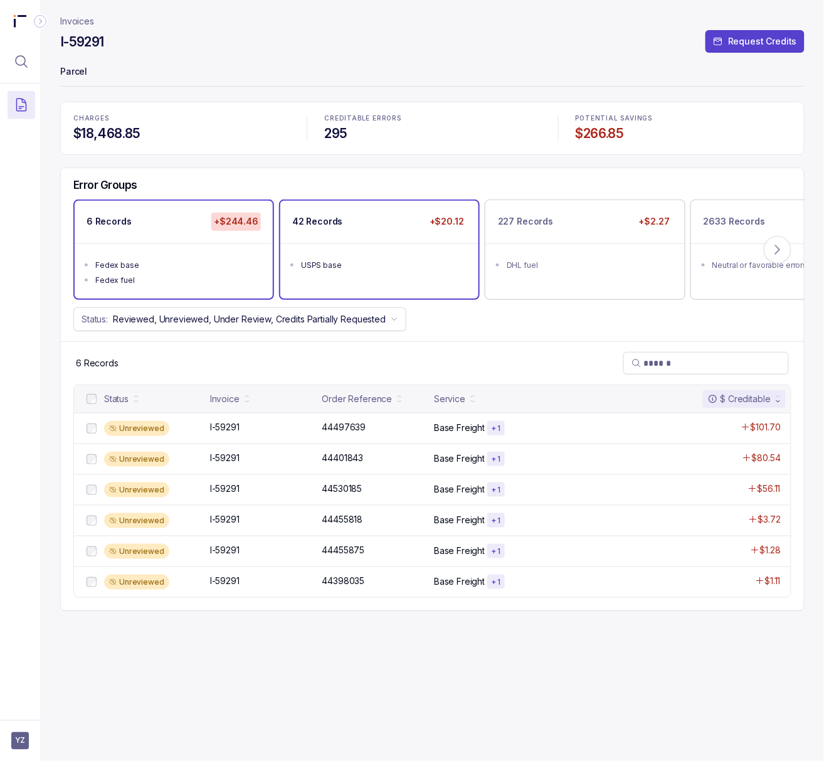
click at [332, 275] on ul "USPS base" at bounding box center [379, 263] width 198 height 40
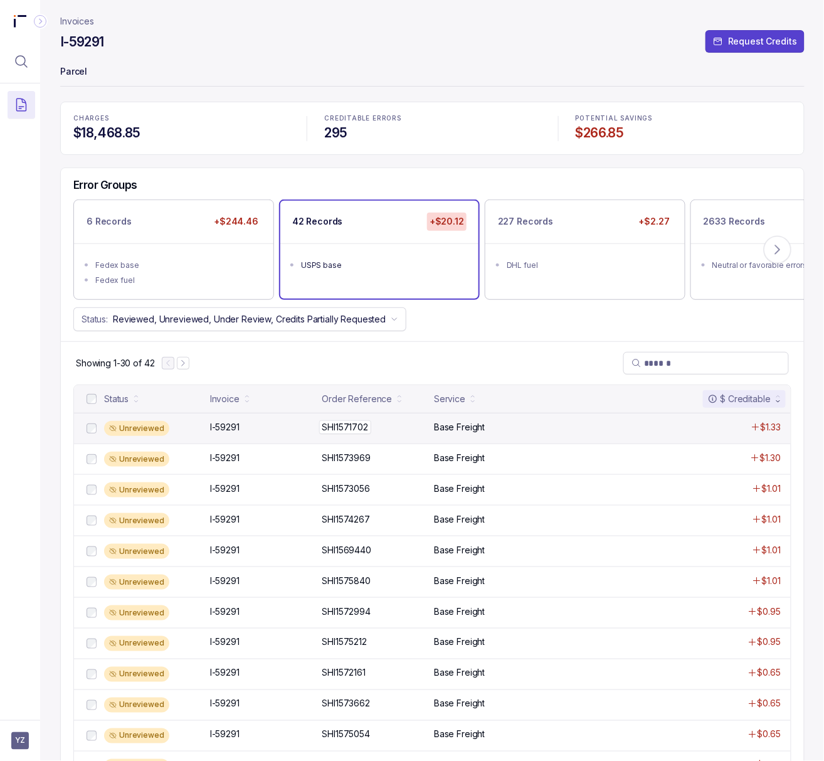
click at [334, 430] on p "SHI1571702" at bounding box center [345, 427] width 53 height 14
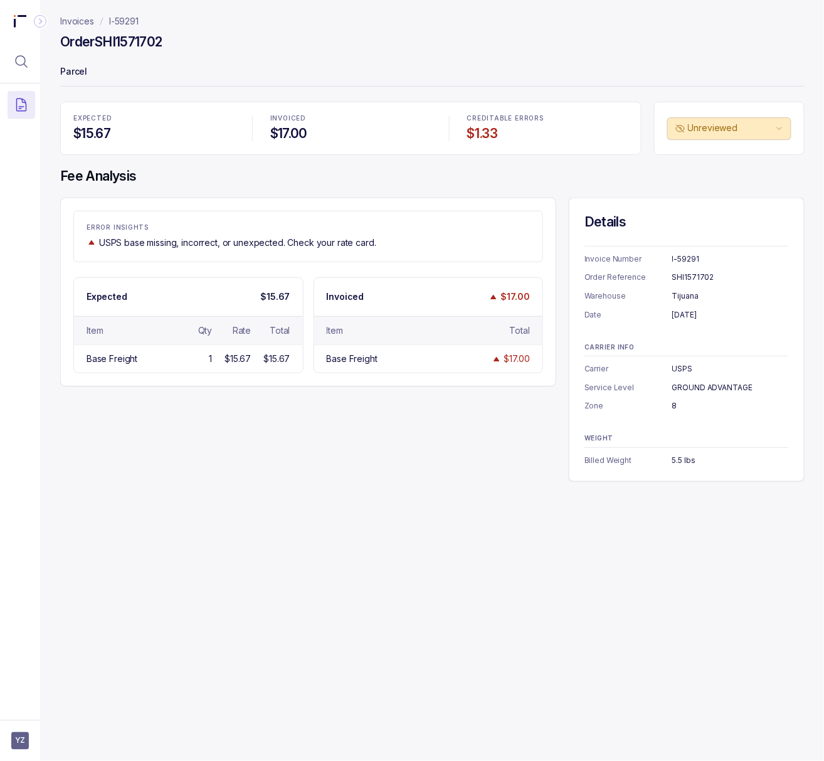
click at [678, 276] on div "SHI1571702" at bounding box center [730, 277] width 117 height 13
click at [681, 317] on div "[DATE]" at bounding box center [730, 314] width 117 height 13
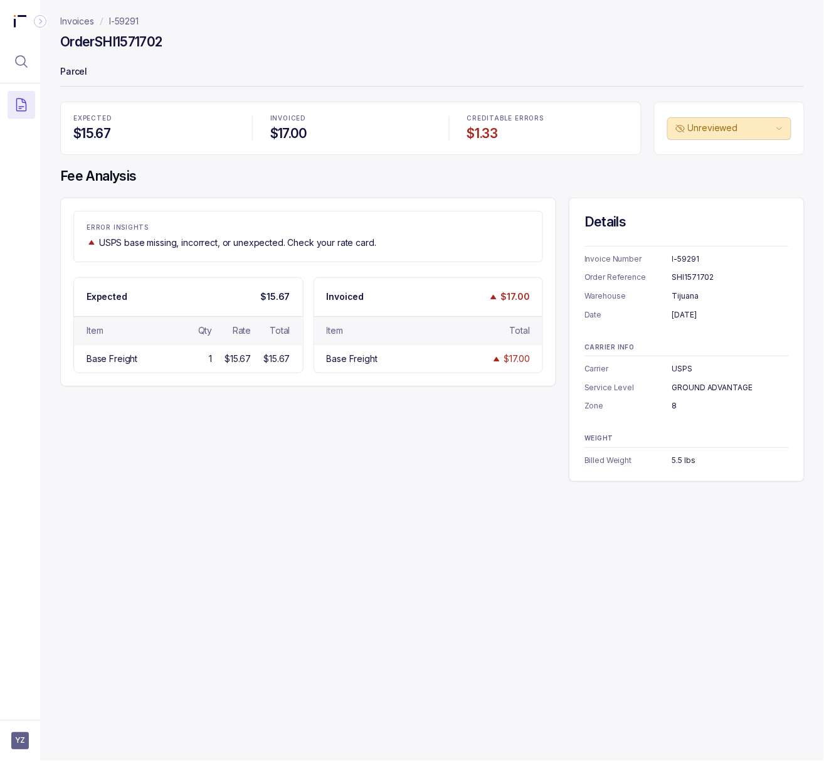
click at [675, 367] on div "USPS" at bounding box center [730, 368] width 117 height 13
click at [718, 384] on div "GROUND ADVANTAGE" at bounding box center [730, 387] width 117 height 13
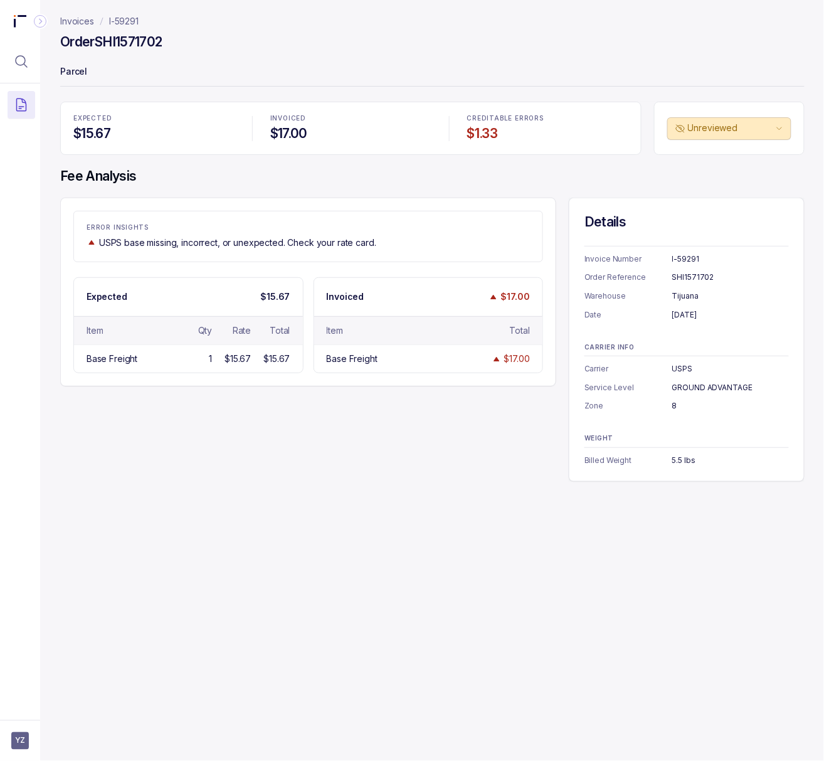
click at [672, 406] on div "8" at bounding box center [730, 405] width 117 height 13
click at [677, 460] on div "5.5 lbs" at bounding box center [730, 460] width 117 height 13
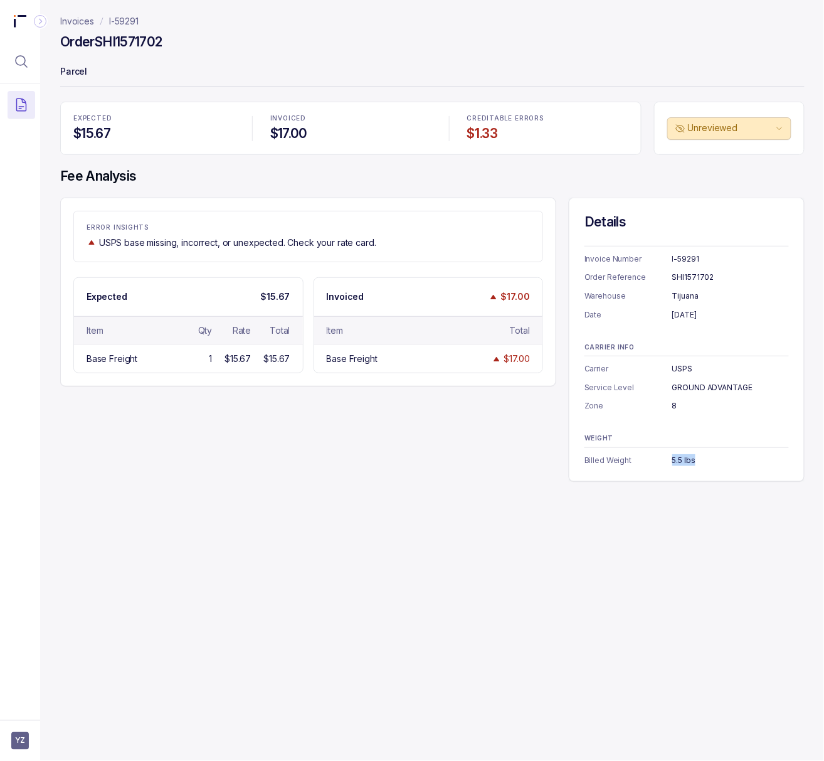
click at [119, 21] on p "I-59291" at bounding box center [123, 21] width 29 height 13
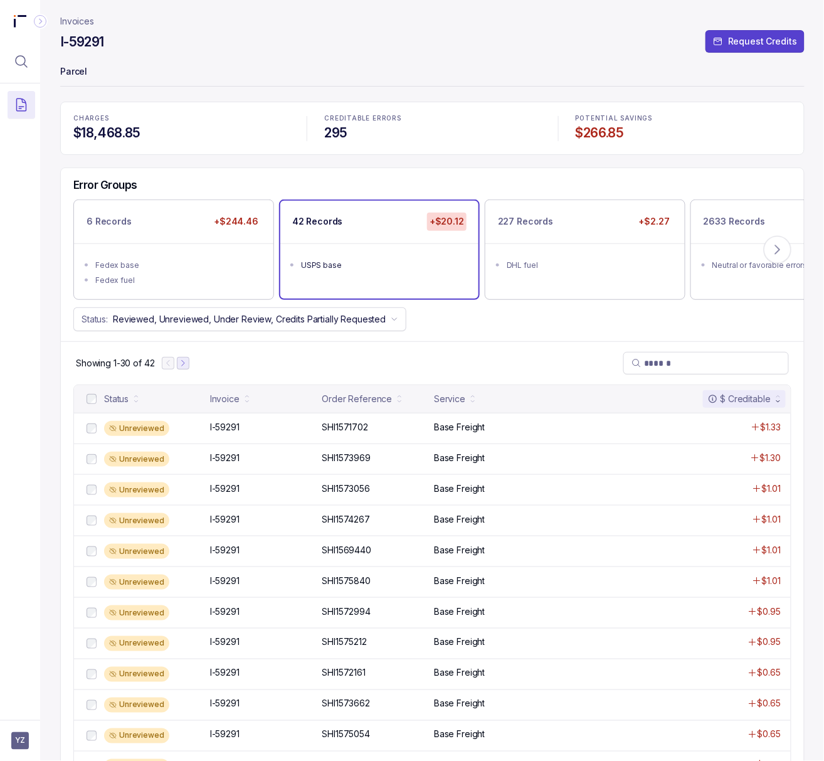
click at [184, 365] on icon "Next Page" at bounding box center [183, 363] width 9 height 9
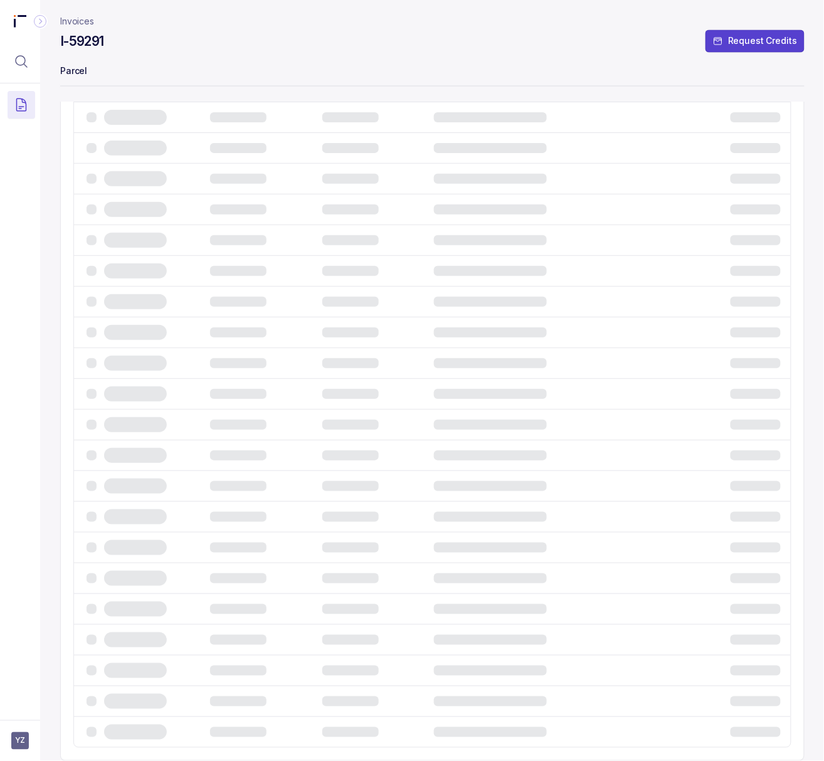
scroll to position [39, 0]
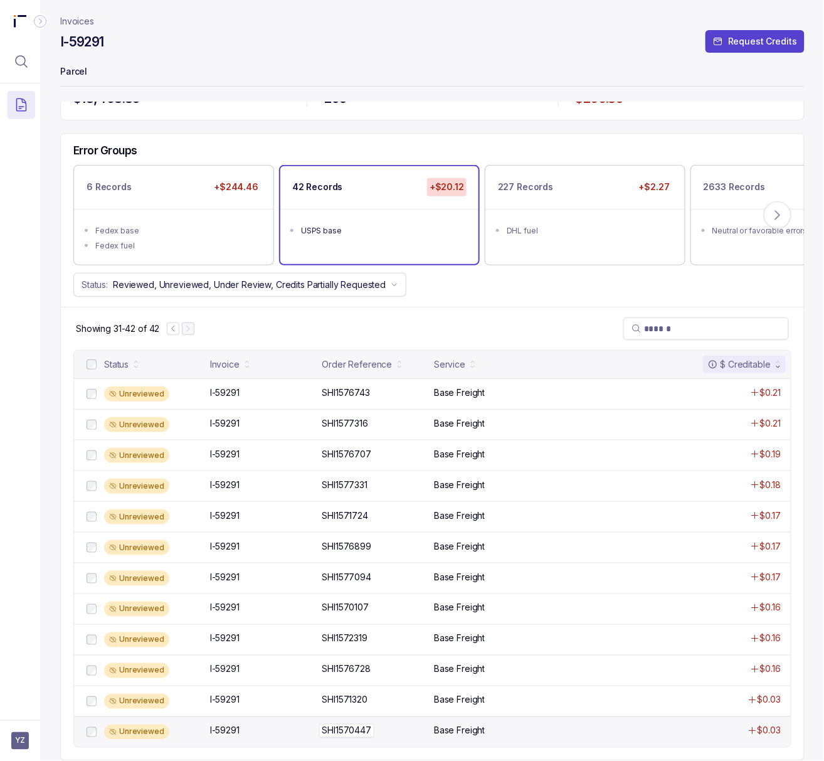
click at [367, 732] on p "SHI1570447" at bounding box center [347, 731] width 56 height 14
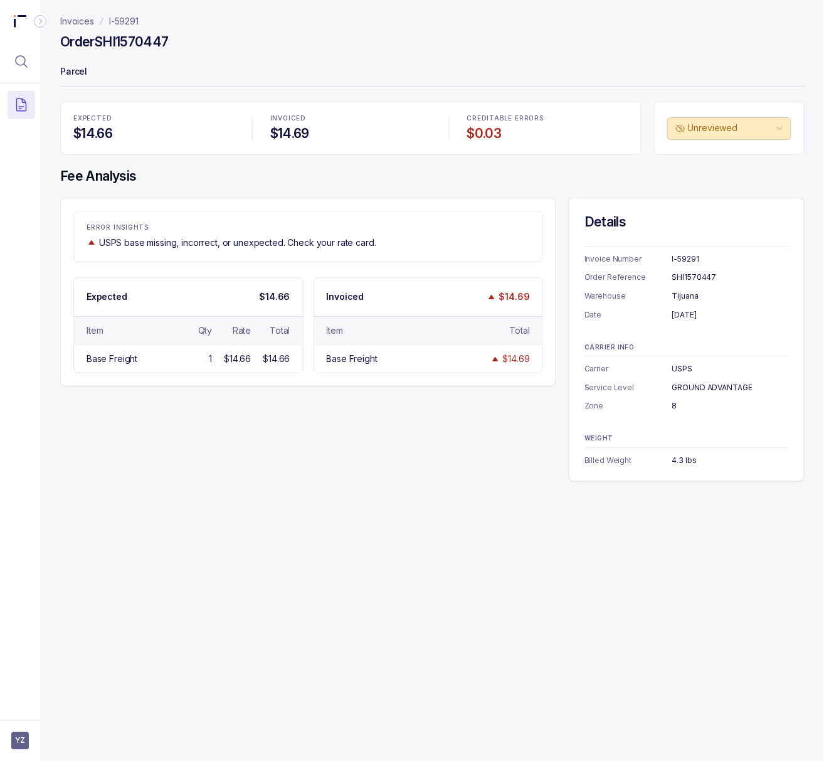
click at [682, 278] on div "SHI1570447" at bounding box center [730, 277] width 117 height 13
click at [680, 464] on div "4.3 lbs" at bounding box center [730, 460] width 117 height 13
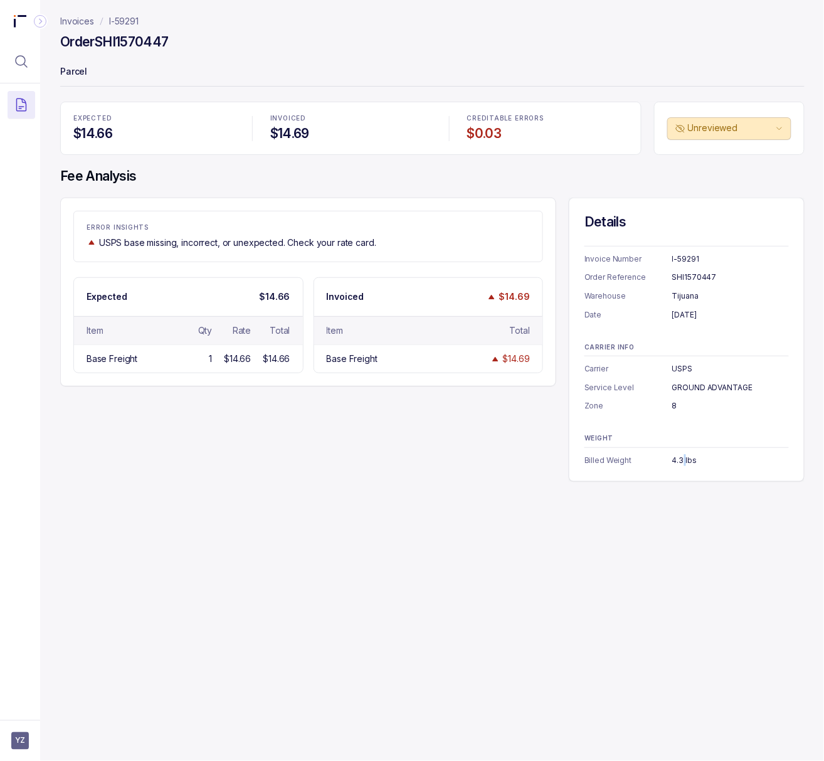
click at [680, 464] on div "4.3 lbs" at bounding box center [730, 460] width 117 height 13
click at [129, 20] on p "I-59291" at bounding box center [123, 21] width 29 height 13
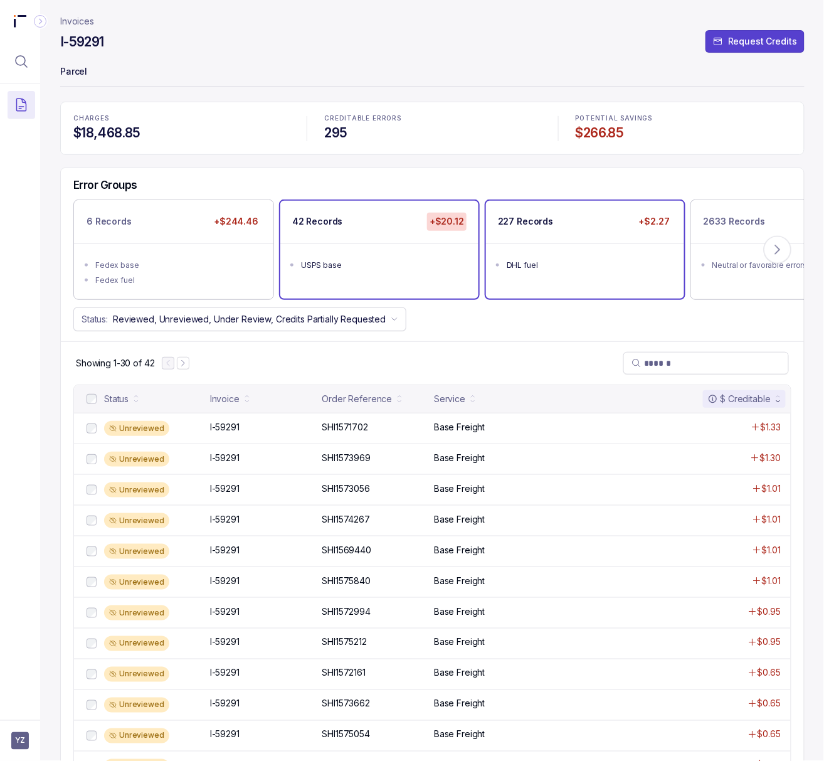
click at [568, 285] on div "227 Records +$2.27 DHL fuel" at bounding box center [585, 249] width 198 height 97
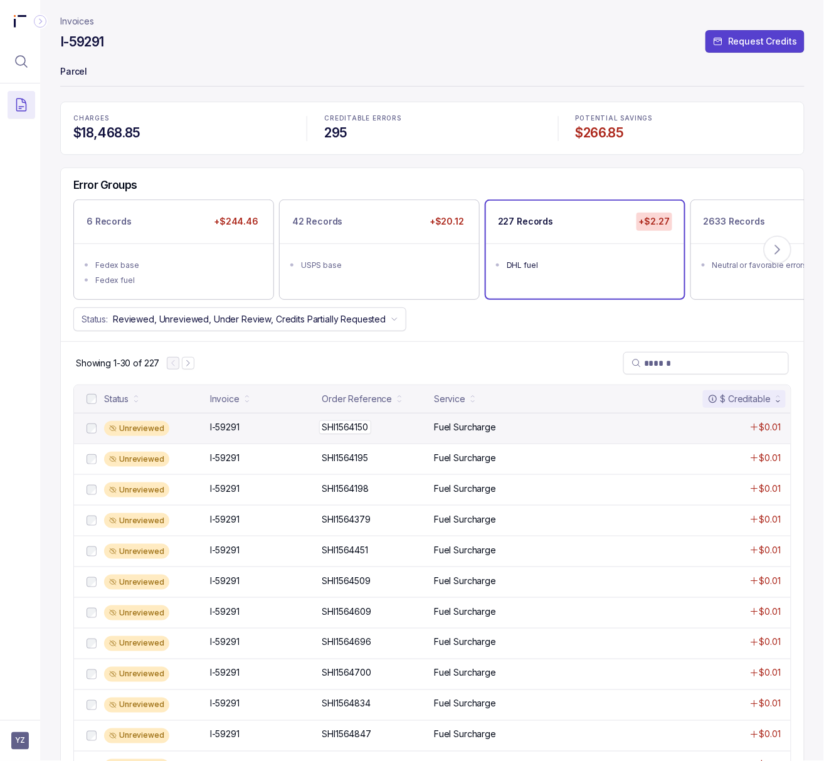
click at [332, 434] on p "SHI1564150" at bounding box center [345, 427] width 53 height 14
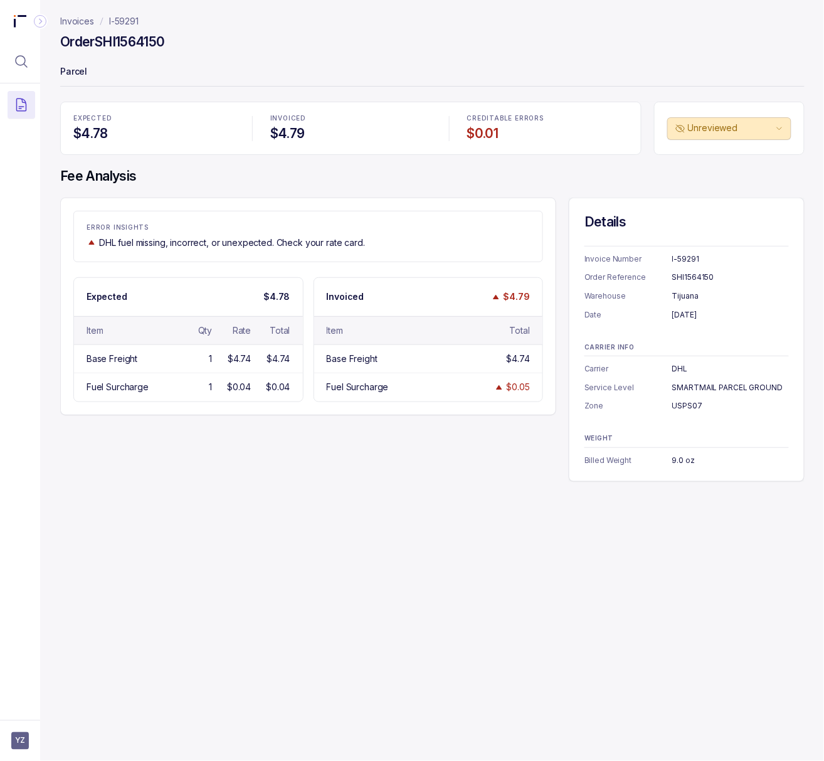
click at [678, 280] on div "SHI1564150" at bounding box center [730, 277] width 117 height 13
click at [678, 315] on div "[DATE]" at bounding box center [730, 314] width 117 height 13
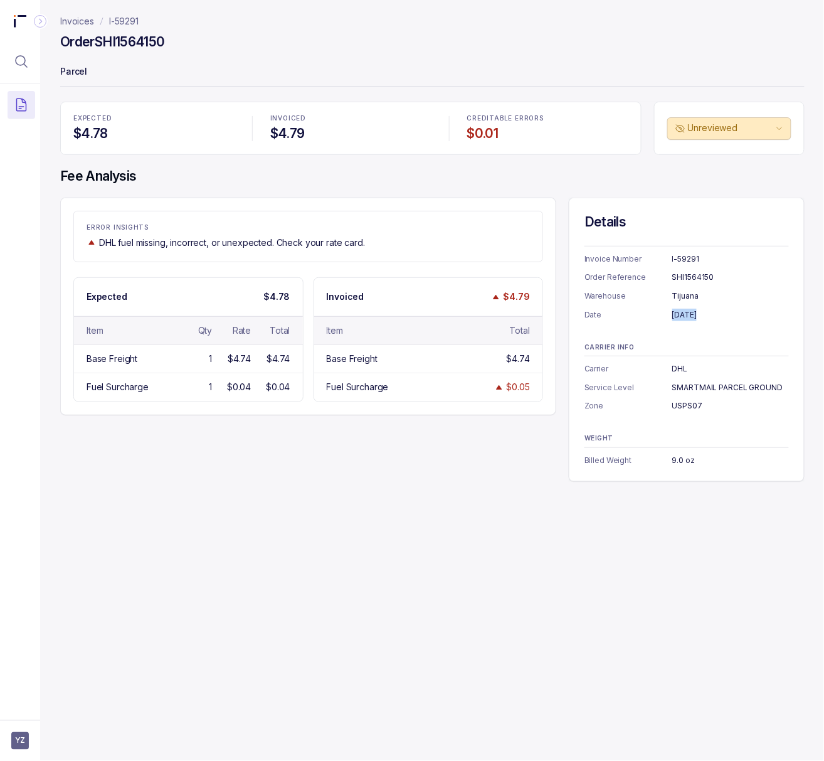
click at [678, 315] on div "[DATE]" at bounding box center [730, 314] width 117 height 13
click at [677, 369] on div "DHL" at bounding box center [730, 368] width 117 height 13
click at [690, 386] on div "SMARTMAIL PARCEL GROUND" at bounding box center [730, 387] width 117 height 13
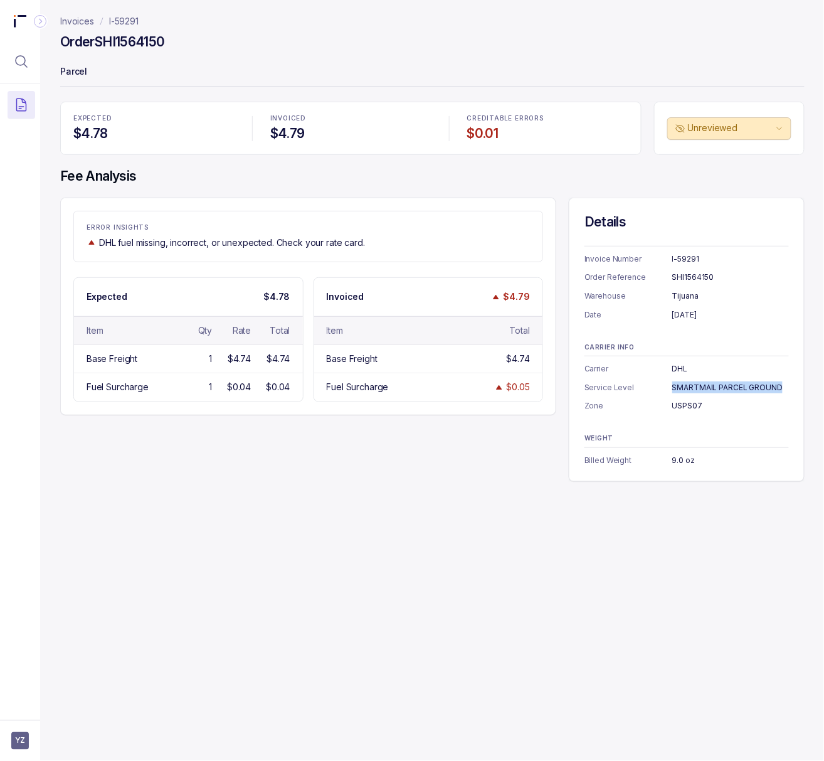
click at [690, 386] on div "SMARTMAIL PARCEL GROUND" at bounding box center [730, 387] width 117 height 13
click at [683, 409] on div "USPS07" at bounding box center [730, 405] width 117 height 13
click at [682, 460] on div "9.0 oz" at bounding box center [730, 460] width 117 height 13
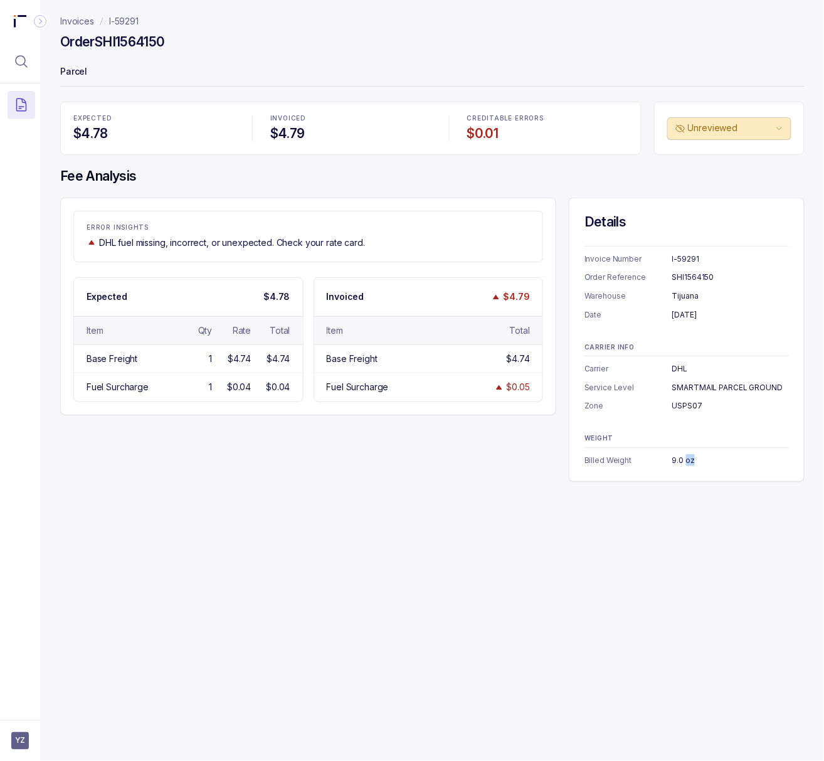
click at [682, 460] on div "9.0 oz" at bounding box center [730, 460] width 117 height 13
click at [721, 551] on div "Invoices I-59291 Order SHI1564150 Parcel EXPECTED $4.78 INVOICED $4.79 CREDITAB…" at bounding box center [427, 380] width 774 height 761
click at [129, 26] on p "I-59291" at bounding box center [123, 21] width 29 height 13
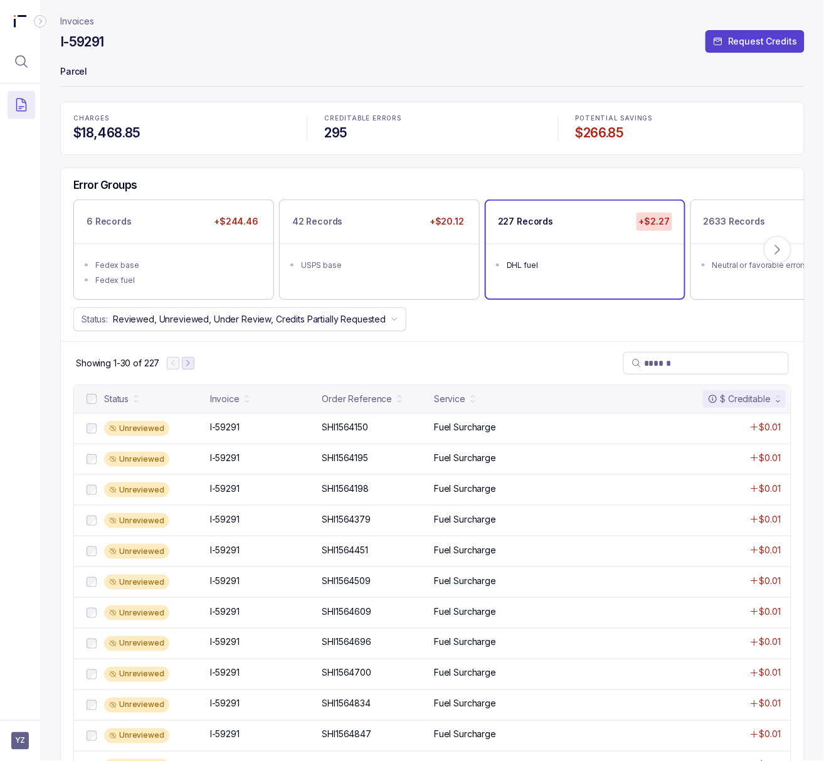
click at [189, 365] on icon "Next Page" at bounding box center [188, 363] width 9 height 9
click at [239, 433] on p "I-59291" at bounding box center [225, 427] width 36 height 14
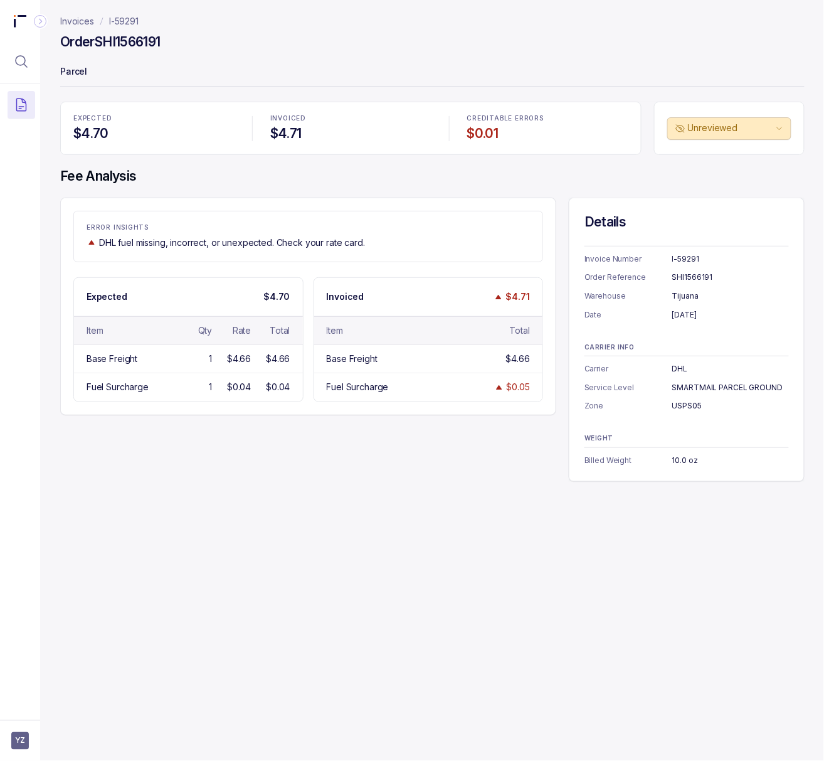
click at [683, 277] on div "SHI1566191" at bounding box center [730, 277] width 117 height 13
click at [678, 321] on div "[DATE]" at bounding box center [730, 314] width 117 height 13
click at [678, 319] on div "[DATE]" at bounding box center [730, 314] width 117 height 13
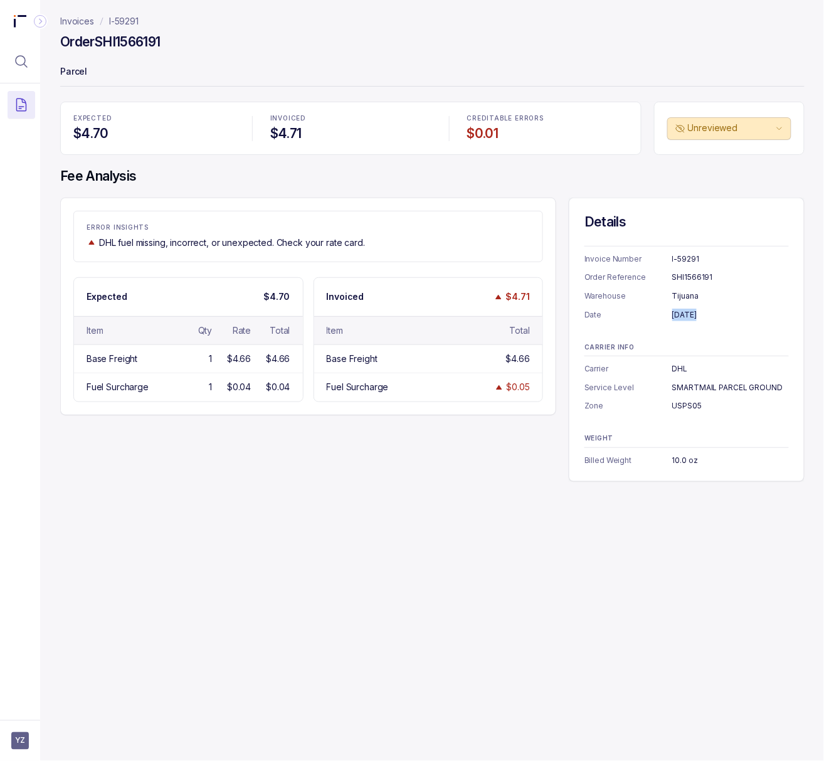
click at [678, 319] on div "[DATE]" at bounding box center [730, 314] width 117 height 13
click at [675, 405] on div "USPS05" at bounding box center [730, 405] width 117 height 13
click at [686, 458] on div "10.0 oz" at bounding box center [730, 460] width 117 height 13
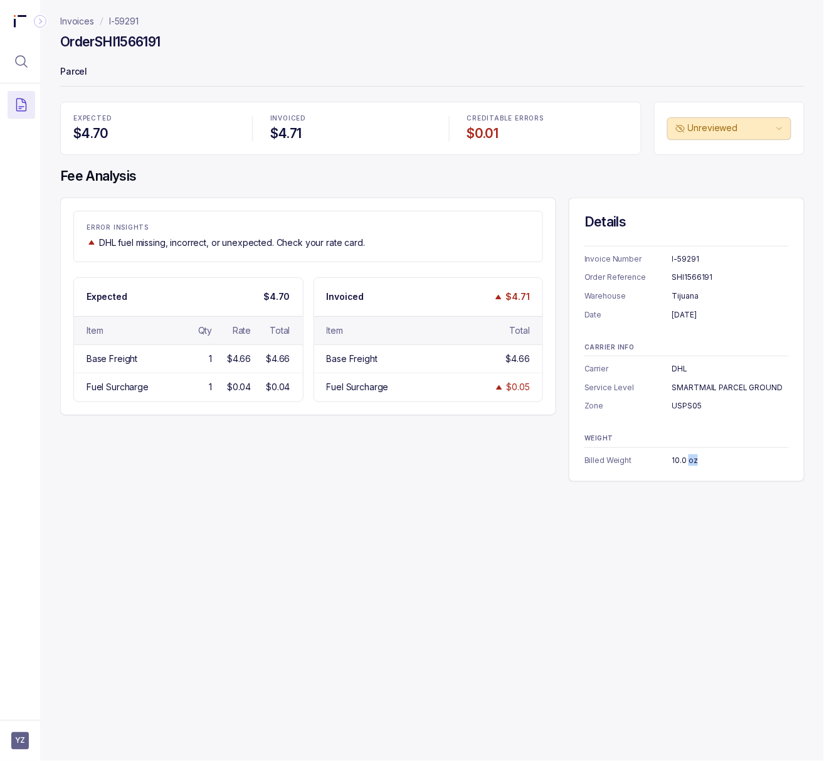
click at [686, 458] on div "10.0 oz" at bounding box center [730, 460] width 117 height 13
click at [631, 566] on div "Invoices I-59291 Order SHI1566191 Parcel EXPECTED $4.70 INVOICED $4.71 CREDITAB…" at bounding box center [427, 380] width 774 height 761
click at [125, 13] on header "Invoices I-59291 Order SHI1566191 Parcel" at bounding box center [432, 51] width 744 height 102
click at [125, 20] on p "I-59291" at bounding box center [123, 21] width 29 height 13
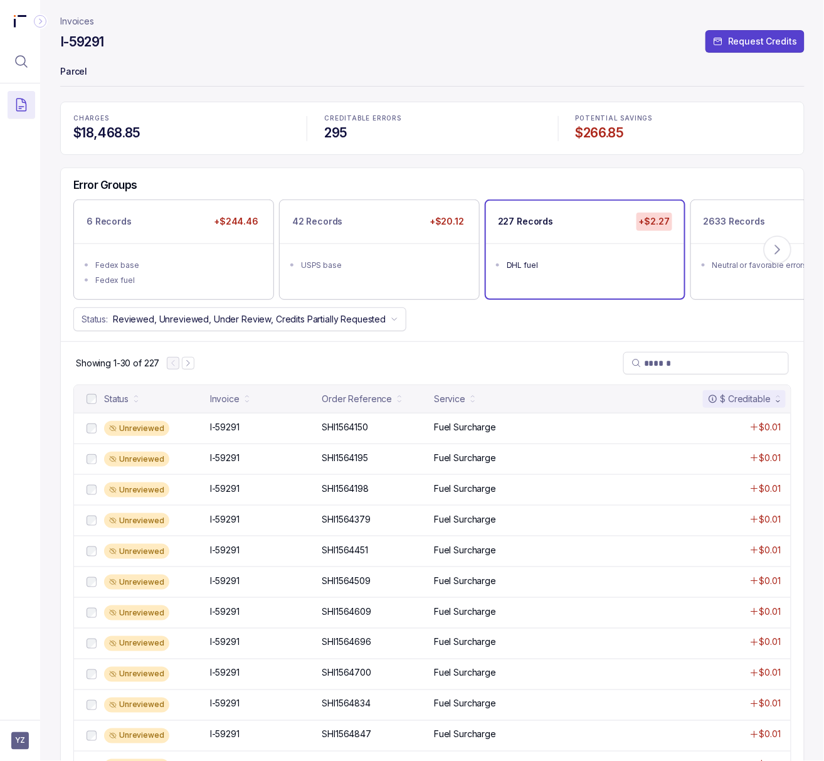
click at [598, 132] on h4 "$266.85" at bounding box center [684, 133] width 216 height 18
click at [18, 65] on icon "Menu Icon Button MagnifyingGlassIcon" at bounding box center [21, 61] width 11 height 11
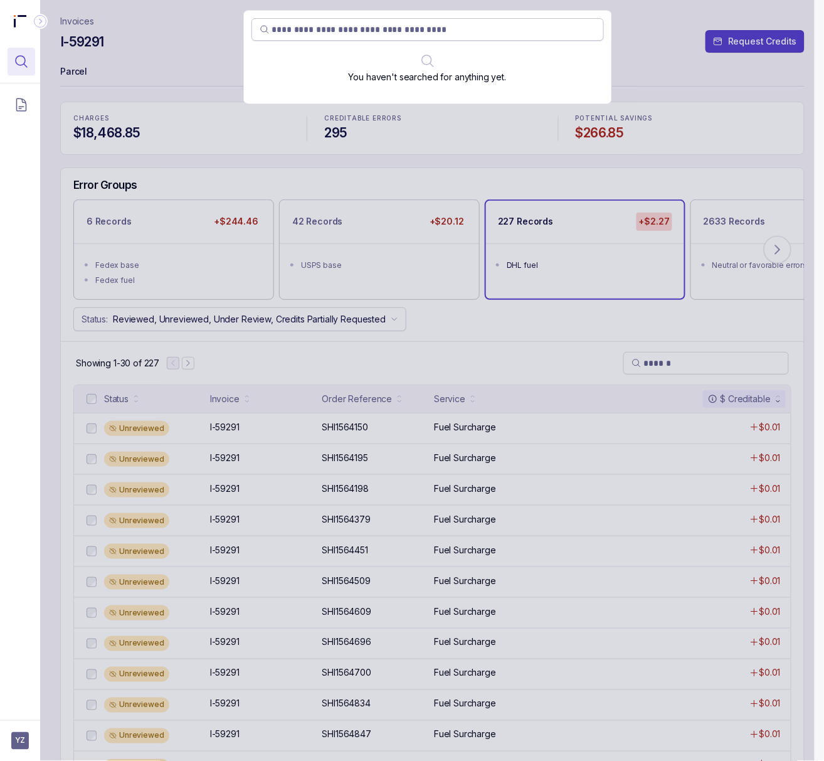
click at [377, 26] on input "search" at bounding box center [434, 29] width 324 height 13
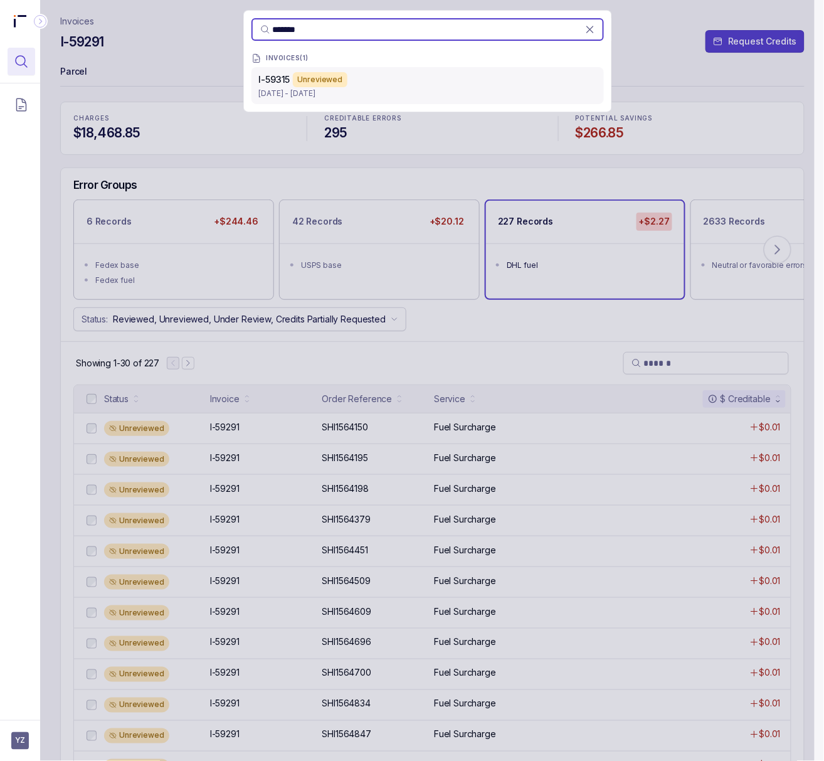
type input "*******"
click at [370, 87] on p "[DATE] - [DATE]" at bounding box center [427, 93] width 337 height 13
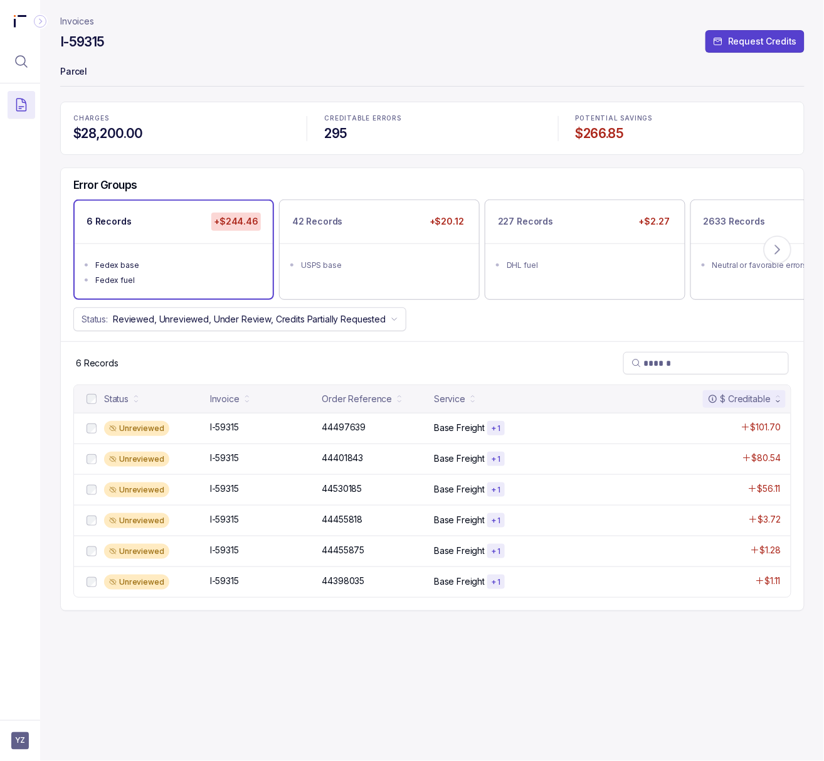
click at [81, 44] on h4 "I-59315" at bounding box center [82, 42] width 45 height 18
click at [330, 429] on p "44497639" at bounding box center [344, 427] width 50 height 14
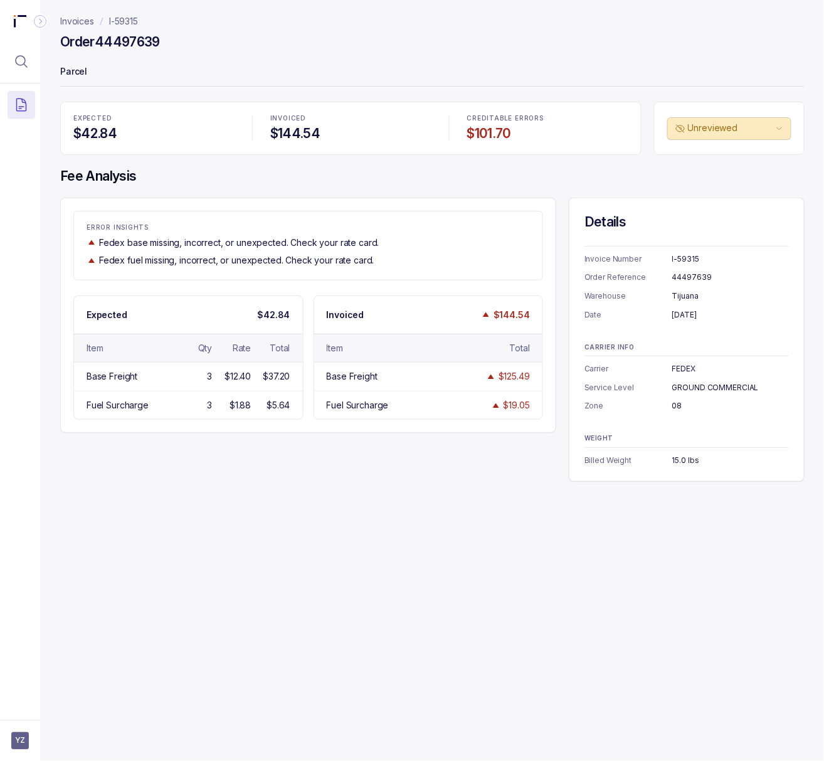
click at [691, 280] on div "44497639" at bounding box center [730, 277] width 117 height 13
click at [126, 23] on p "I-59315" at bounding box center [123, 21] width 29 height 13
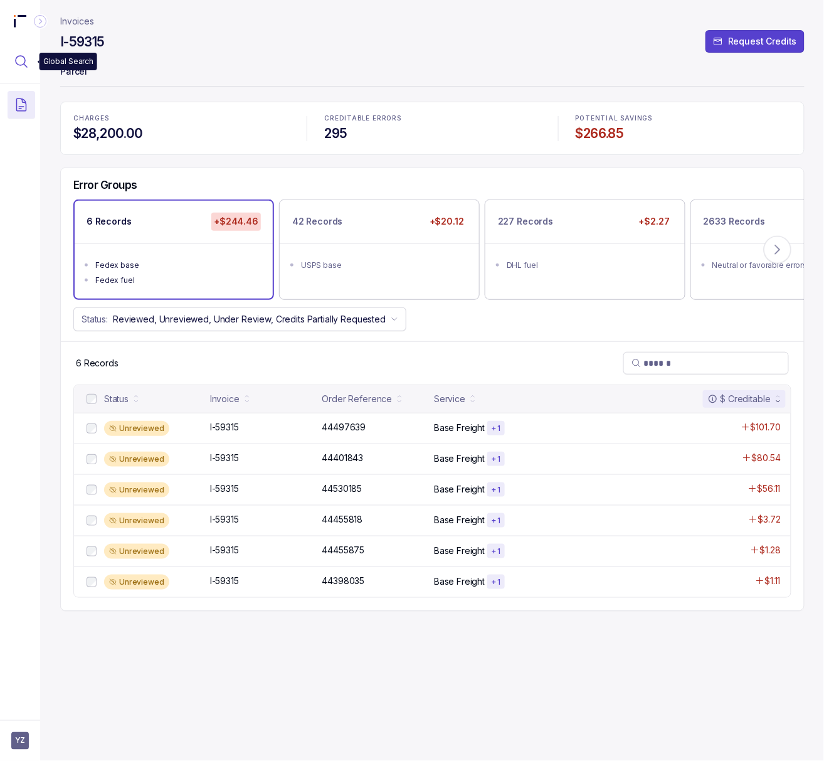
click at [16, 65] on icon "Menu Icon Button MagnifyingGlassIcon" at bounding box center [21, 61] width 15 height 15
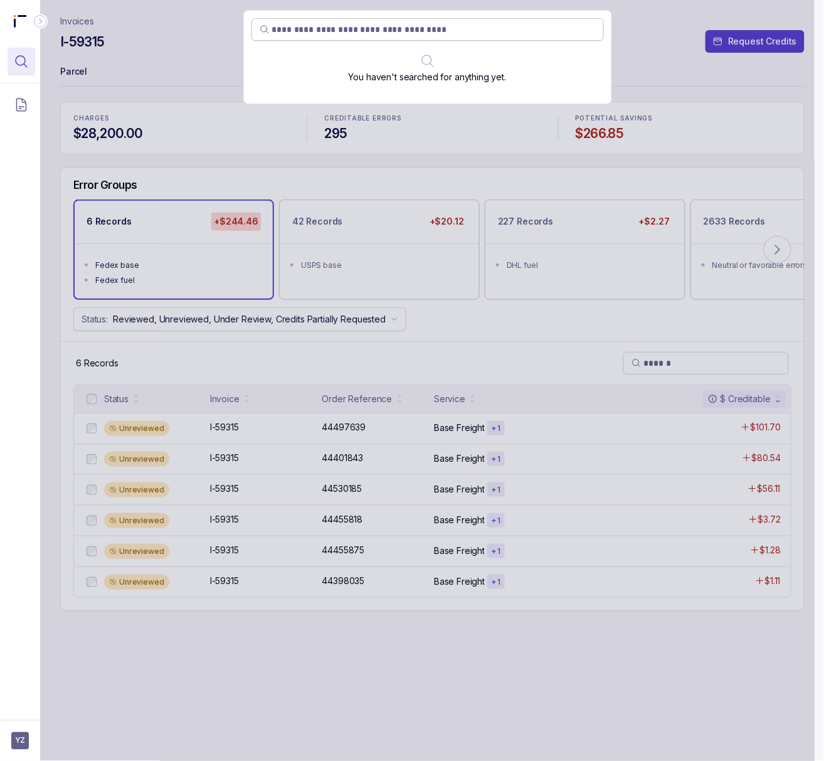
click at [406, 33] on input "search" at bounding box center [434, 29] width 324 height 13
type input "********"
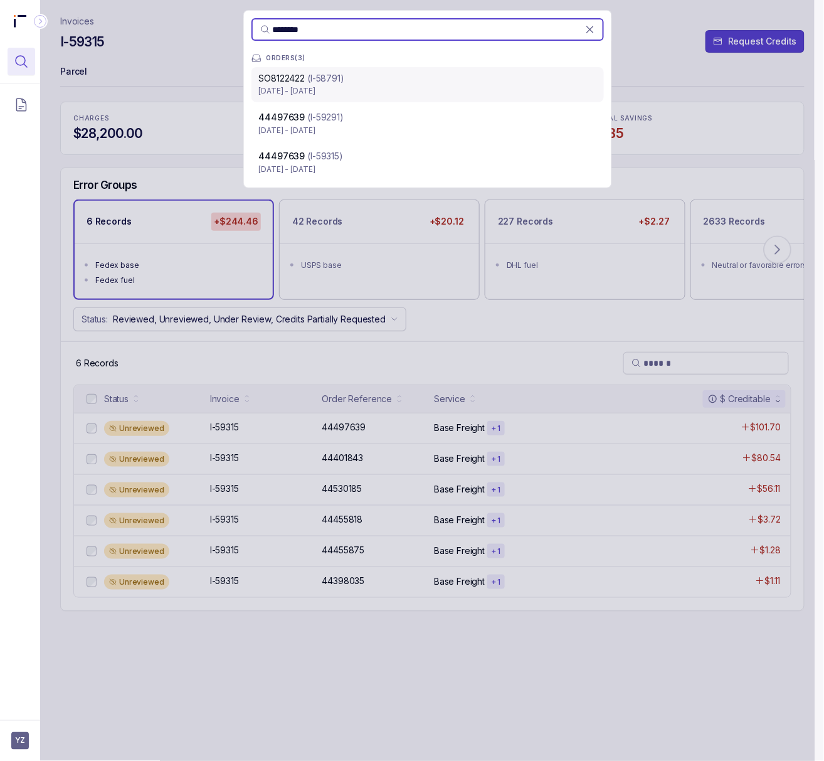
click at [385, 86] on p "[DATE] - [DATE]" at bounding box center [427, 91] width 337 height 13
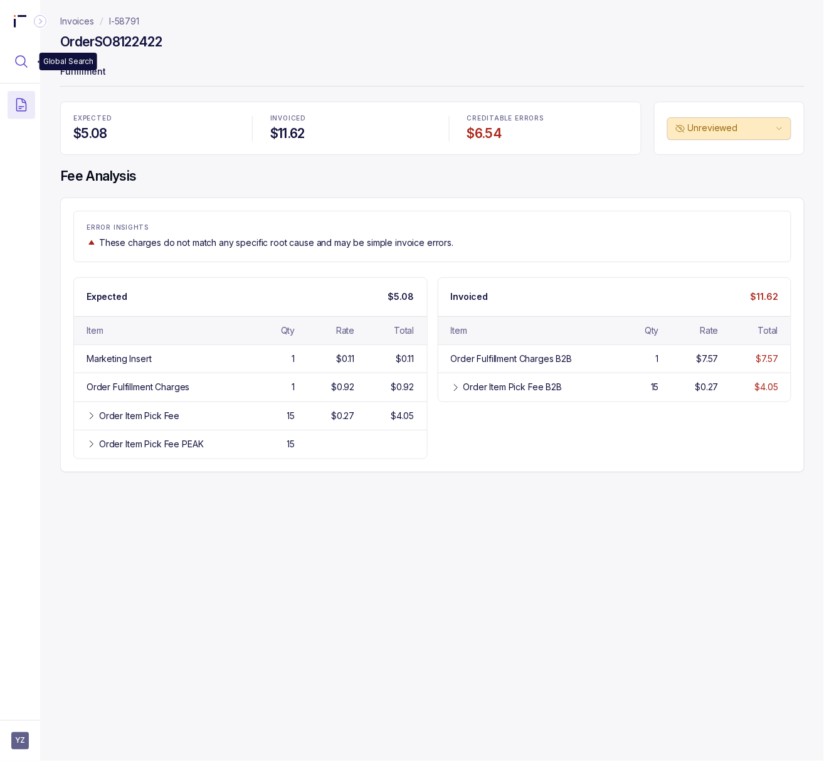
click at [21, 61] on icon "Menu Icon Button MagnifyingGlassIcon" at bounding box center [21, 61] width 15 height 15
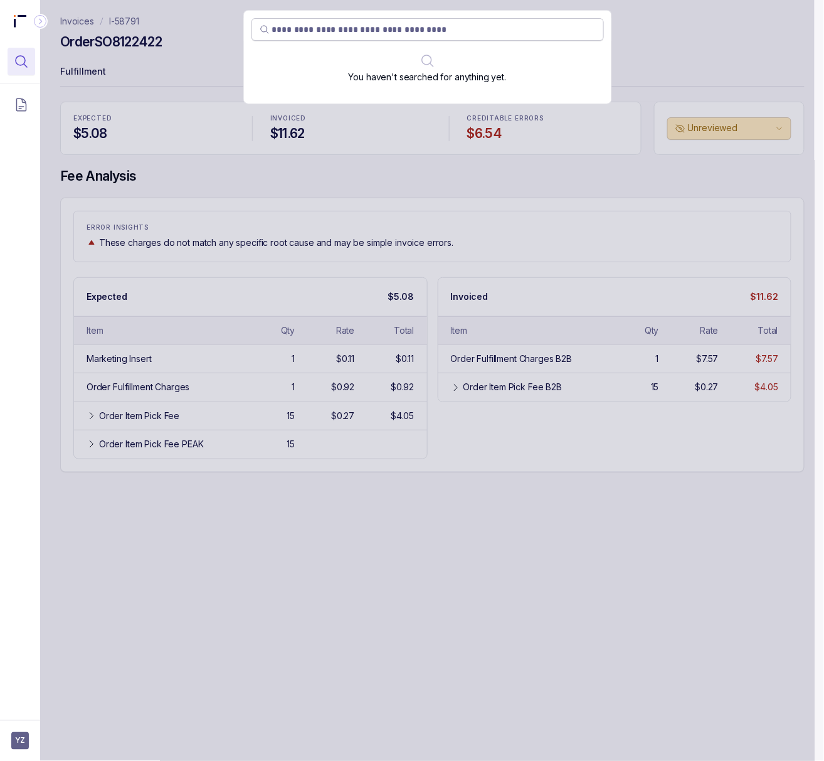
click at [428, 34] on input "search" at bounding box center [434, 29] width 324 height 13
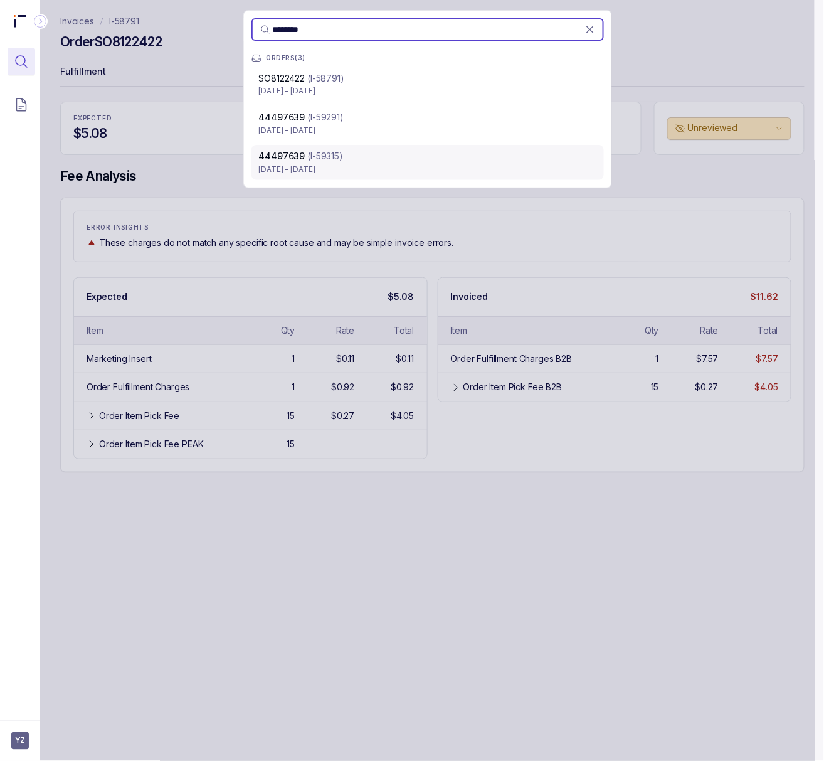
type input "********"
click at [364, 163] on p "[DATE] - [DATE]" at bounding box center [427, 169] width 337 height 13
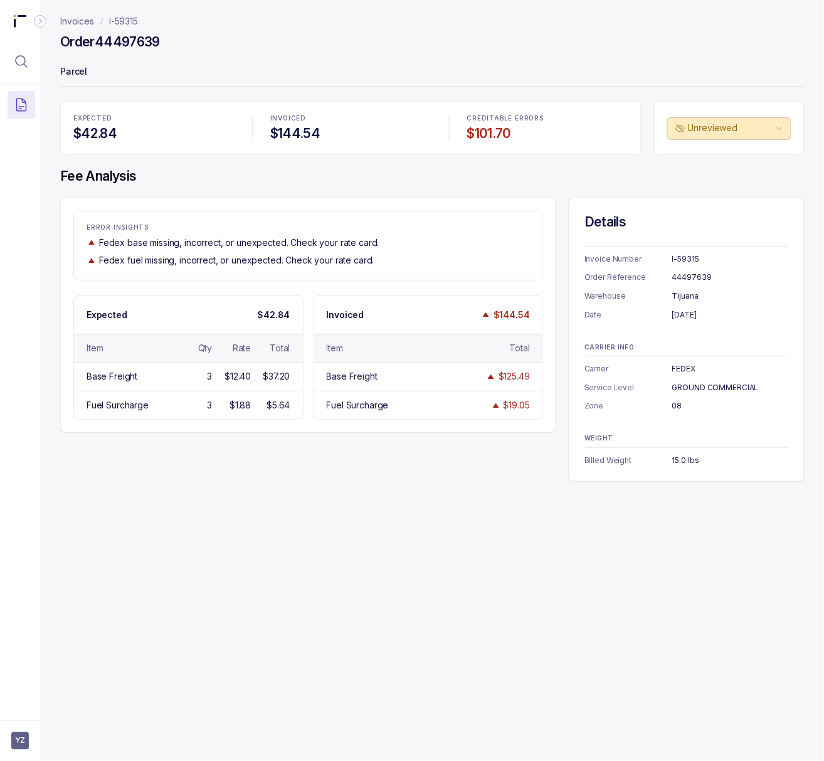
click at [692, 276] on div "44497639" at bounding box center [730, 277] width 117 height 13
click at [129, 18] on p "I-59315" at bounding box center [123, 21] width 29 height 13
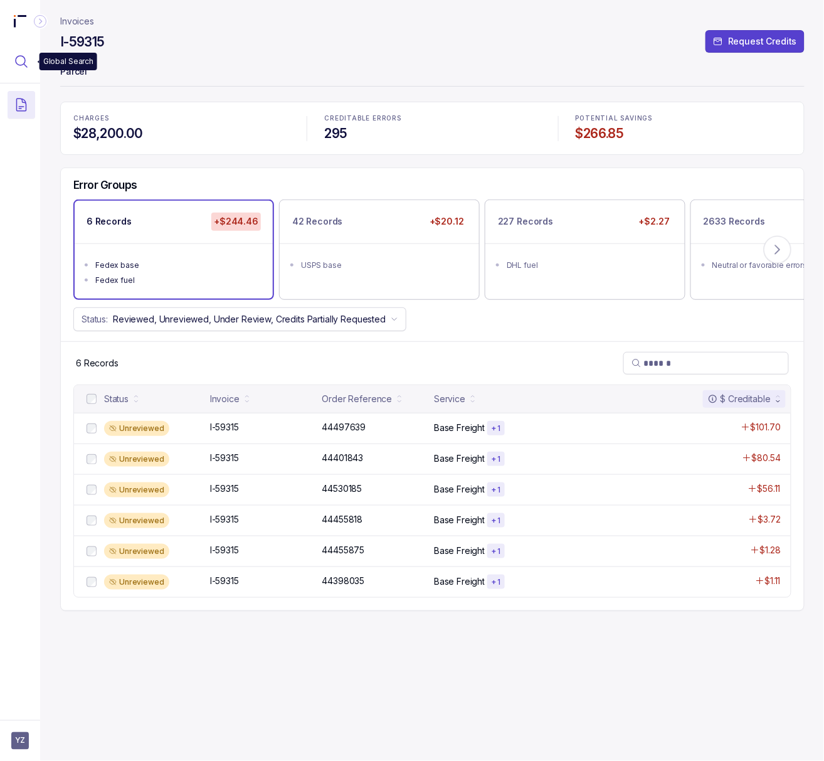
click at [23, 68] on icon "Menu Icon Button MagnifyingGlassIcon" at bounding box center [21, 61] width 15 height 15
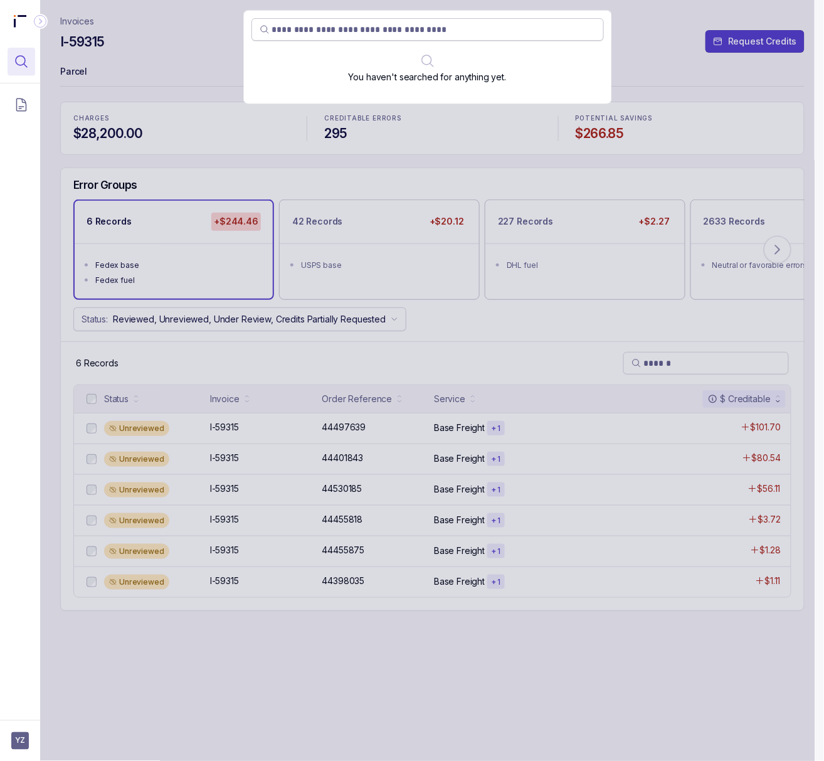
click at [399, 29] on input "search" at bounding box center [434, 29] width 324 height 13
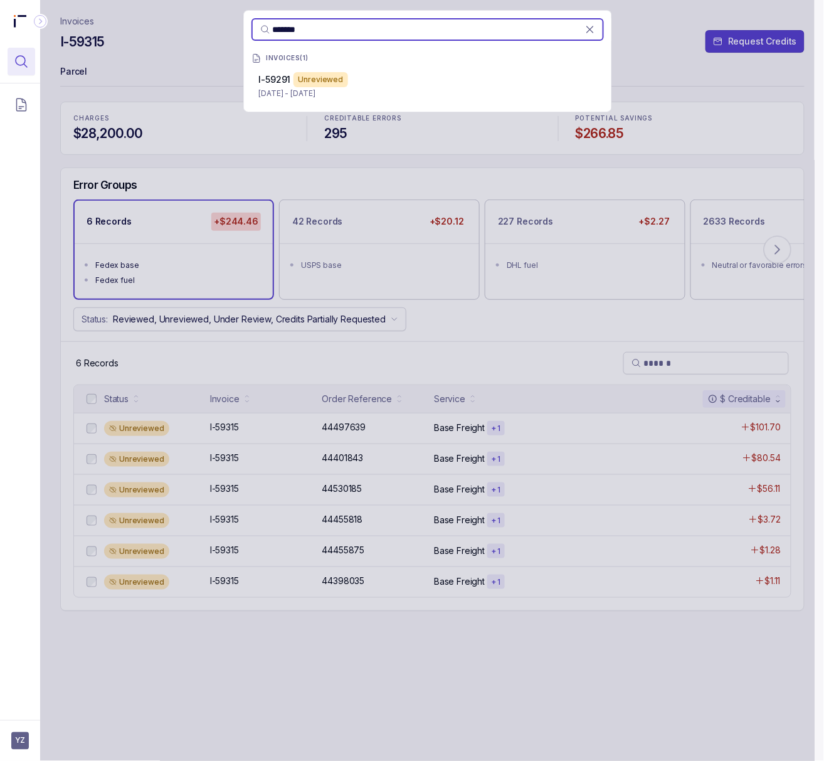
type input "*******"
click at [362, 93] on p "[DATE] - [DATE]" at bounding box center [427, 93] width 337 height 13
